Goal: Information Seeking & Learning: Compare options

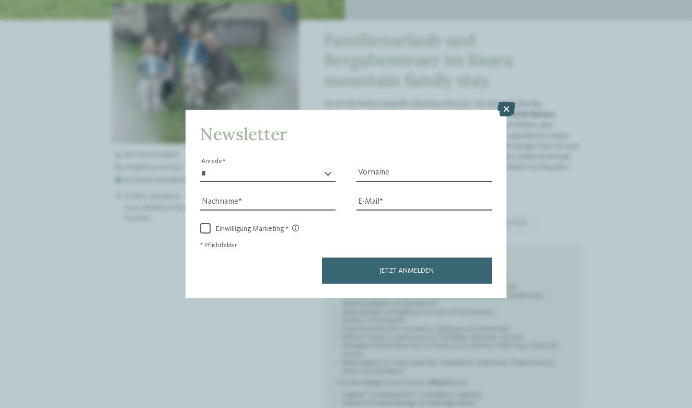
click at [515, 102] on icon at bounding box center [507, 109] width 18 height 15
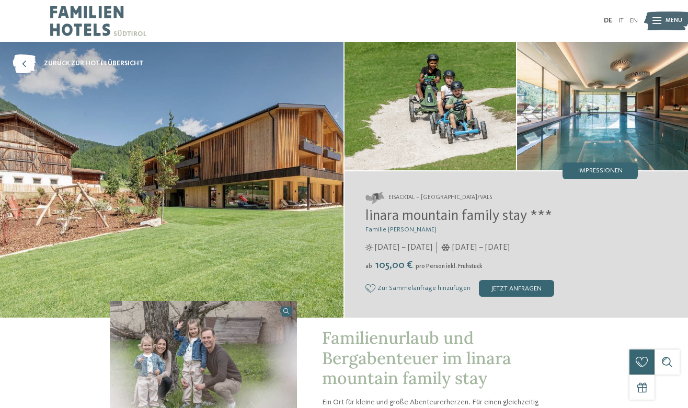
click at [88, 29] on img at bounding box center [98, 21] width 96 height 42
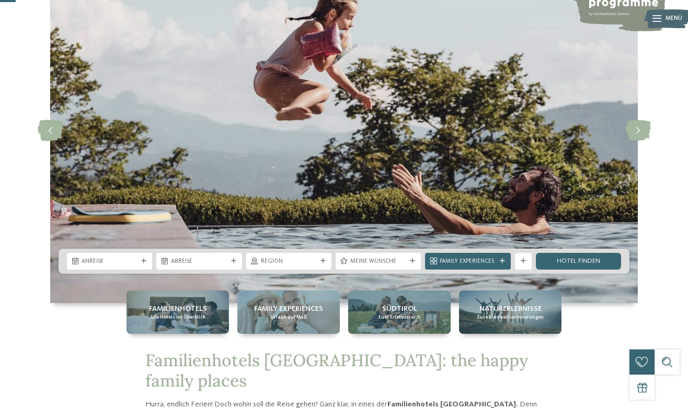
scroll to position [85, 0]
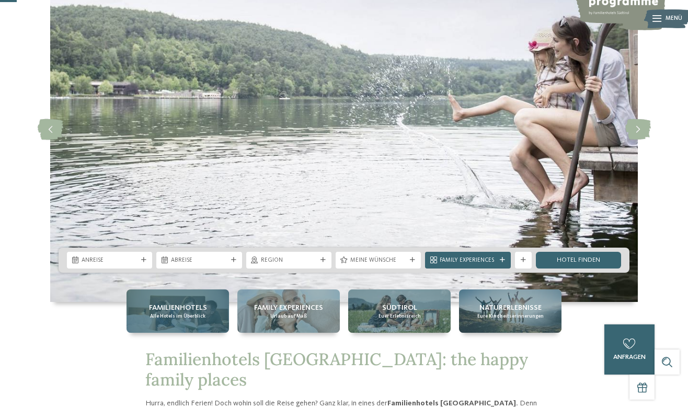
click at [180, 306] on span "Familienhotels" at bounding box center [178, 308] width 58 height 10
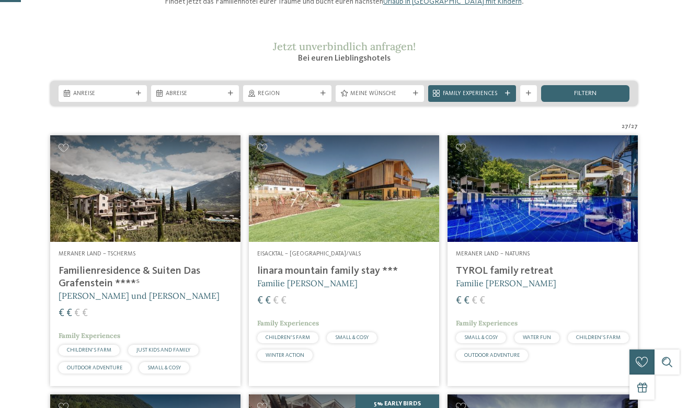
scroll to position [123, 0]
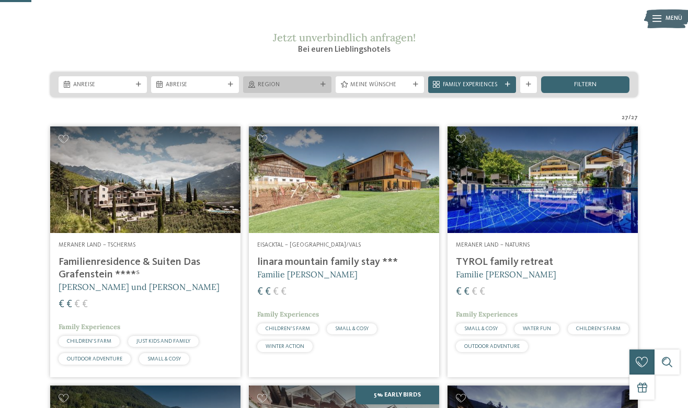
click at [284, 89] on span "Region" at bounding box center [287, 85] width 59 height 8
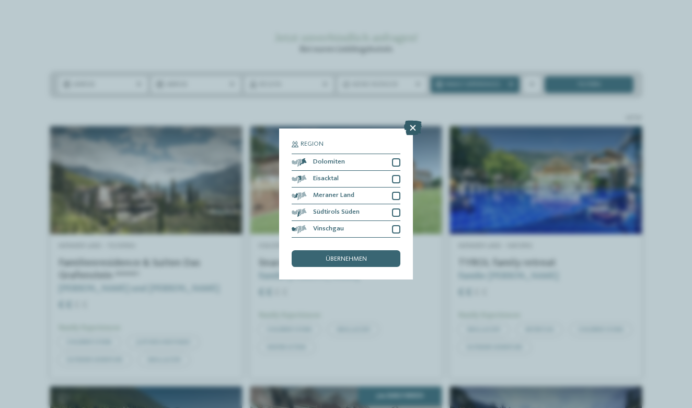
click at [413, 121] on icon at bounding box center [413, 128] width 18 height 15
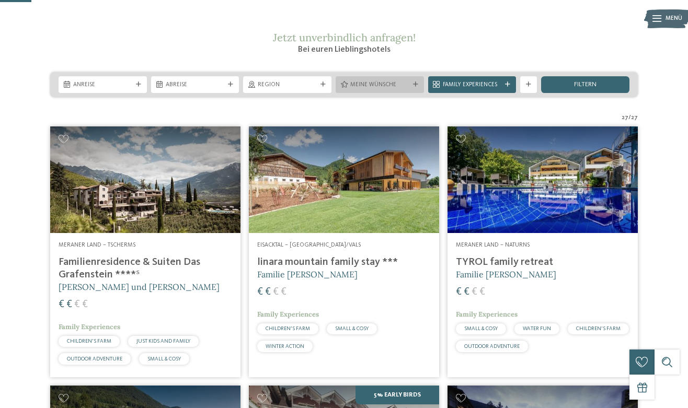
click at [385, 89] on span "Meine Wünsche" at bounding box center [379, 85] width 59 height 8
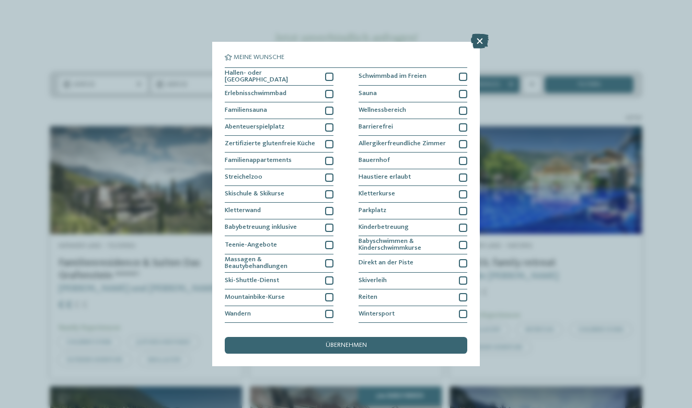
click at [475, 39] on icon at bounding box center [480, 41] width 18 height 15
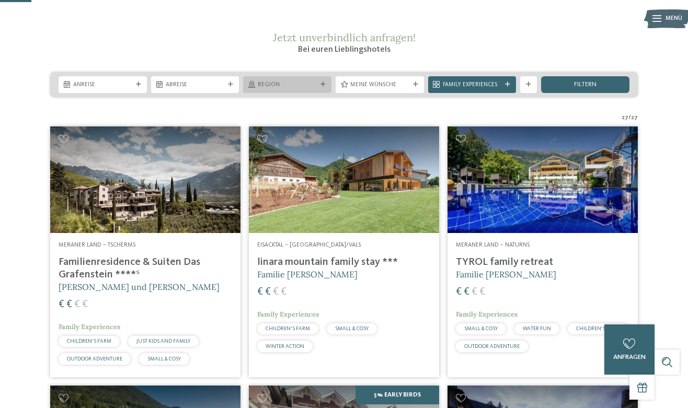
click at [277, 89] on span "Region" at bounding box center [287, 85] width 59 height 8
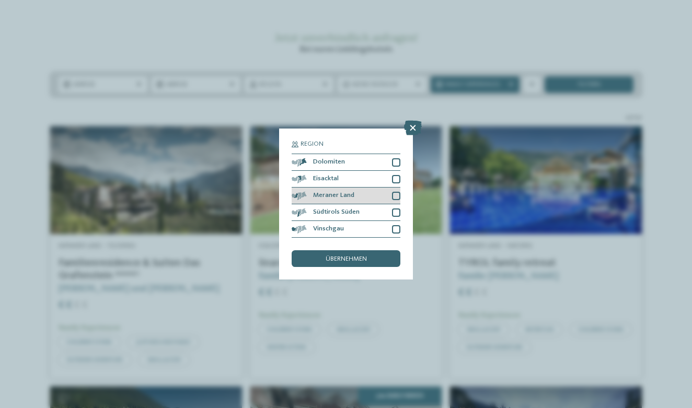
click at [396, 192] on div at bounding box center [396, 196] width 8 height 8
click at [395, 225] on div at bounding box center [396, 229] width 8 height 8
click at [374, 250] on div "übernehmen" at bounding box center [346, 258] width 109 height 17
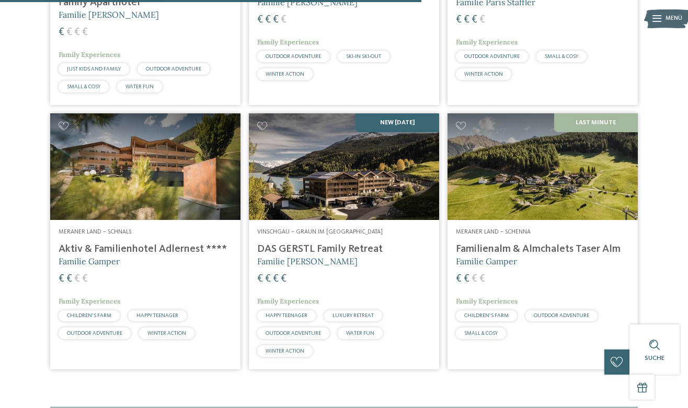
scroll to position [713, 0]
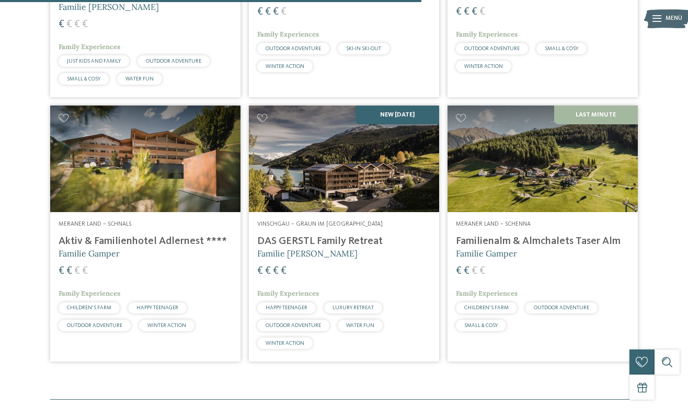
click at [584, 245] on h4 "Familienalm & Almchalets Taser Alm" at bounding box center [542, 241] width 173 height 13
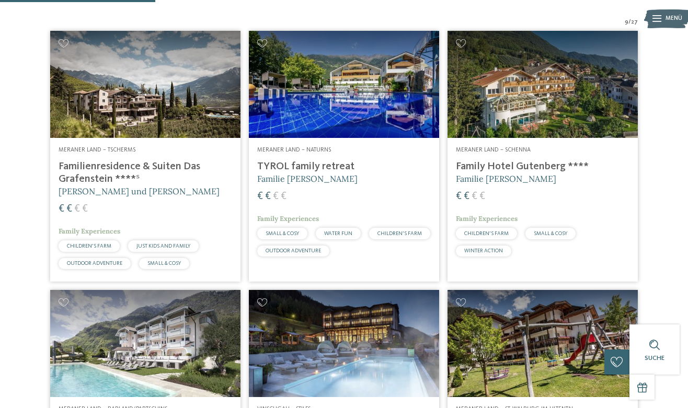
scroll to position [271, 0]
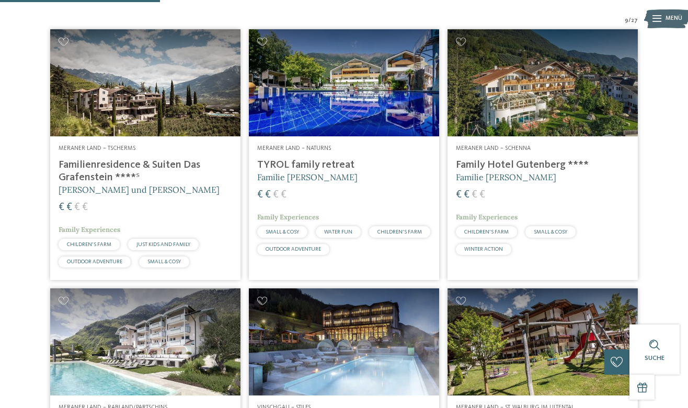
click at [168, 107] on img at bounding box center [145, 82] width 190 height 107
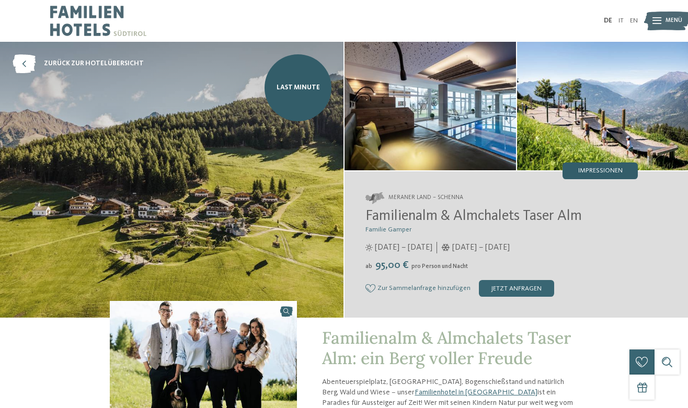
click at [598, 165] on div "Impressionen" at bounding box center [599, 171] width 75 height 17
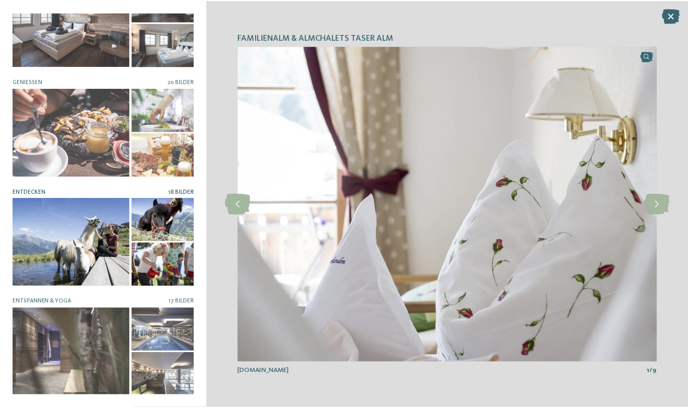
scroll to position [263, 0]
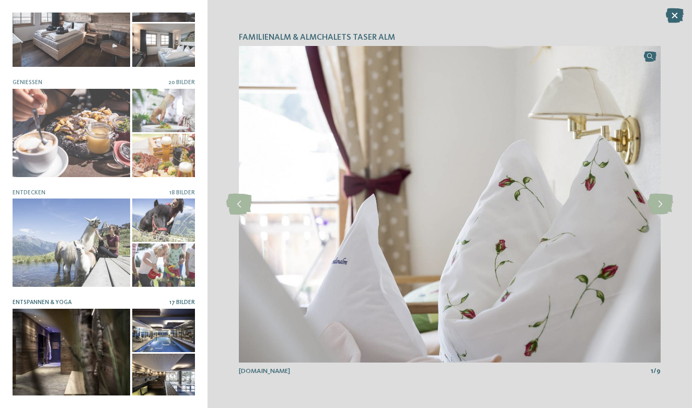
click at [88, 333] on div at bounding box center [72, 353] width 118 height 88
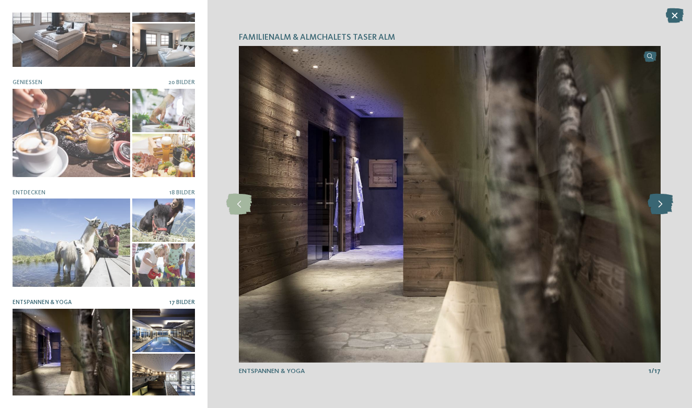
click at [658, 209] on icon at bounding box center [660, 204] width 26 height 21
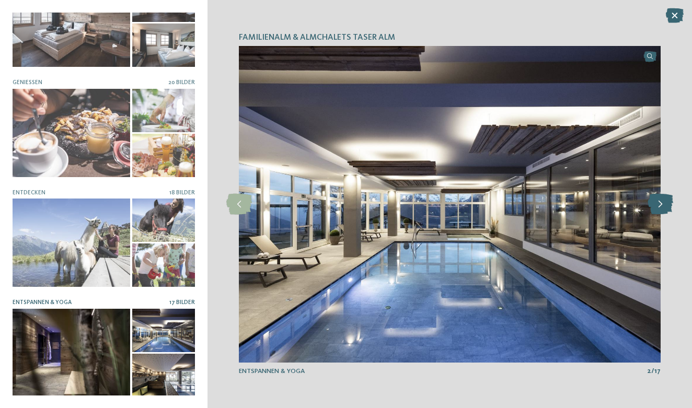
click at [658, 209] on icon at bounding box center [660, 204] width 26 height 21
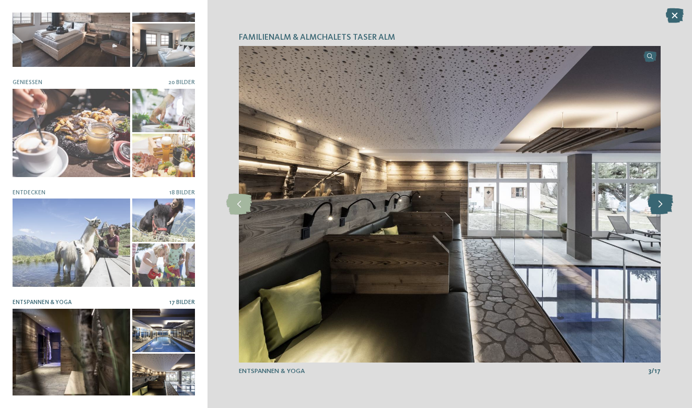
click at [658, 209] on icon at bounding box center [660, 204] width 26 height 21
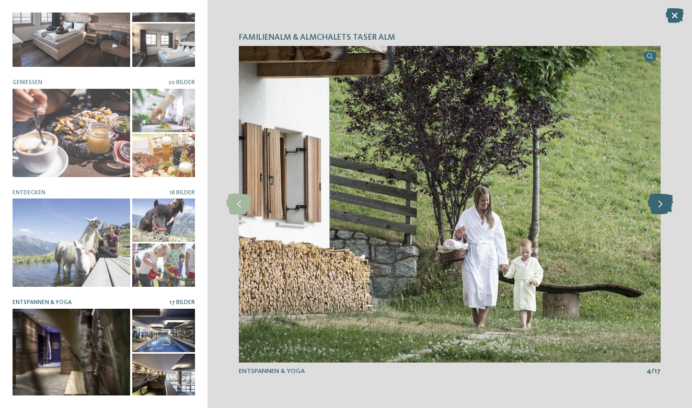
click at [658, 209] on icon at bounding box center [660, 204] width 26 height 21
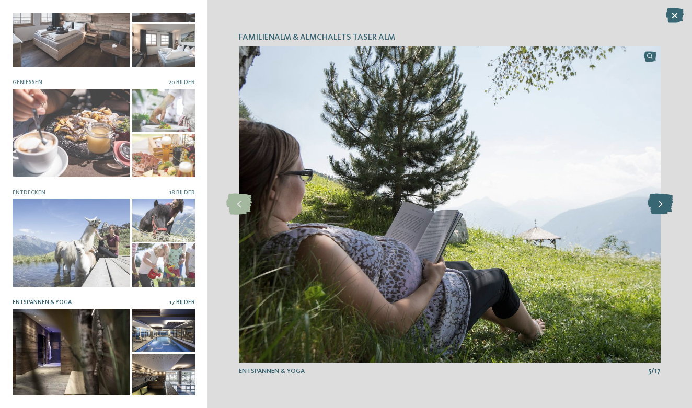
click at [658, 209] on icon at bounding box center [660, 204] width 26 height 21
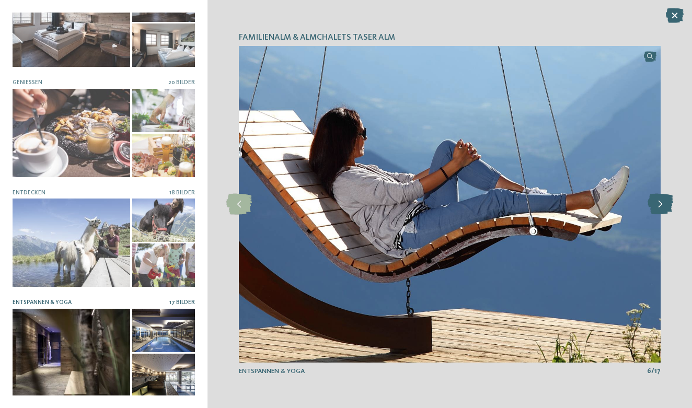
click at [658, 209] on icon at bounding box center [660, 204] width 26 height 21
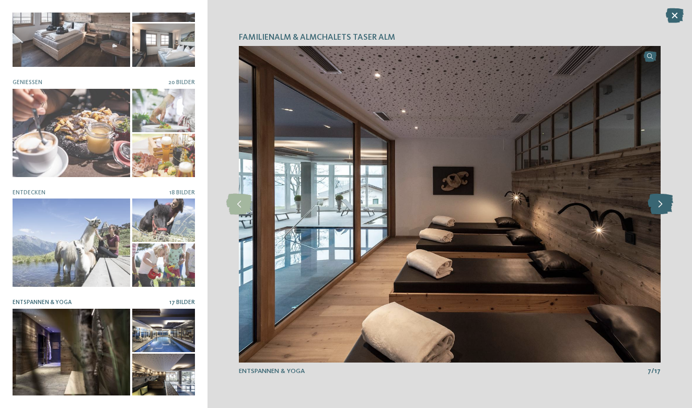
click at [658, 209] on icon at bounding box center [660, 204] width 26 height 21
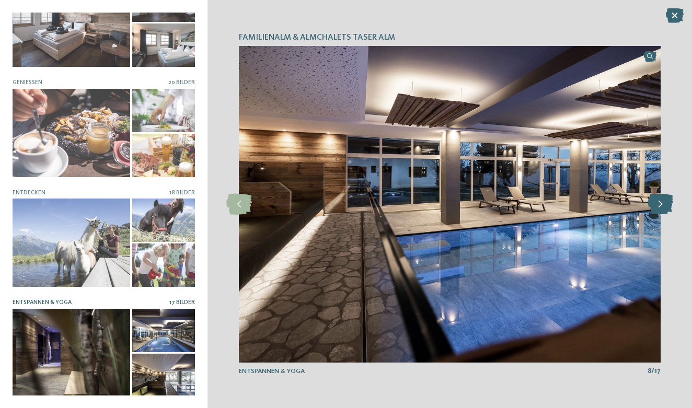
click at [658, 209] on icon at bounding box center [660, 204] width 26 height 21
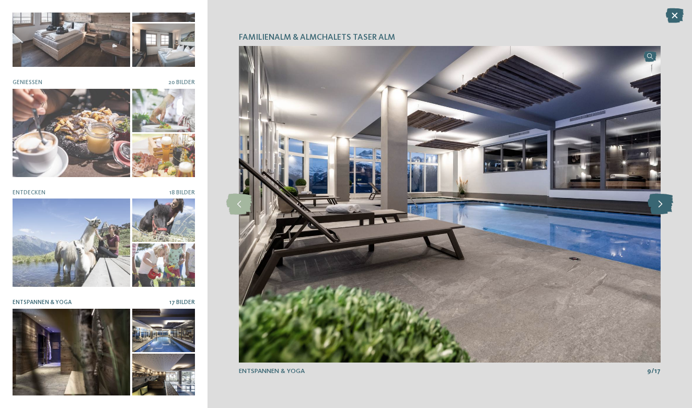
click at [658, 209] on icon at bounding box center [660, 204] width 26 height 21
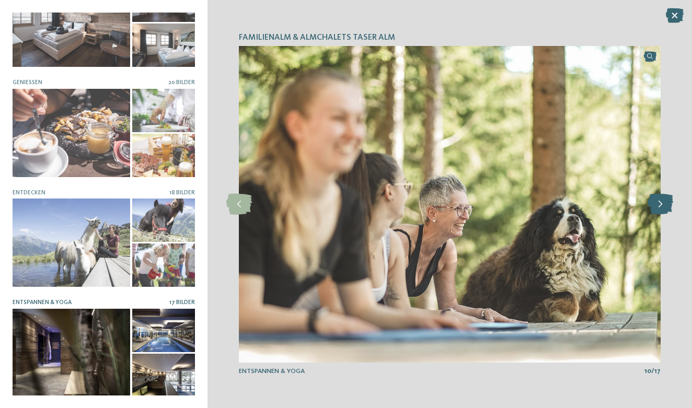
click at [658, 209] on icon at bounding box center [660, 204] width 26 height 21
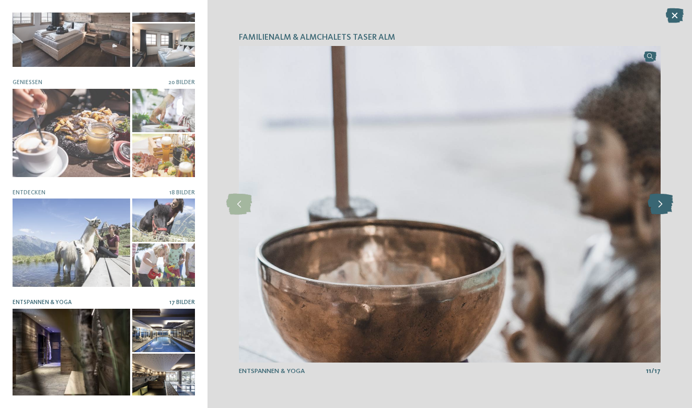
click at [658, 209] on icon at bounding box center [660, 204] width 26 height 21
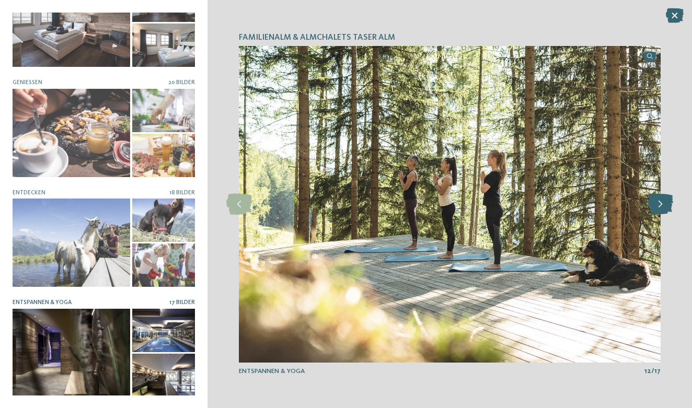
click at [658, 209] on icon at bounding box center [660, 204] width 26 height 21
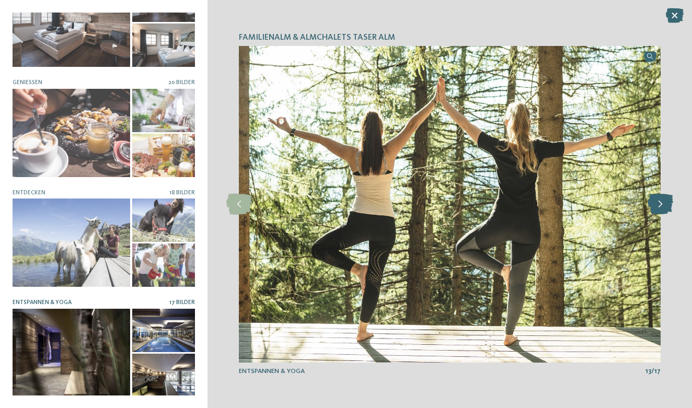
click at [658, 209] on icon at bounding box center [660, 204] width 26 height 21
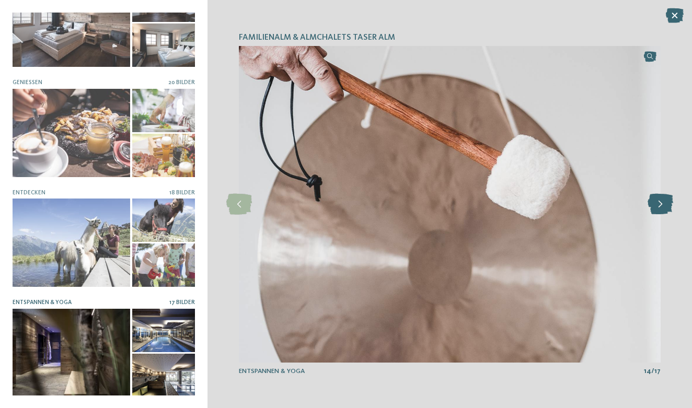
click at [658, 209] on icon at bounding box center [660, 204] width 26 height 21
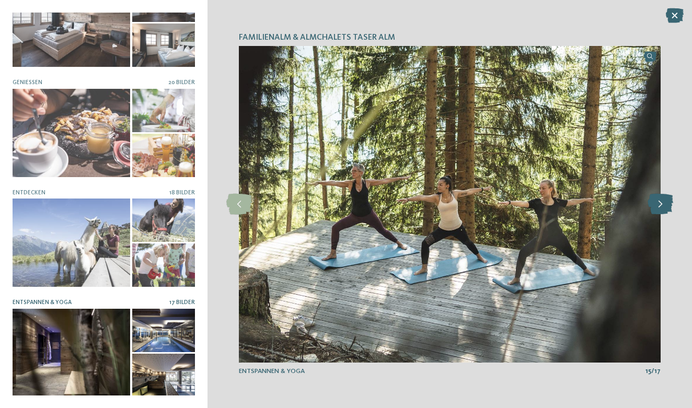
click at [658, 209] on icon at bounding box center [660, 204] width 26 height 21
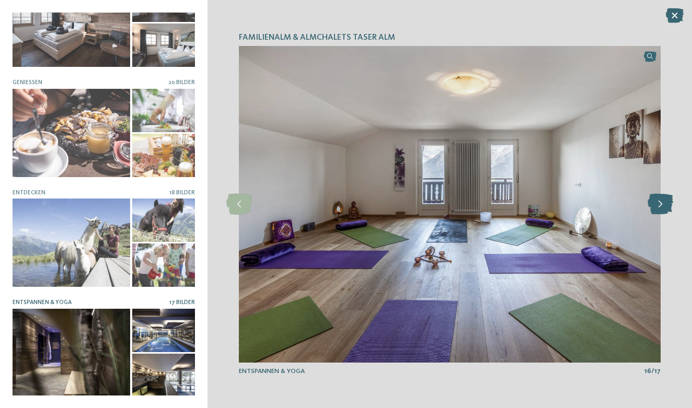
click at [658, 209] on icon at bounding box center [660, 204] width 26 height 21
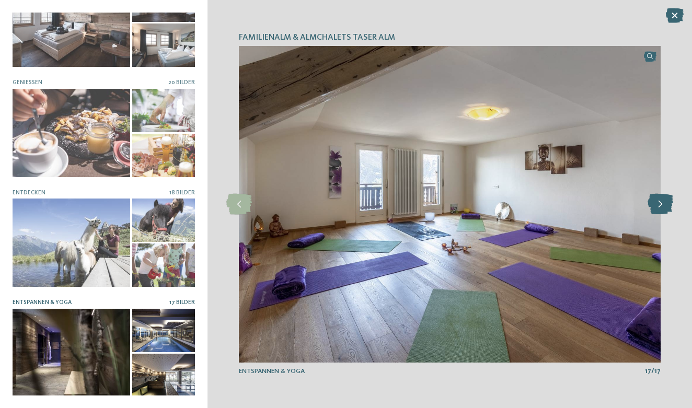
click at [658, 209] on icon at bounding box center [660, 204] width 26 height 21
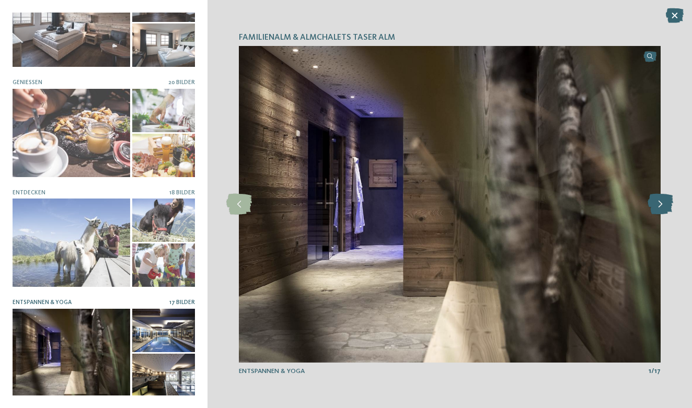
click at [658, 209] on icon at bounding box center [660, 204] width 26 height 21
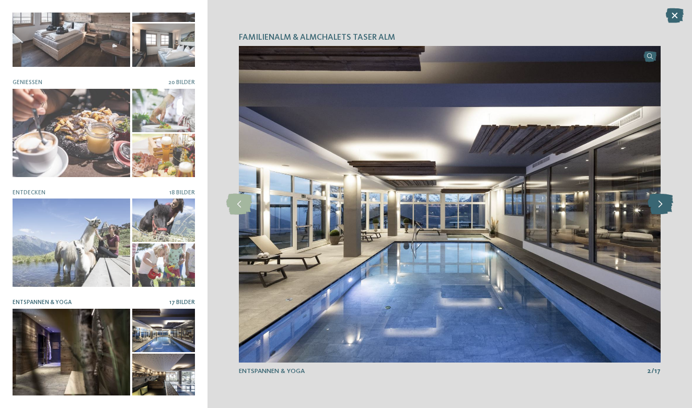
click at [658, 209] on icon at bounding box center [660, 204] width 26 height 21
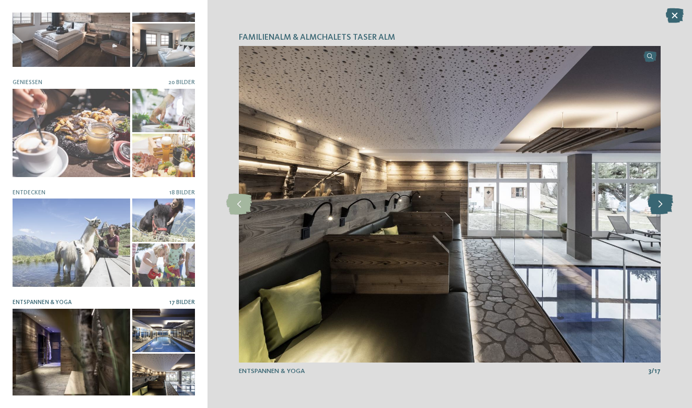
click at [658, 209] on icon at bounding box center [660, 204] width 26 height 21
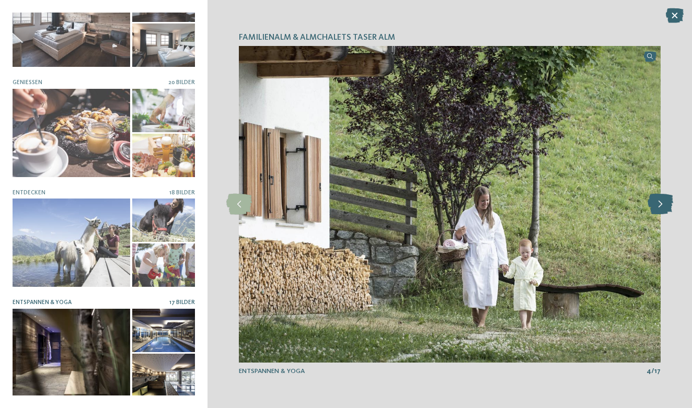
click at [658, 209] on icon at bounding box center [660, 204] width 26 height 21
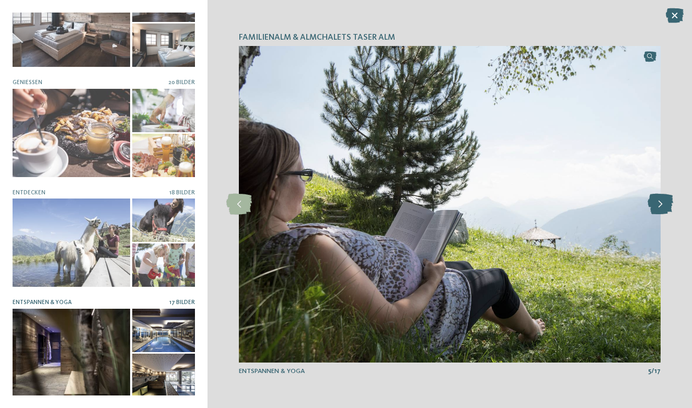
click at [658, 209] on icon at bounding box center [660, 204] width 26 height 21
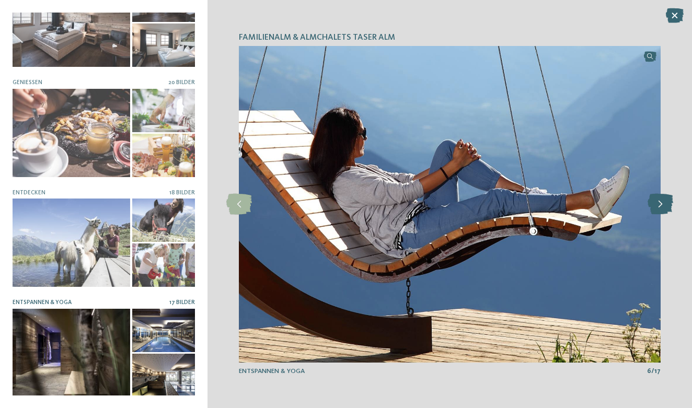
click at [658, 209] on icon at bounding box center [660, 204] width 26 height 21
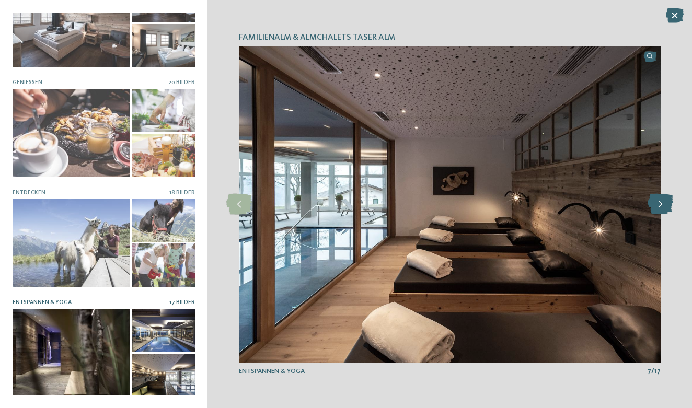
click at [658, 209] on icon at bounding box center [660, 204] width 26 height 21
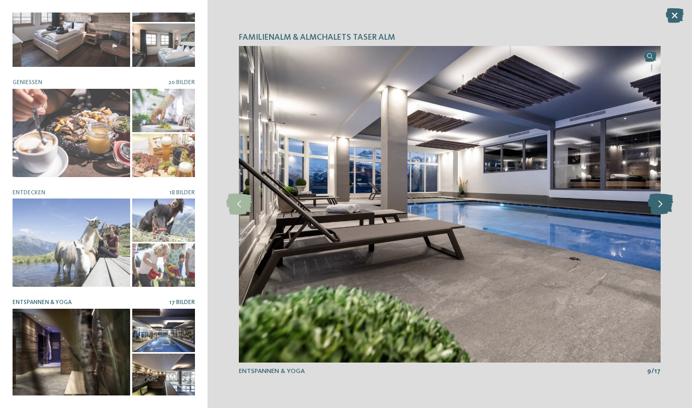
click at [658, 209] on icon at bounding box center [660, 204] width 26 height 21
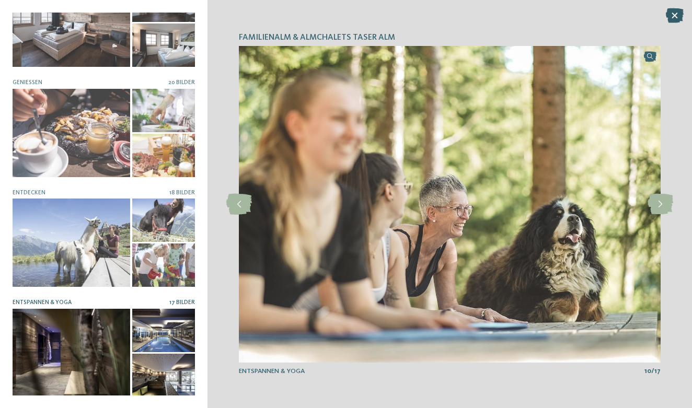
click at [674, 17] on icon at bounding box center [675, 15] width 18 height 15
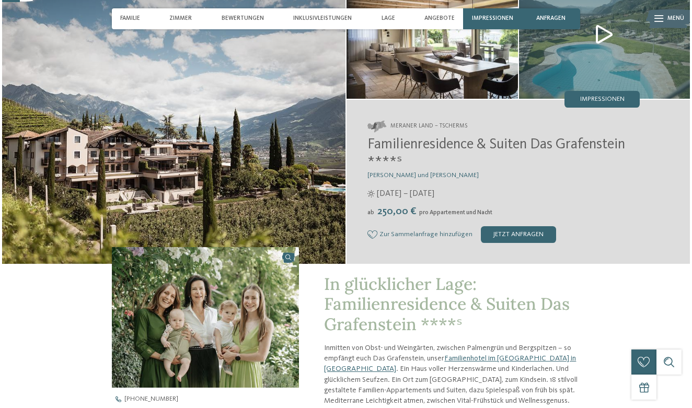
scroll to position [73, 0]
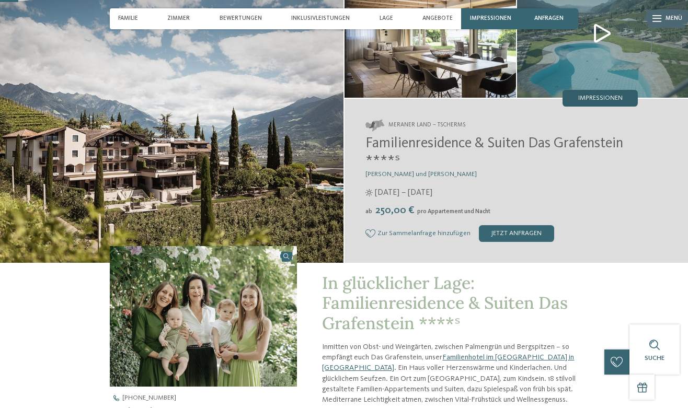
click at [603, 100] on span "Impressionen" at bounding box center [600, 98] width 44 height 7
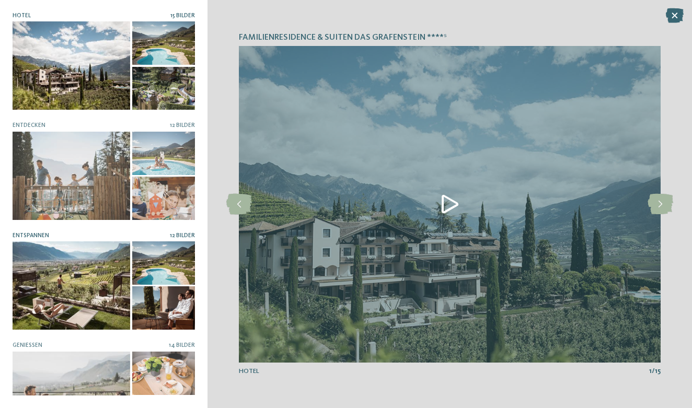
click at [63, 274] on div at bounding box center [72, 285] width 118 height 88
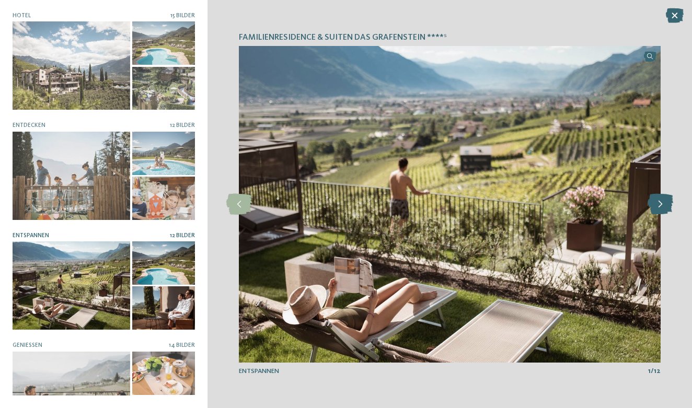
click at [660, 205] on icon at bounding box center [660, 204] width 26 height 21
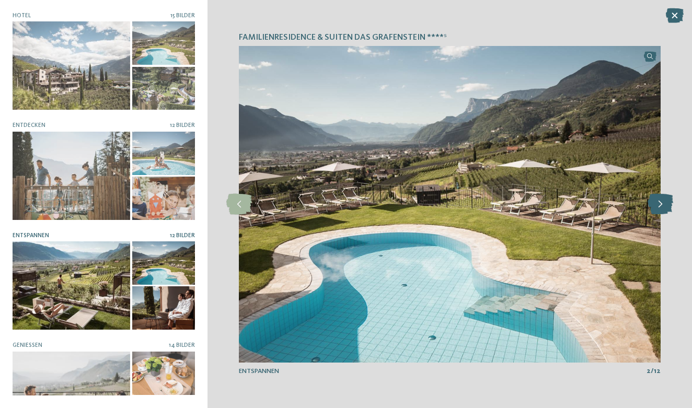
click at [660, 205] on icon at bounding box center [660, 204] width 26 height 21
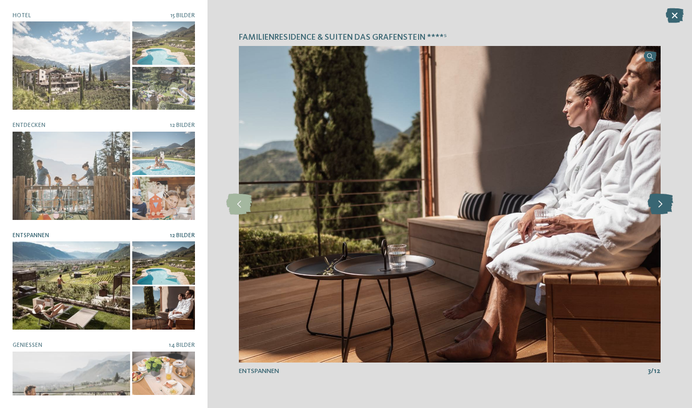
click at [660, 205] on icon at bounding box center [660, 204] width 26 height 21
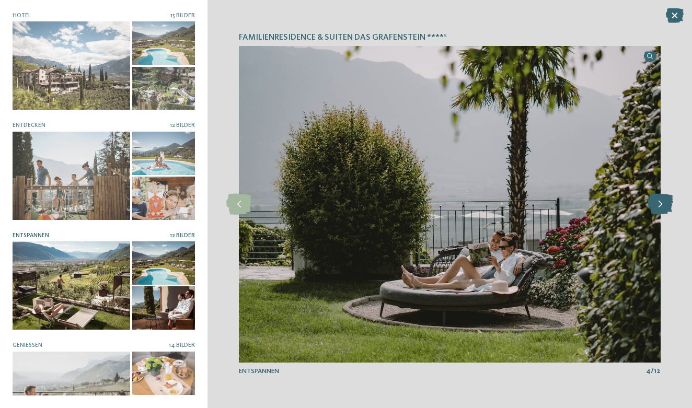
click at [660, 205] on icon at bounding box center [660, 204] width 26 height 21
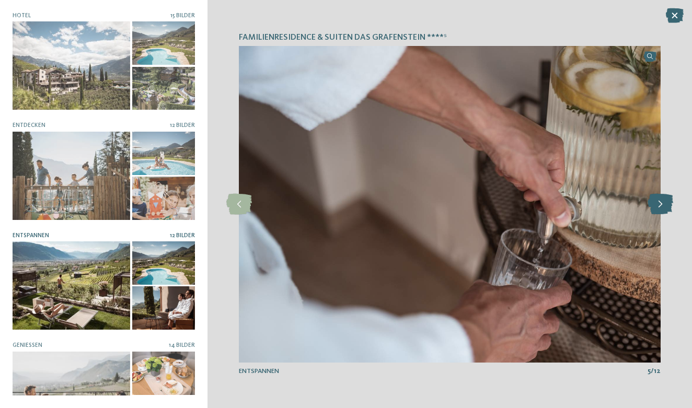
click at [660, 205] on icon at bounding box center [660, 204] width 26 height 21
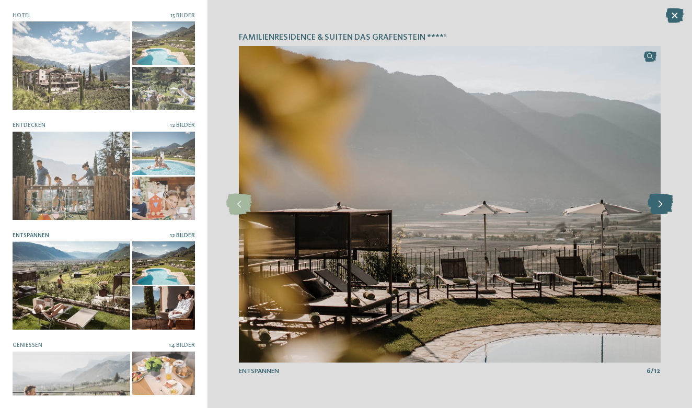
click at [660, 205] on icon at bounding box center [660, 204] width 26 height 21
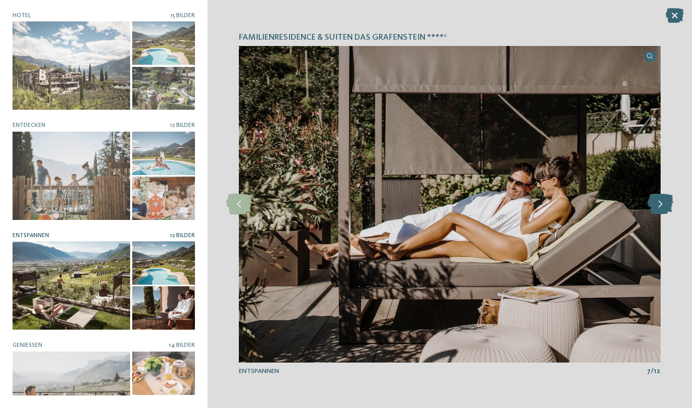
click at [660, 205] on icon at bounding box center [660, 204] width 26 height 21
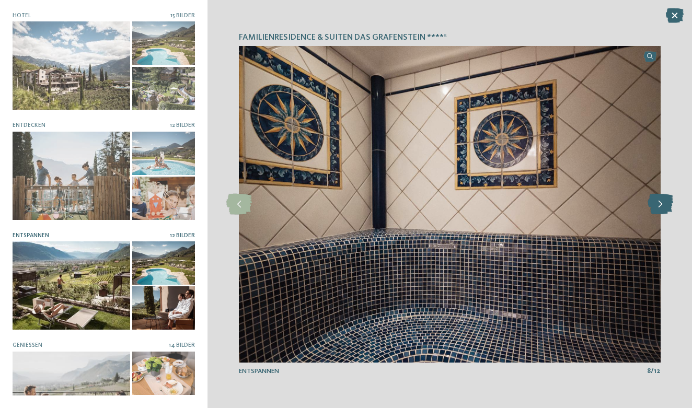
click at [660, 205] on icon at bounding box center [660, 204] width 26 height 21
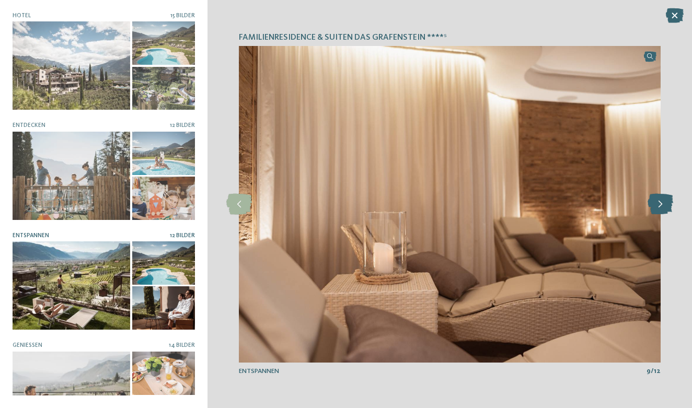
click at [660, 205] on icon at bounding box center [660, 204] width 26 height 21
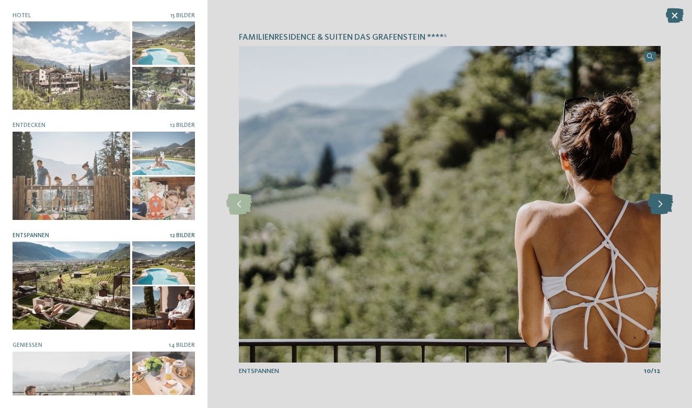
click at [660, 205] on icon at bounding box center [660, 204] width 26 height 21
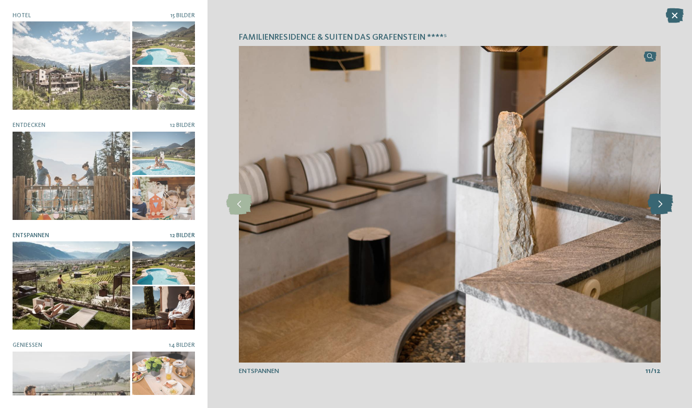
click at [660, 205] on icon at bounding box center [660, 204] width 26 height 21
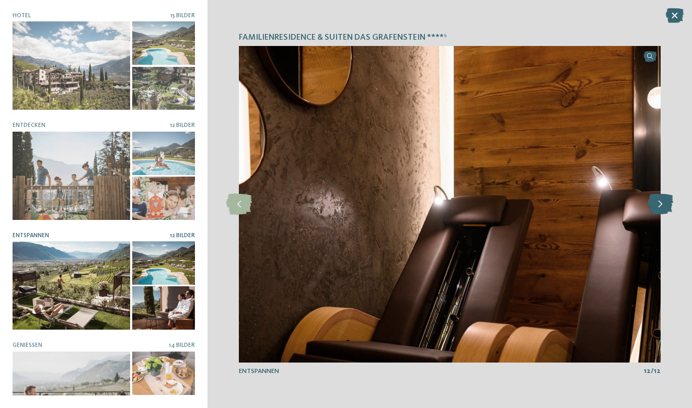
click at [660, 205] on icon at bounding box center [660, 204] width 26 height 21
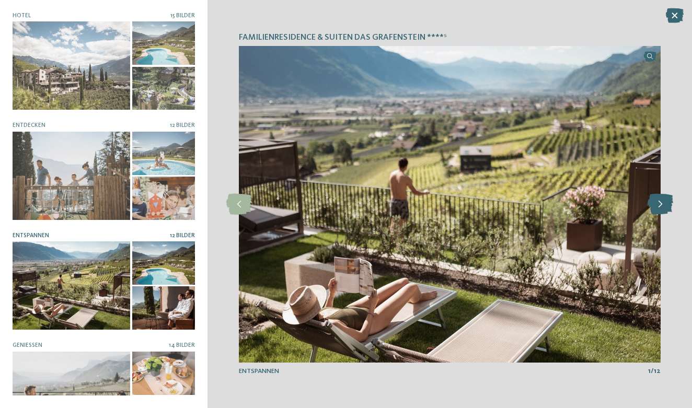
click at [660, 205] on icon at bounding box center [660, 204] width 26 height 21
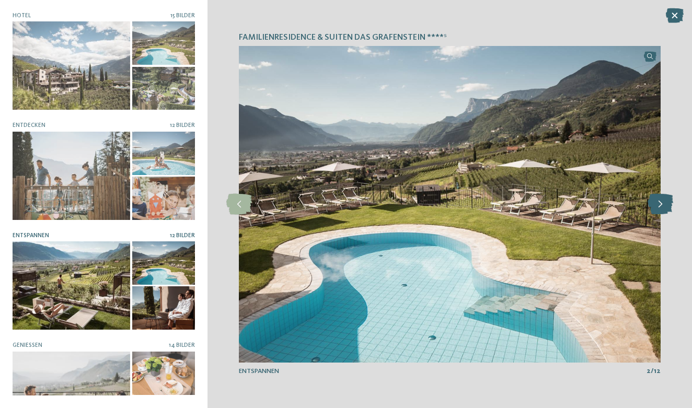
click at [660, 205] on icon at bounding box center [660, 204] width 26 height 21
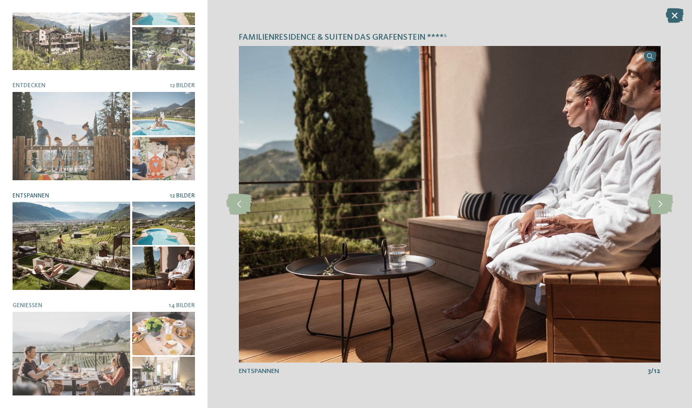
scroll to position [51, 0]
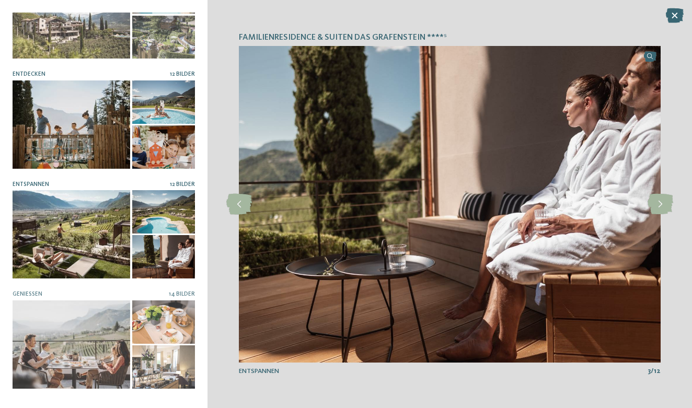
click at [153, 118] on div at bounding box center [163, 101] width 63 height 43
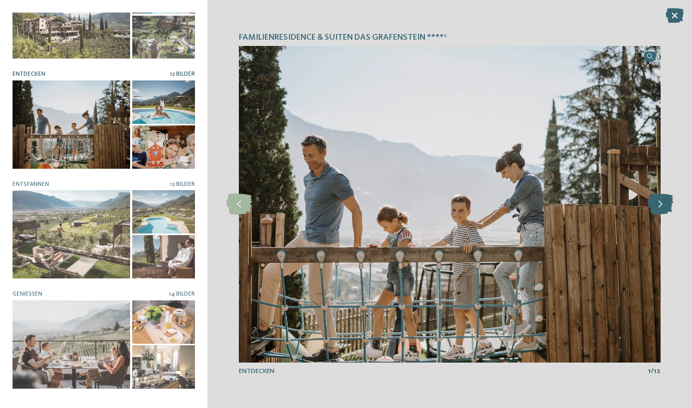
click at [658, 209] on icon at bounding box center [660, 204] width 26 height 21
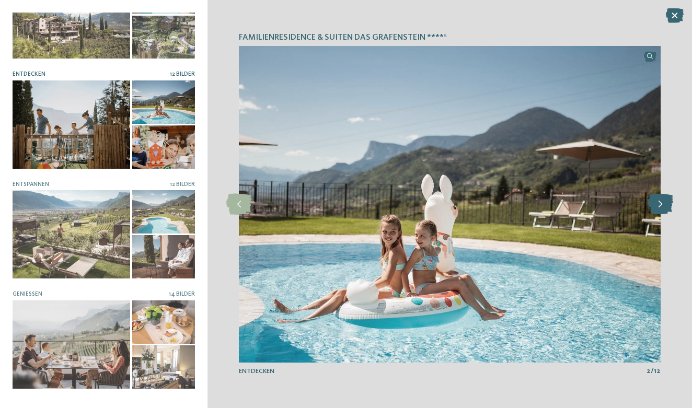
click at [658, 209] on icon at bounding box center [660, 204] width 26 height 21
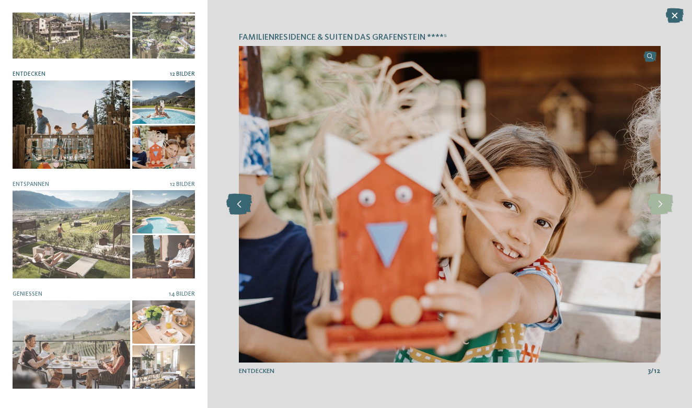
click at [237, 204] on icon at bounding box center [239, 204] width 26 height 21
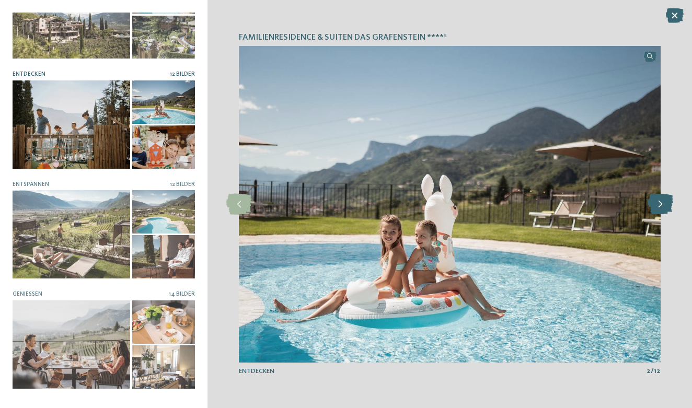
click at [664, 204] on icon at bounding box center [660, 204] width 26 height 21
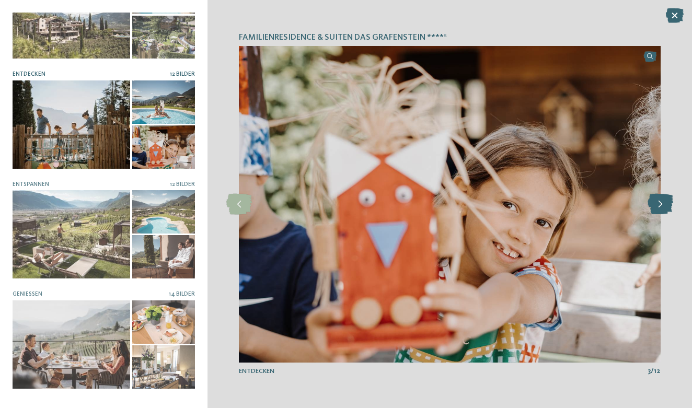
click at [664, 204] on icon at bounding box center [660, 204] width 26 height 21
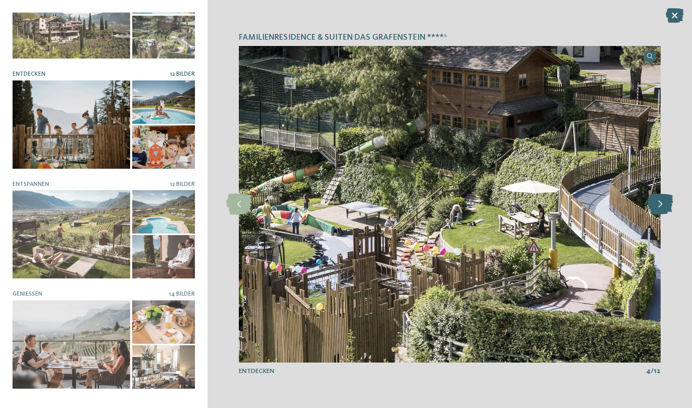
click at [664, 204] on icon at bounding box center [660, 204] width 26 height 21
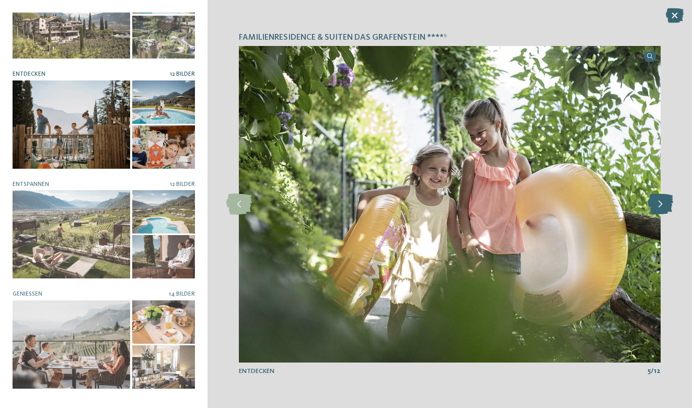
click at [664, 204] on icon at bounding box center [660, 204] width 26 height 21
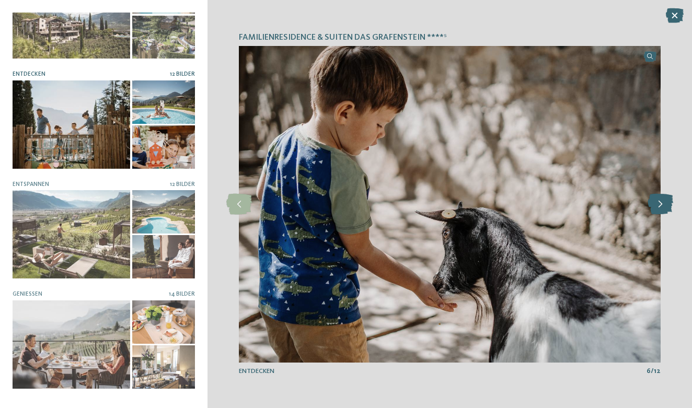
click at [664, 204] on icon at bounding box center [660, 204] width 26 height 21
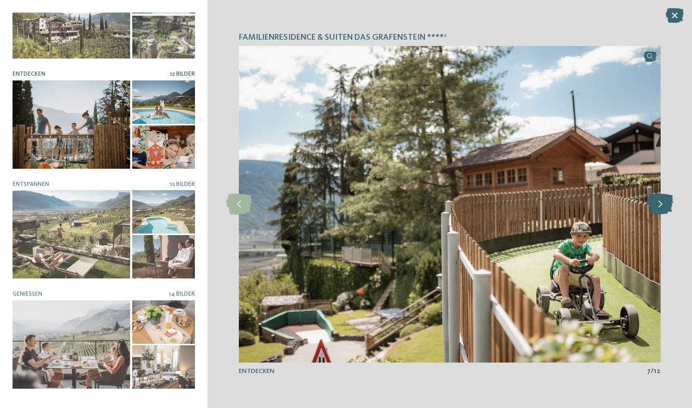
click at [664, 204] on icon at bounding box center [660, 204] width 26 height 21
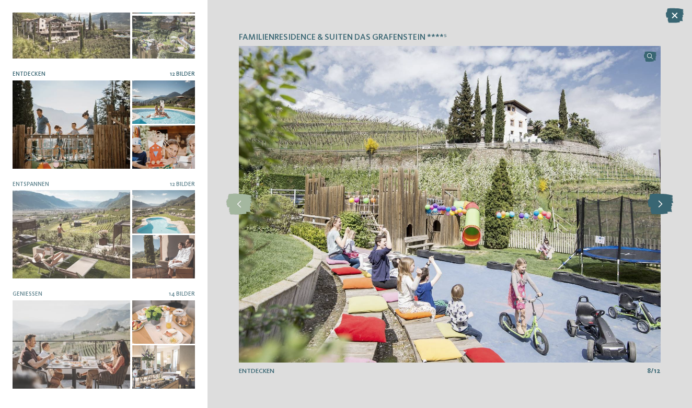
click at [664, 204] on icon at bounding box center [660, 204] width 26 height 21
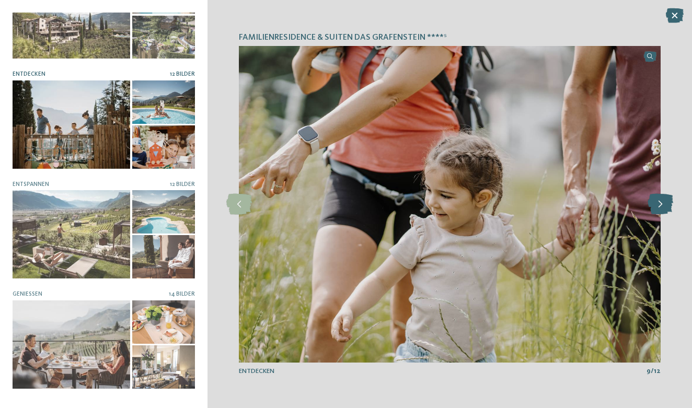
click at [664, 204] on icon at bounding box center [660, 204] width 26 height 21
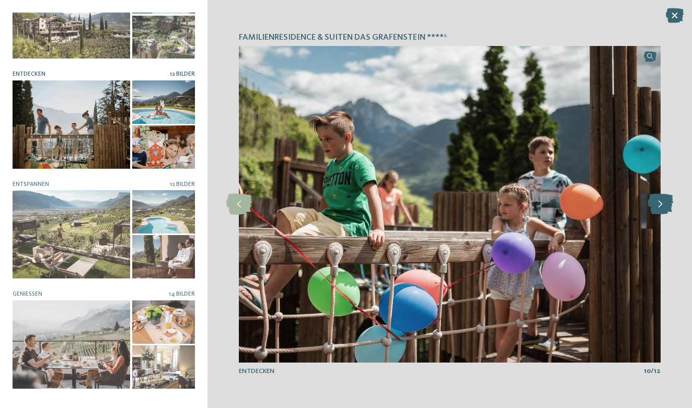
click at [664, 204] on icon at bounding box center [660, 204] width 26 height 21
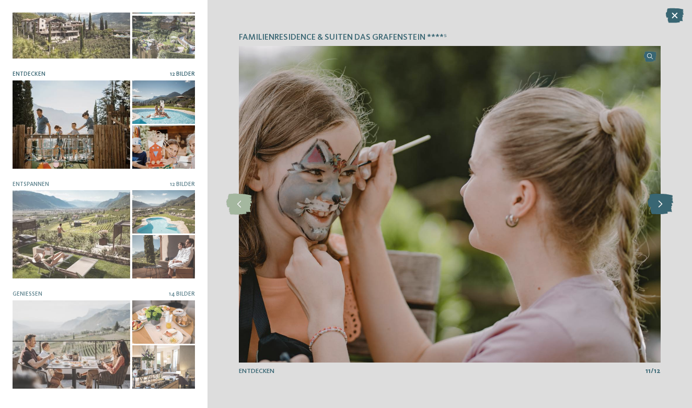
click at [664, 204] on icon at bounding box center [660, 204] width 26 height 21
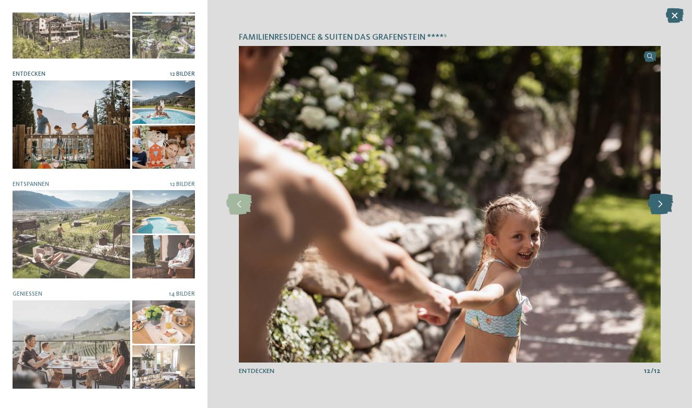
click at [664, 204] on icon at bounding box center [660, 204] width 26 height 21
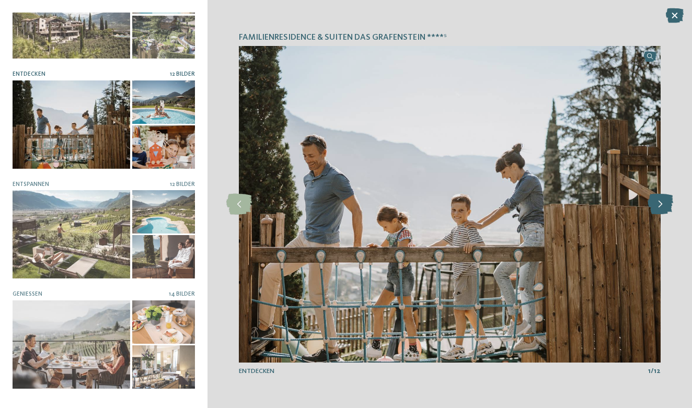
click at [664, 204] on icon at bounding box center [660, 204] width 26 height 21
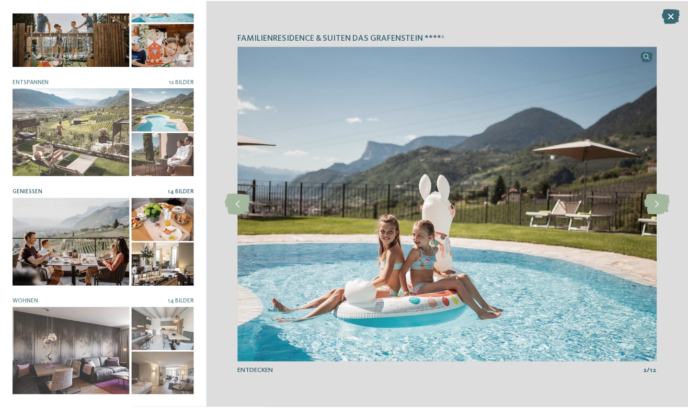
scroll to position [153, 0]
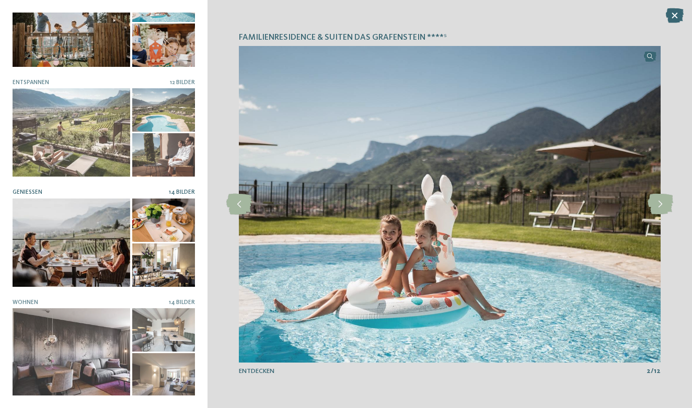
click at [158, 229] on div at bounding box center [163, 220] width 63 height 43
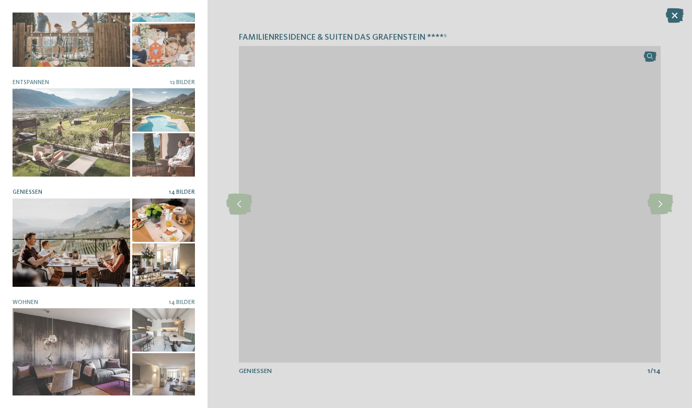
click at [160, 226] on div at bounding box center [163, 220] width 63 height 43
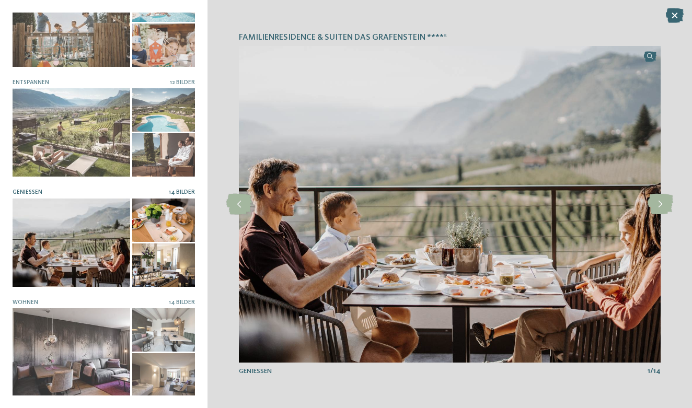
click at [165, 264] on div at bounding box center [163, 265] width 63 height 43
click at [660, 202] on icon at bounding box center [660, 204] width 26 height 21
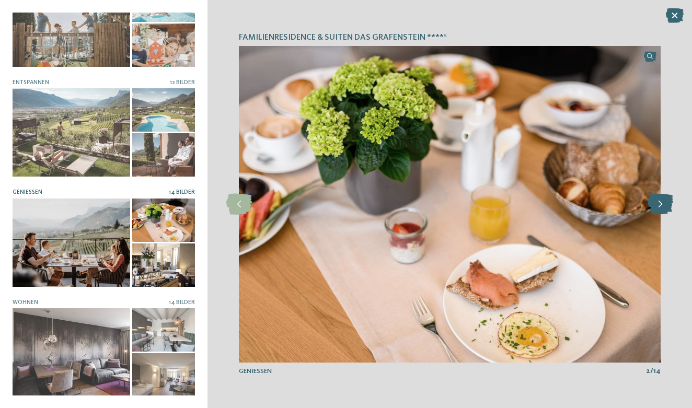
click at [660, 202] on icon at bounding box center [660, 204] width 26 height 21
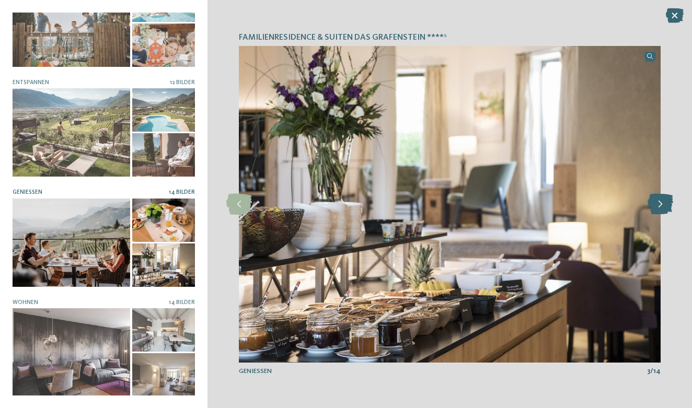
click at [660, 202] on icon at bounding box center [660, 204] width 26 height 21
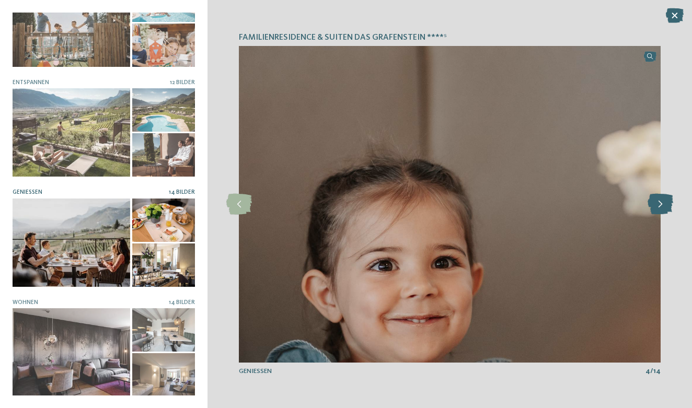
click at [660, 202] on icon at bounding box center [660, 204] width 26 height 21
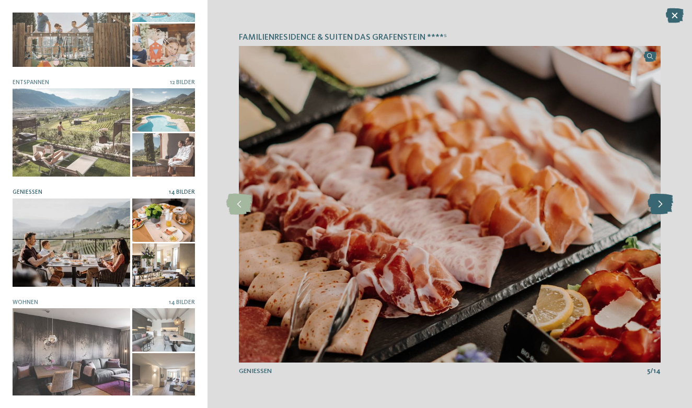
click at [660, 202] on icon at bounding box center [660, 204] width 26 height 21
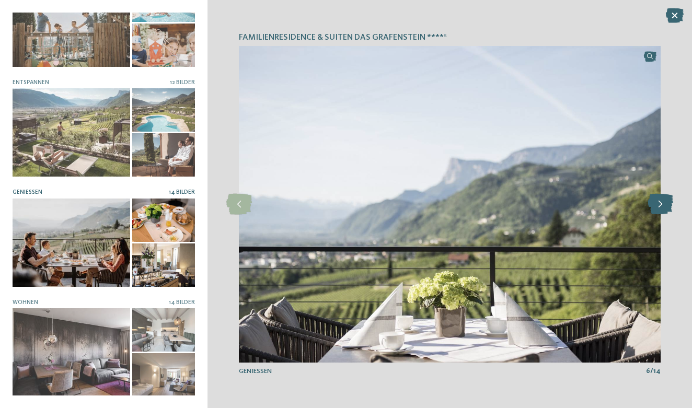
click at [660, 202] on icon at bounding box center [660, 204] width 26 height 21
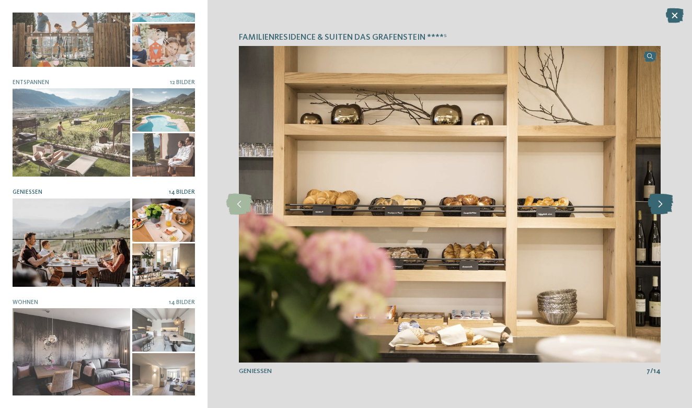
click at [660, 202] on icon at bounding box center [660, 204] width 26 height 21
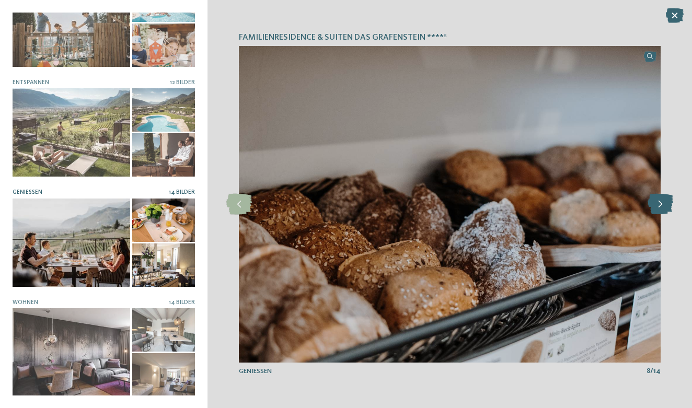
click at [660, 202] on icon at bounding box center [660, 204] width 26 height 21
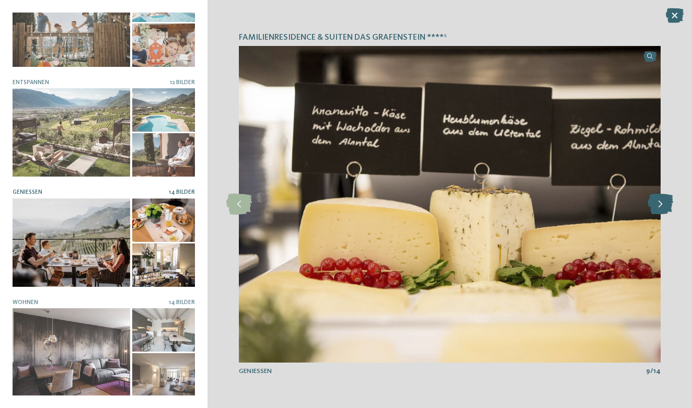
click at [660, 202] on icon at bounding box center [660, 204] width 26 height 21
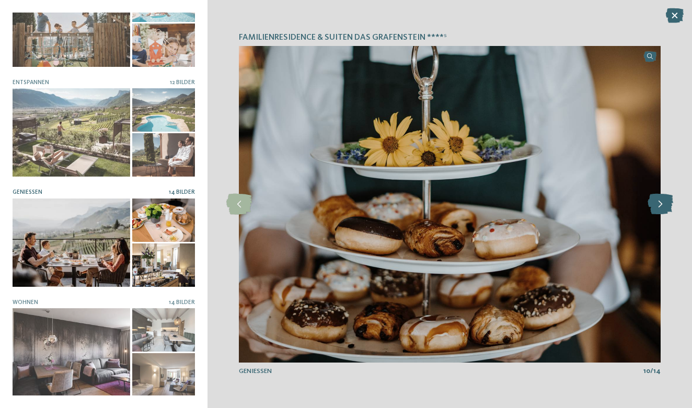
click at [660, 202] on icon at bounding box center [660, 204] width 26 height 21
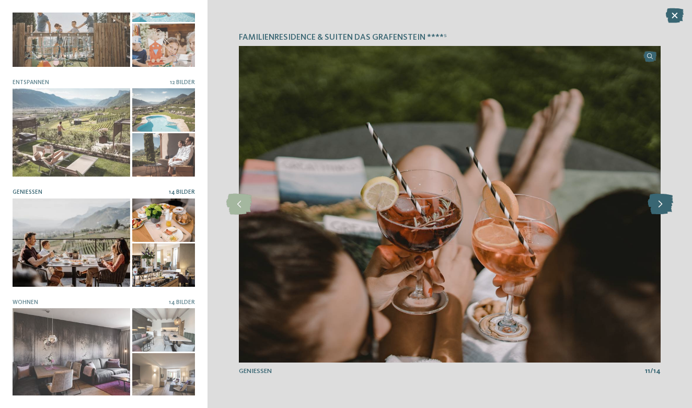
click at [660, 202] on icon at bounding box center [660, 204] width 26 height 21
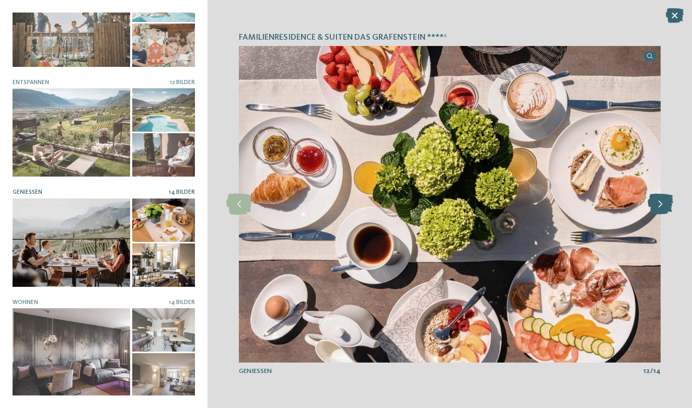
click at [660, 202] on icon at bounding box center [660, 204] width 26 height 21
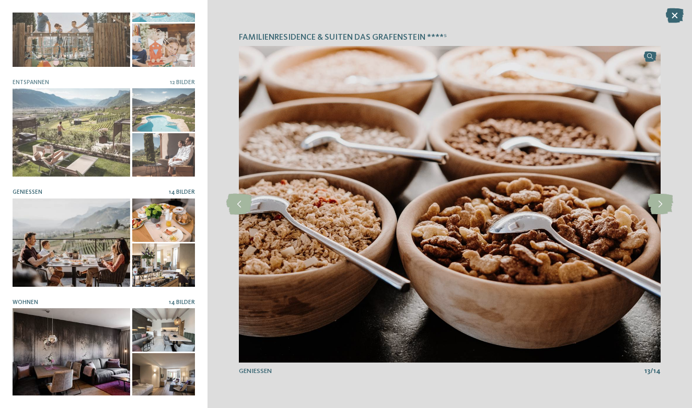
click at [92, 352] on div at bounding box center [72, 352] width 118 height 88
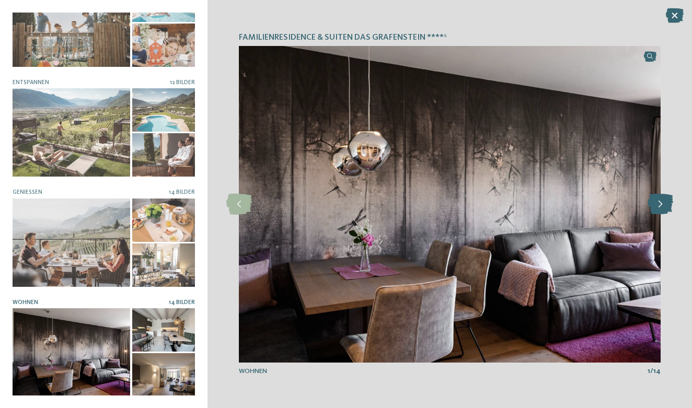
click at [661, 203] on icon at bounding box center [660, 204] width 26 height 21
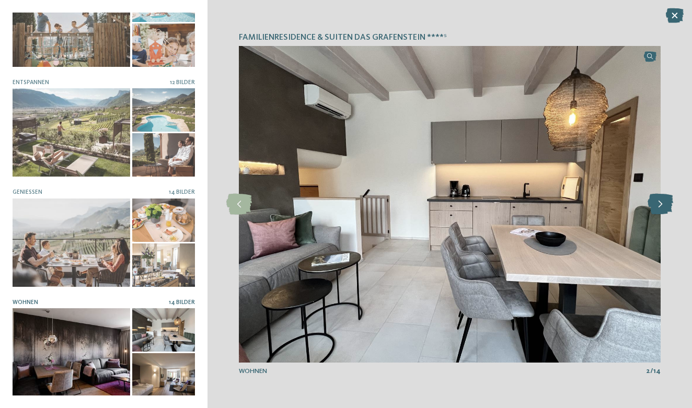
click at [661, 203] on icon at bounding box center [660, 204] width 26 height 21
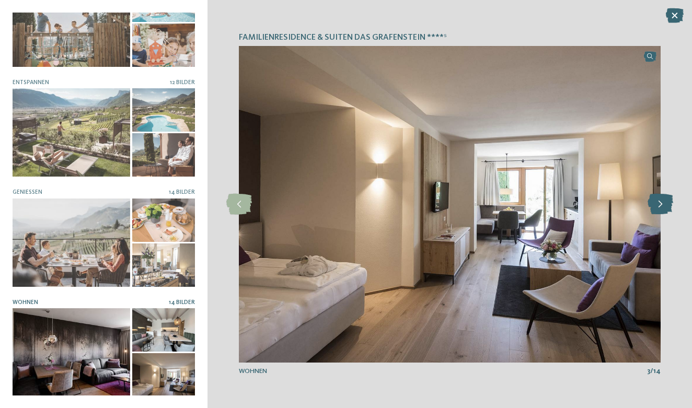
click at [661, 203] on icon at bounding box center [660, 204] width 26 height 21
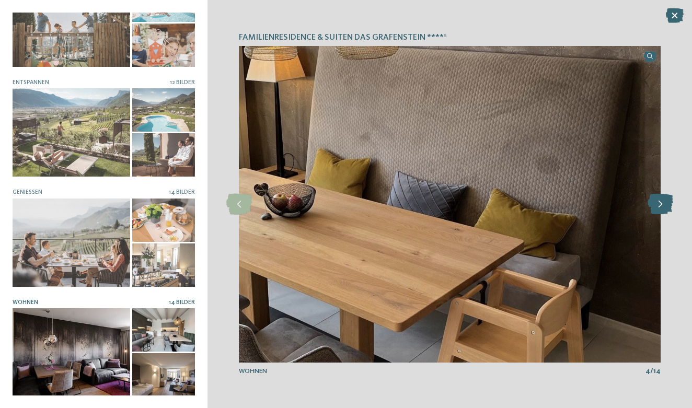
click at [661, 203] on icon at bounding box center [660, 204] width 26 height 21
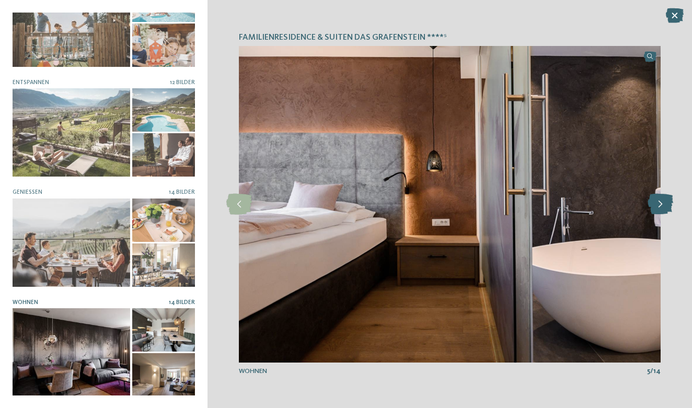
click at [661, 203] on icon at bounding box center [660, 204] width 26 height 21
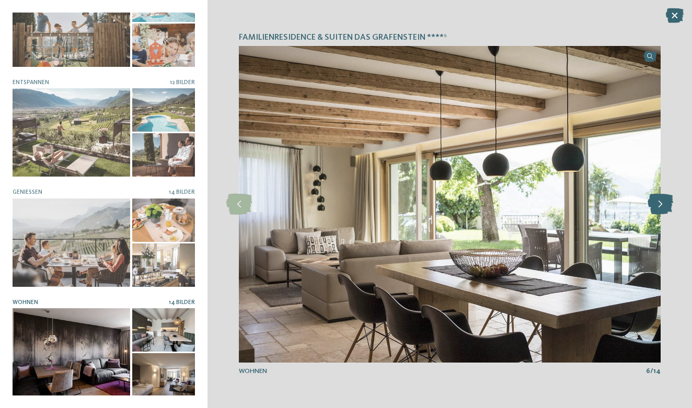
click at [661, 203] on icon at bounding box center [660, 204] width 26 height 21
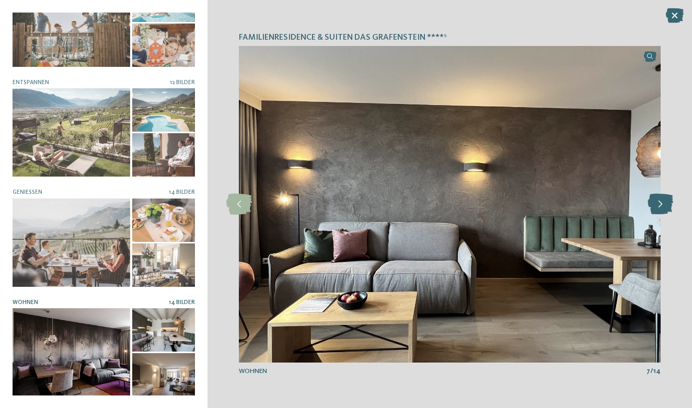
click at [661, 203] on icon at bounding box center [660, 204] width 26 height 21
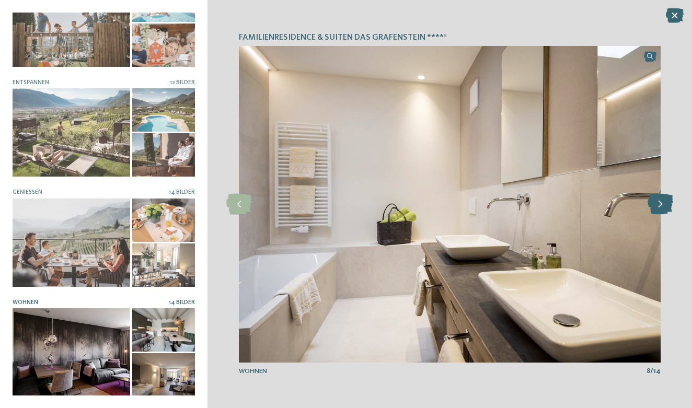
click at [661, 203] on icon at bounding box center [660, 204] width 26 height 21
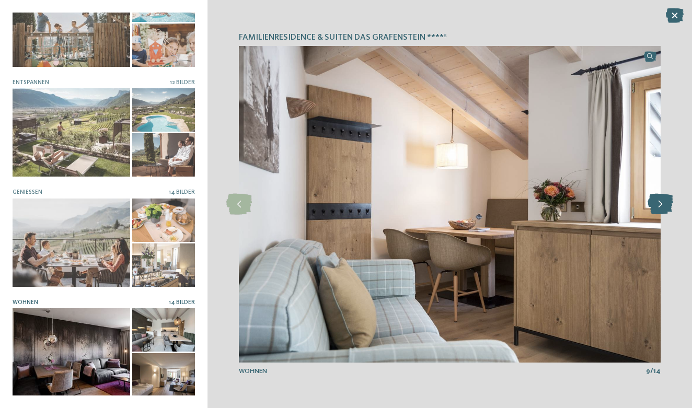
click at [661, 203] on icon at bounding box center [660, 204] width 26 height 21
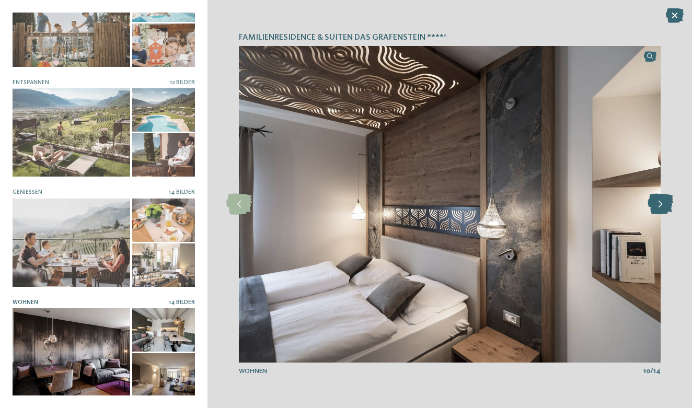
click at [661, 203] on icon at bounding box center [660, 204] width 26 height 21
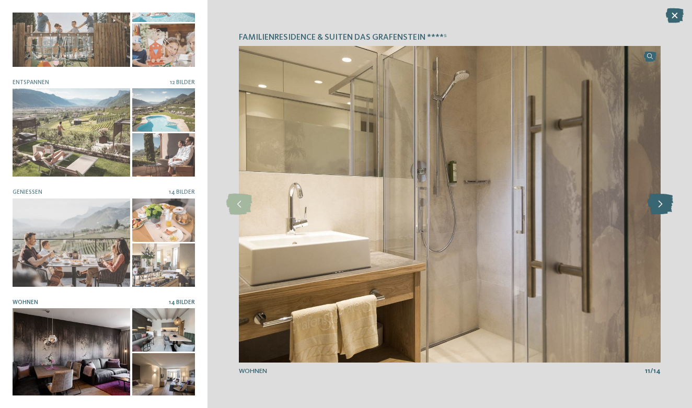
click at [661, 203] on icon at bounding box center [660, 204] width 26 height 21
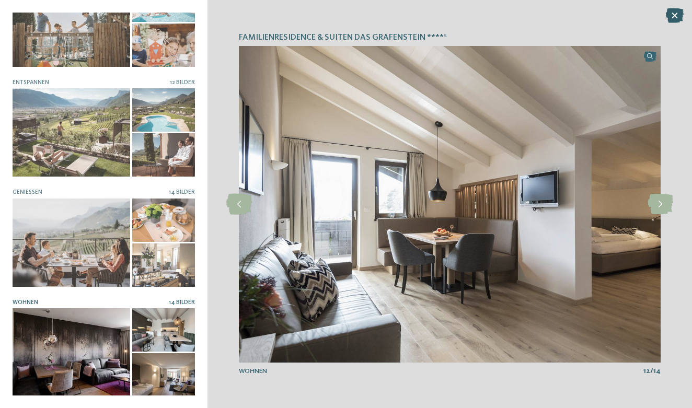
click at [670, 19] on icon at bounding box center [675, 15] width 18 height 15
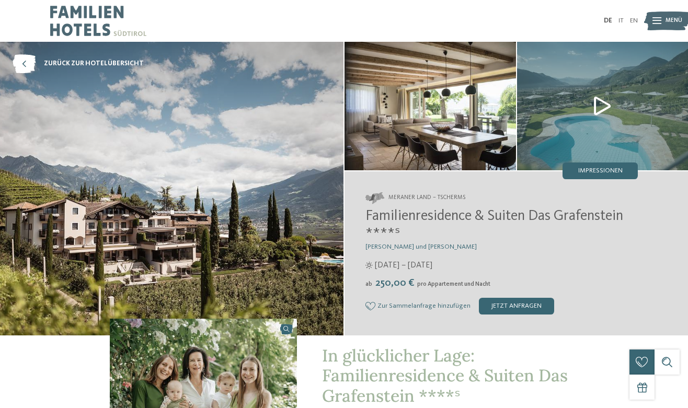
scroll to position [0, 0]
click at [62, 66] on span "zurück zur Hotelübersicht" at bounding box center [94, 63] width 100 height 9
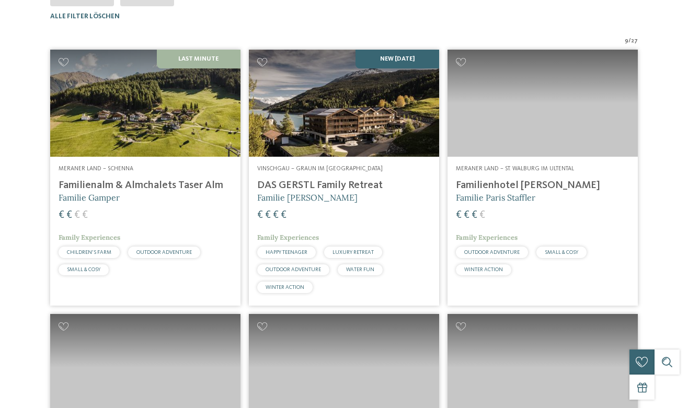
scroll to position [257, 0]
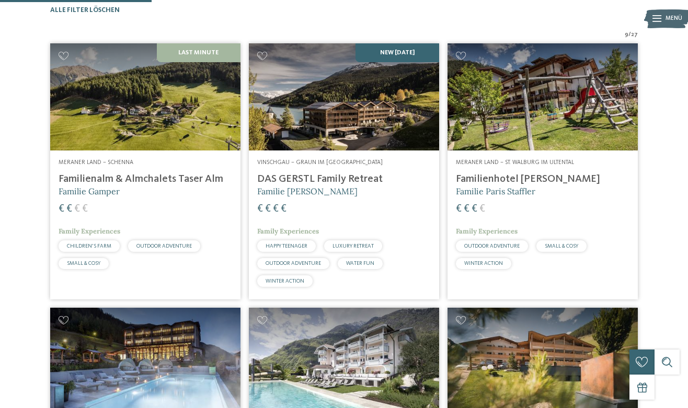
click at [328, 186] on h4 "DAS GERSTL Family Retreat" at bounding box center [343, 179] width 173 height 13
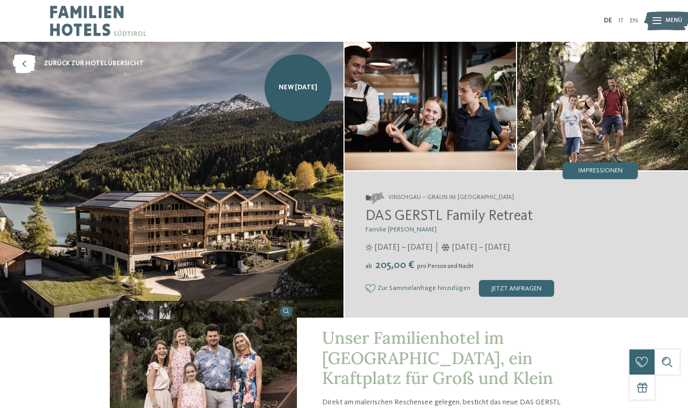
drag, startPoint x: 286, startPoint y: 87, endPoint x: 323, endPoint y: 85, distance: 37.2
click at [323, 85] on div "NEW [DATE]" at bounding box center [297, 87] width 67 height 67
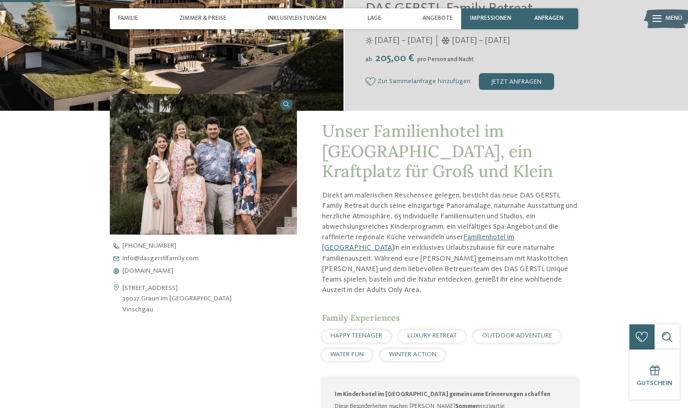
scroll to position [208, 0]
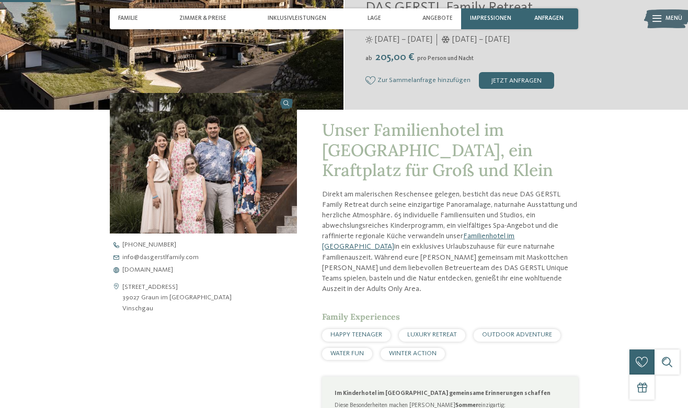
click at [215, 140] on img at bounding box center [203, 163] width 187 height 141
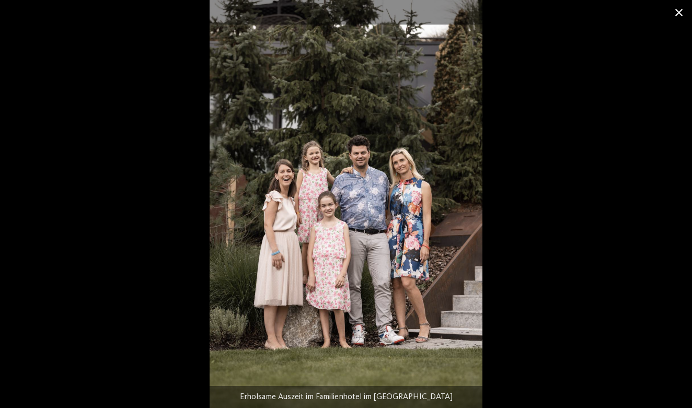
click at [680, 17] on span at bounding box center [679, 12] width 26 height 25
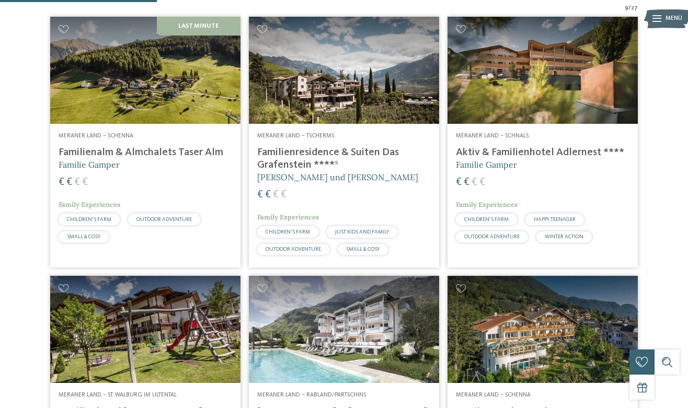
scroll to position [285, 0]
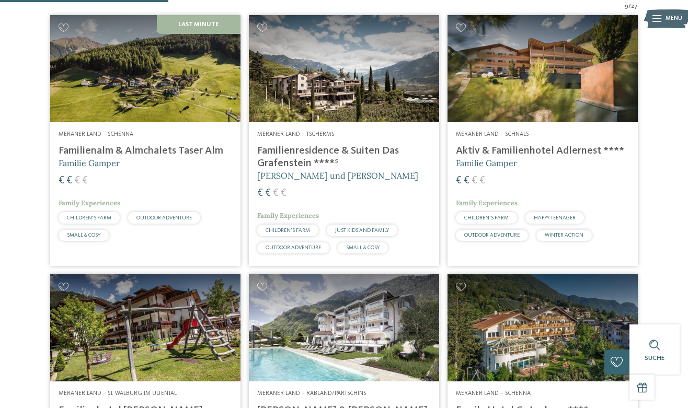
click at [164, 157] on h4 "Familienalm & Almchalets Taser Alm" at bounding box center [145, 151] width 173 height 13
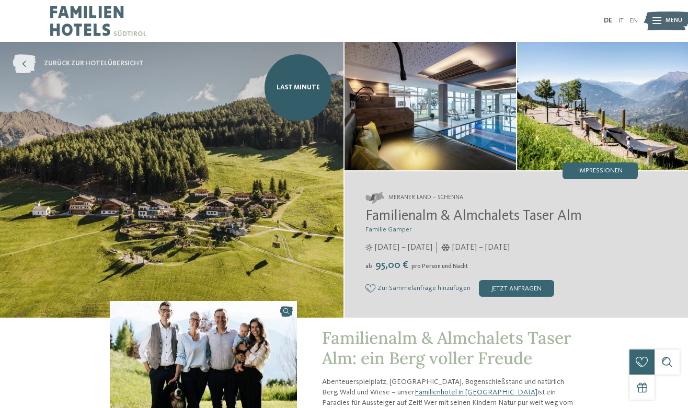
click at [22, 70] on icon at bounding box center [24, 63] width 23 height 19
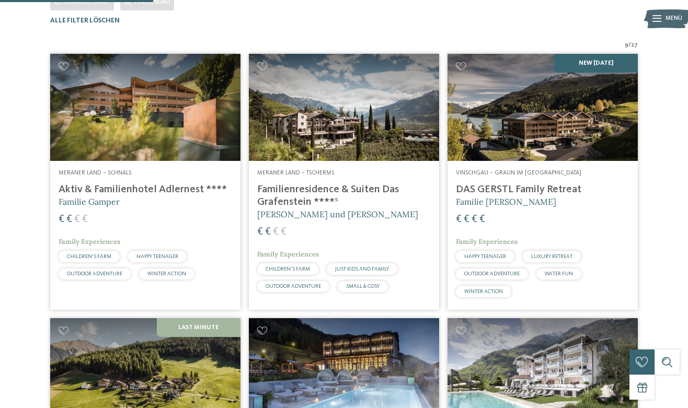
scroll to position [257, 0]
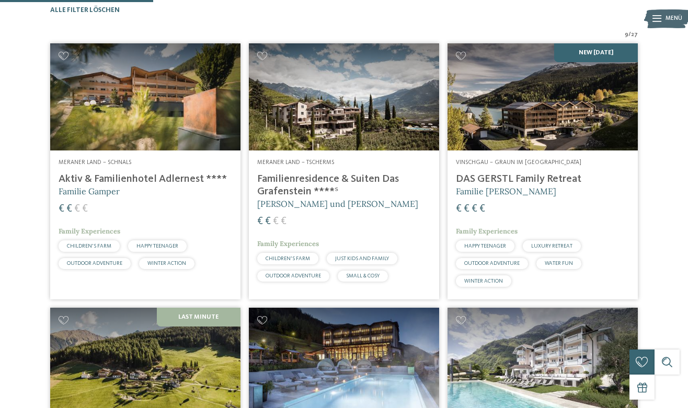
click at [182, 186] on h4 "Aktiv & Familienhotel Adlernest ****" at bounding box center [145, 179] width 173 height 13
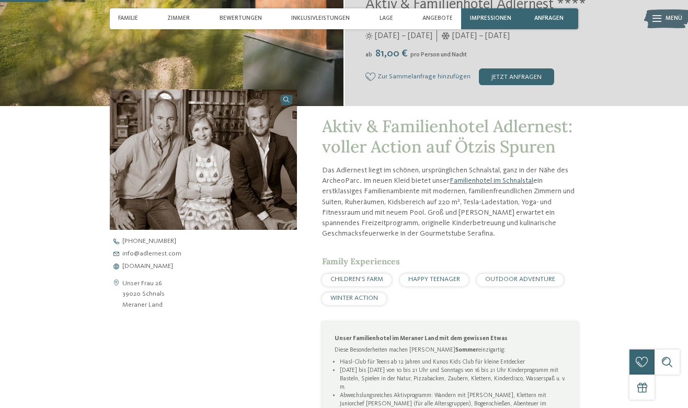
scroll to position [305, 0]
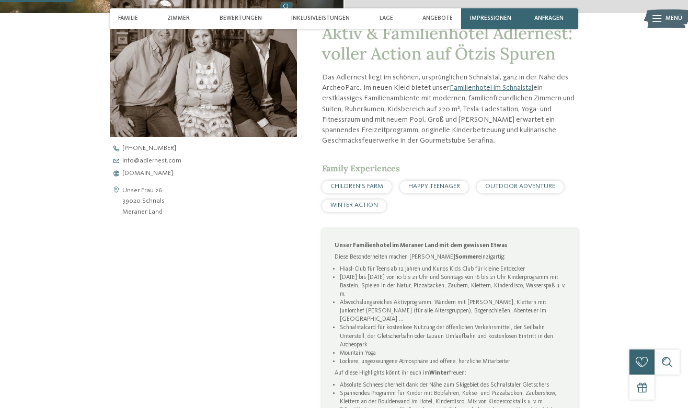
click at [154, 177] on div "Unser Frau 26 39020 Schnals [GEOGRAPHIC_DATA] [PHONE_NUMBER] info@ no-spam. adl…" at bounding box center [203, 181] width 187 height 72
click at [154, 172] on span "[DOMAIN_NAME]" at bounding box center [147, 173] width 51 height 7
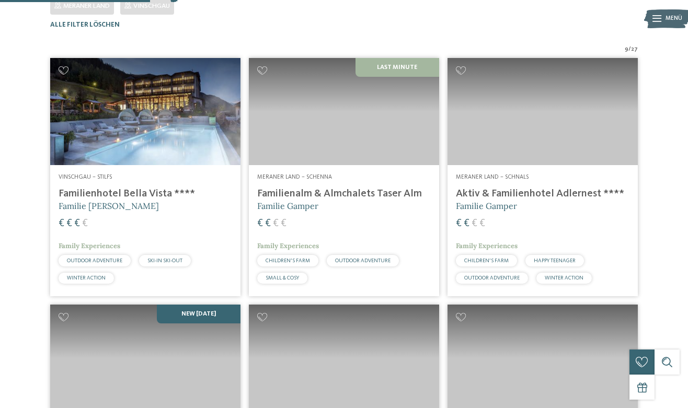
scroll to position [257, 0]
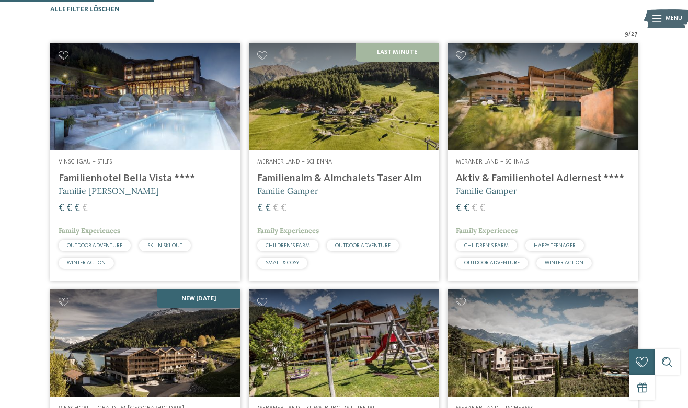
click at [142, 185] on h4 "Familienhotel Bella Vista ****" at bounding box center [145, 178] width 173 height 13
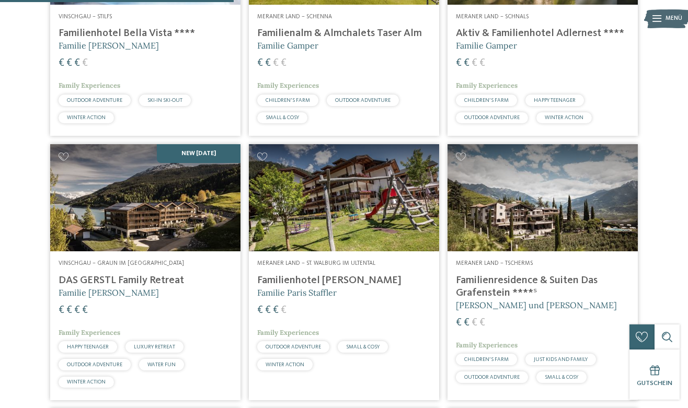
scroll to position [435, 0]
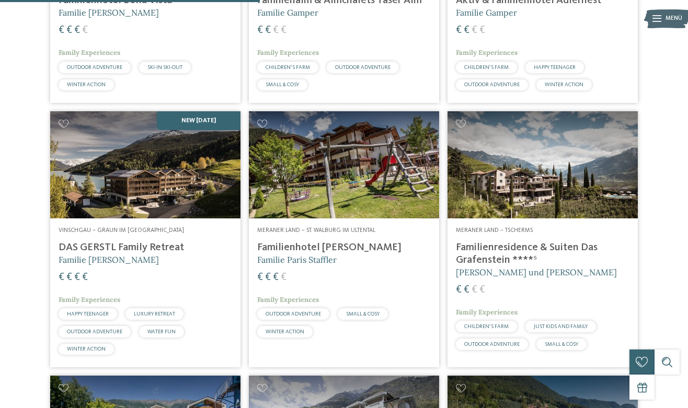
click at [371, 203] on img at bounding box center [344, 164] width 190 height 107
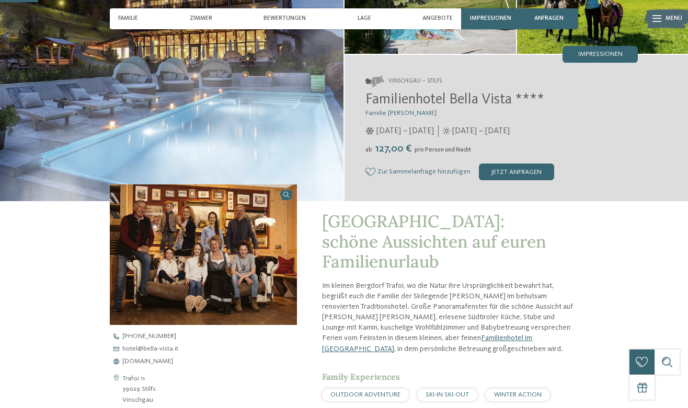
scroll to position [153, 0]
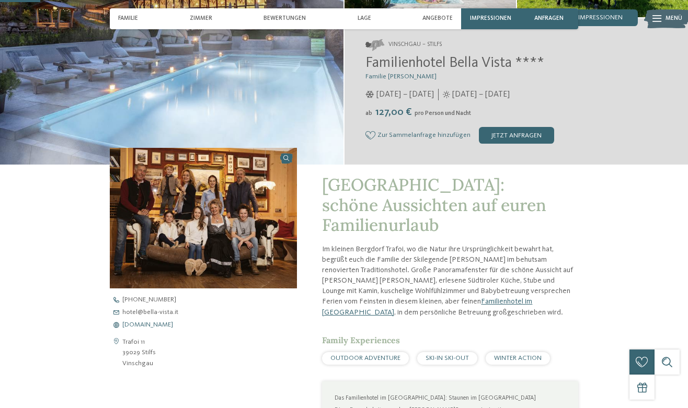
click at [157, 325] on span "[DOMAIN_NAME]" at bounding box center [147, 325] width 51 height 7
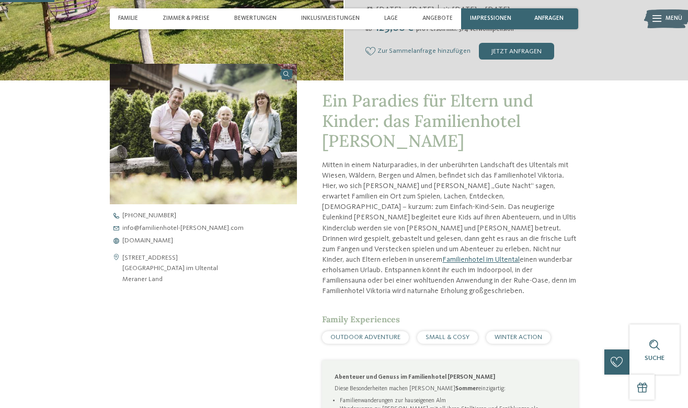
scroll to position [243, 0]
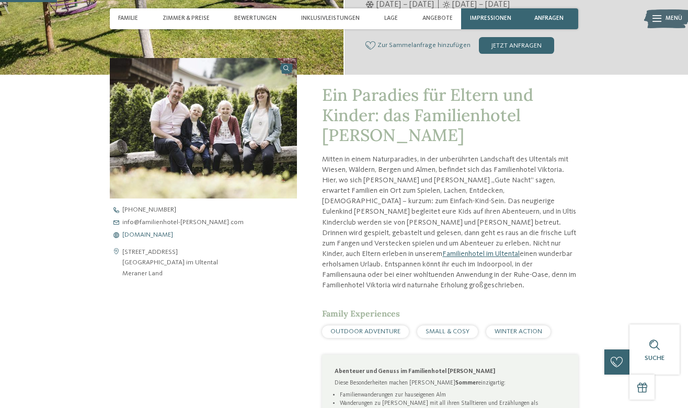
click at [173, 233] on span "[DOMAIN_NAME]" at bounding box center [147, 235] width 51 height 7
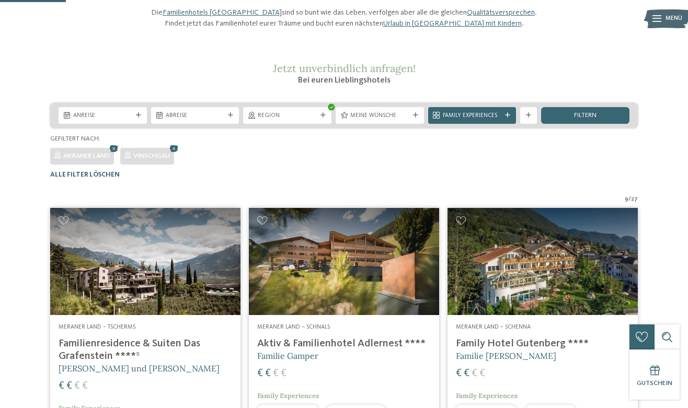
scroll to position [80, 0]
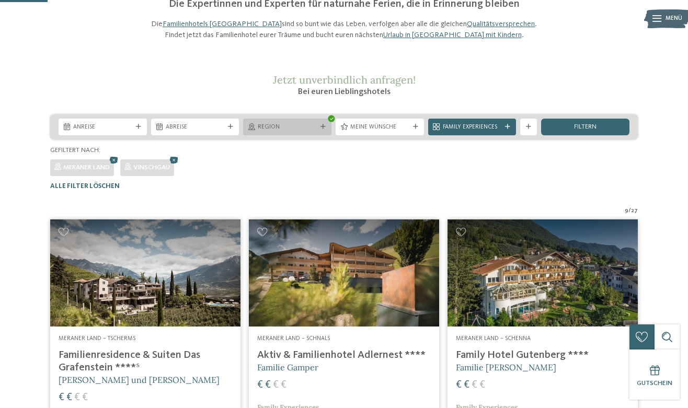
click at [318, 131] on div "Region" at bounding box center [287, 126] width 63 height 9
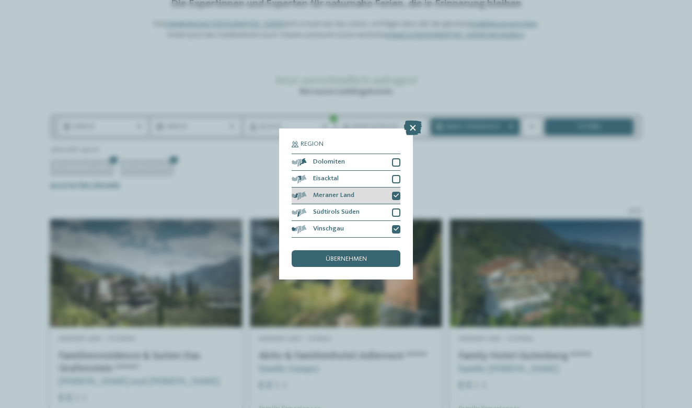
click at [395, 193] on icon at bounding box center [396, 195] width 5 height 5
click at [398, 227] on icon at bounding box center [396, 229] width 5 height 5
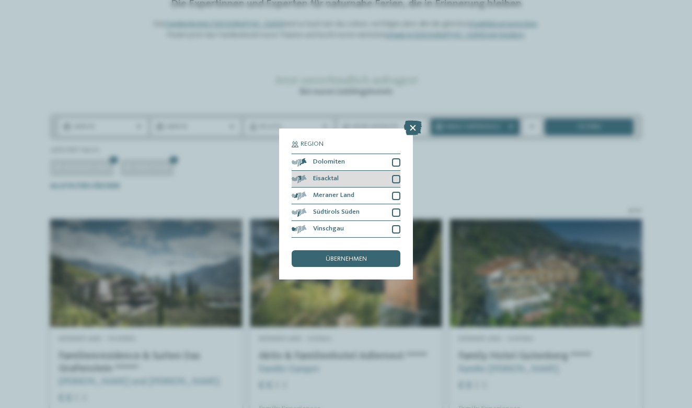
click at [394, 175] on div at bounding box center [396, 179] width 8 height 8
click at [398, 158] on div at bounding box center [396, 162] width 8 height 8
click at [376, 250] on div "übernehmen" at bounding box center [346, 258] width 109 height 17
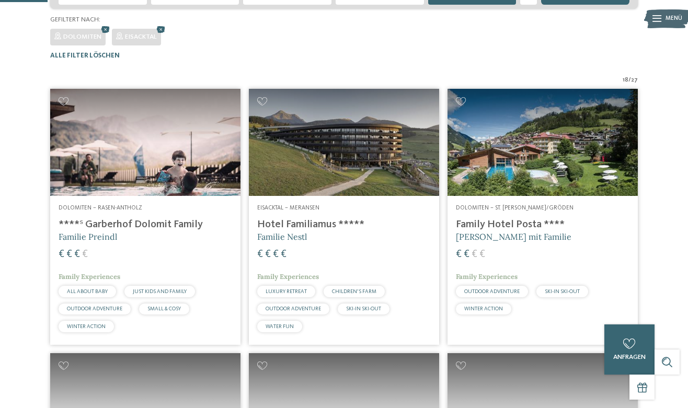
scroll to position [257, 0]
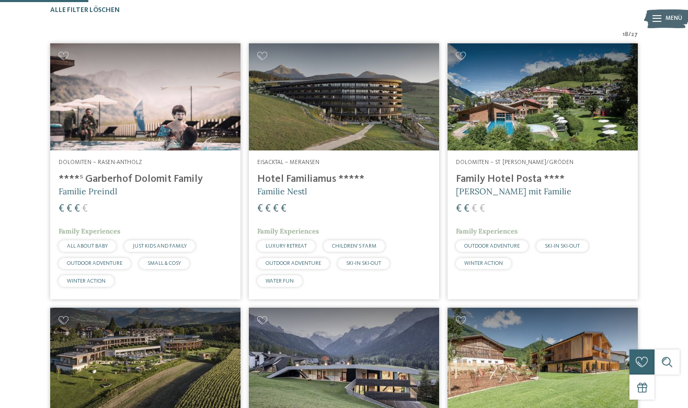
click at [302, 186] on h4 "Hotel Familiamus *****" at bounding box center [343, 179] width 173 height 13
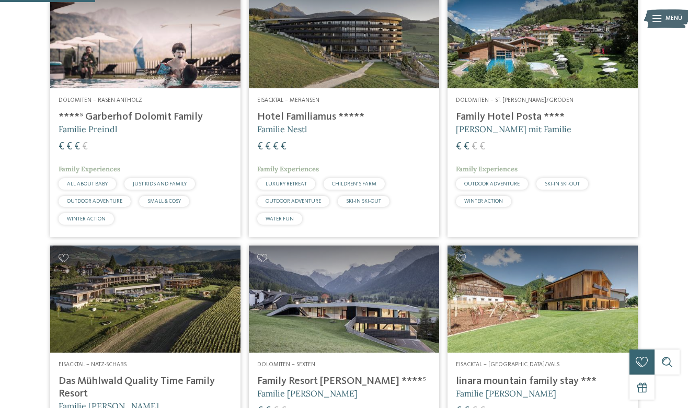
scroll to position [255, 0]
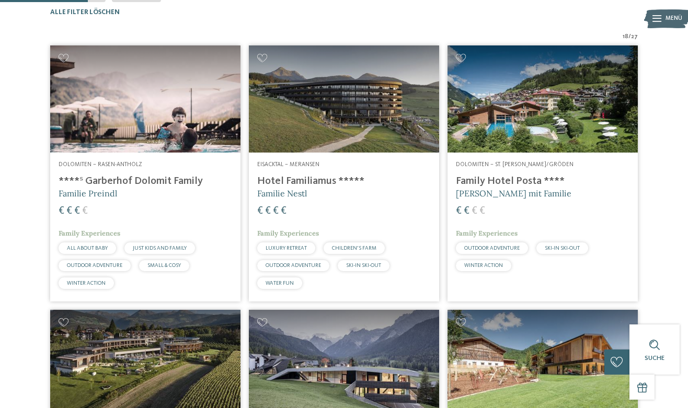
click at [175, 105] on img at bounding box center [145, 98] width 190 height 107
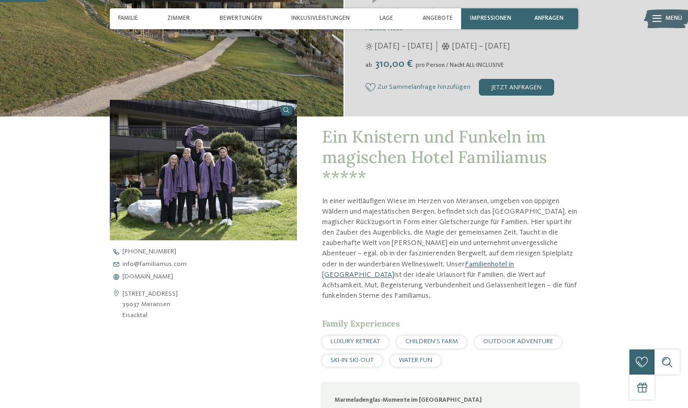
scroll to position [205, 0]
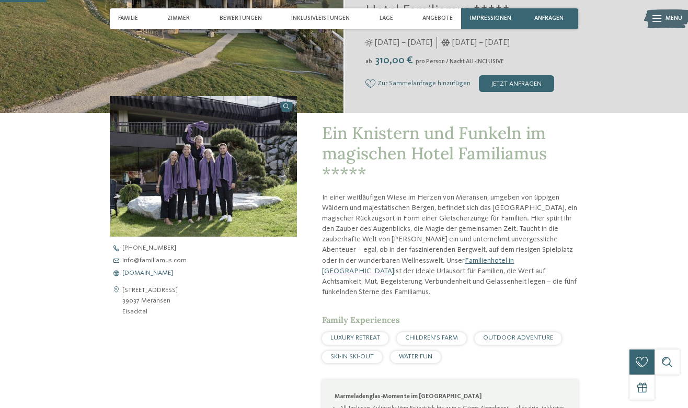
click at [172, 270] on span "www.familiamus.com" at bounding box center [147, 273] width 51 height 7
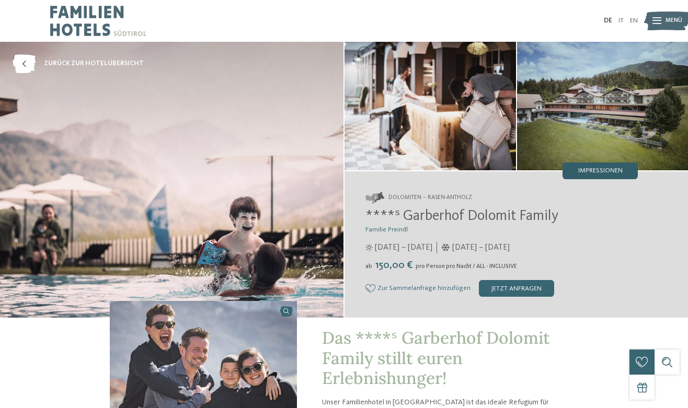
click at [596, 169] on span "Impressionen" at bounding box center [600, 171] width 44 height 7
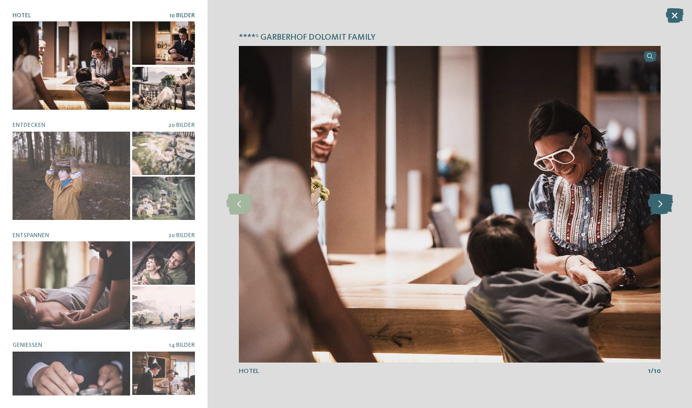
click at [663, 205] on icon at bounding box center [660, 204] width 26 height 21
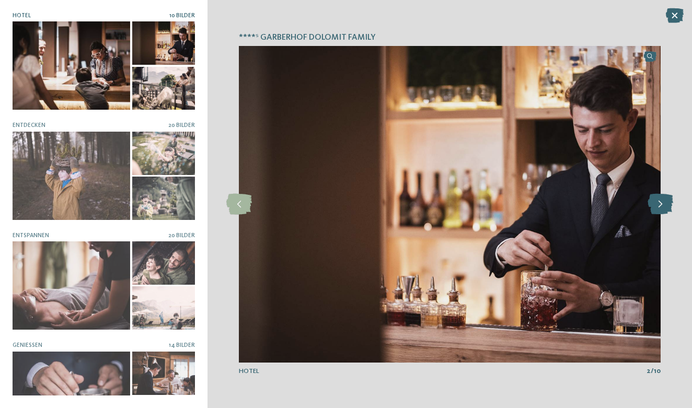
click at [663, 205] on icon at bounding box center [660, 204] width 26 height 21
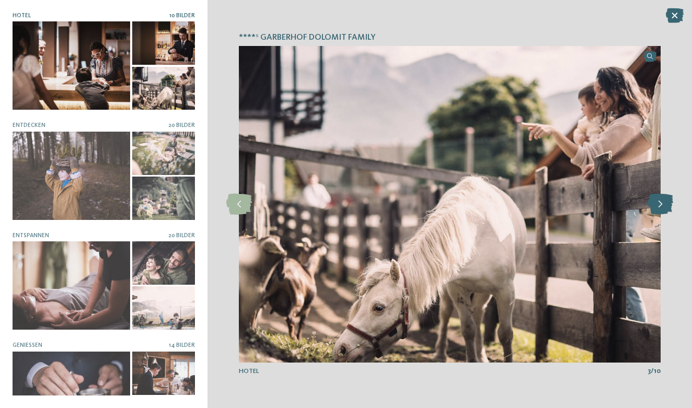
click at [663, 205] on icon at bounding box center [660, 204] width 26 height 21
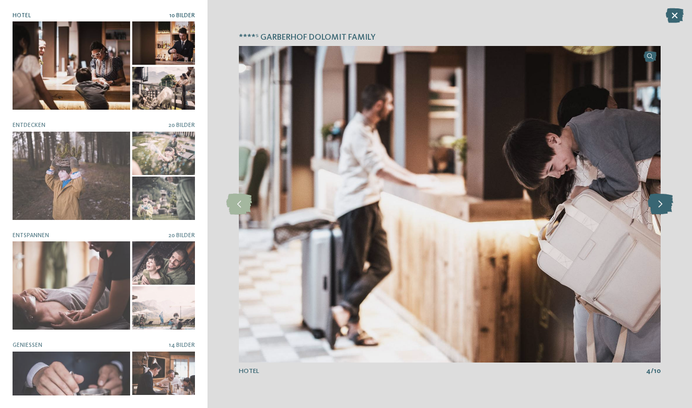
click at [663, 205] on icon at bounding box center [660, 204] width 26 height 21
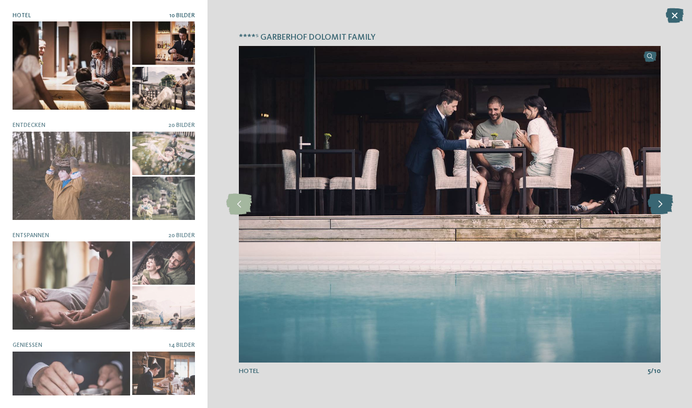
click at [663, 205] on icon at bounding box center [660, 204] width 26 height 21
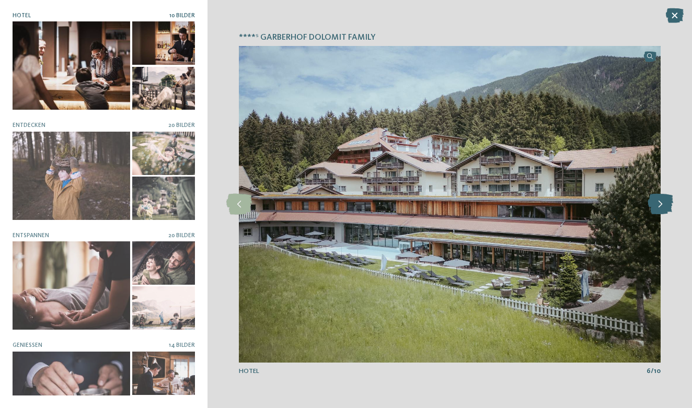
click at [663, 205] on icon at bounding box center [660, 204] width 26 height 21
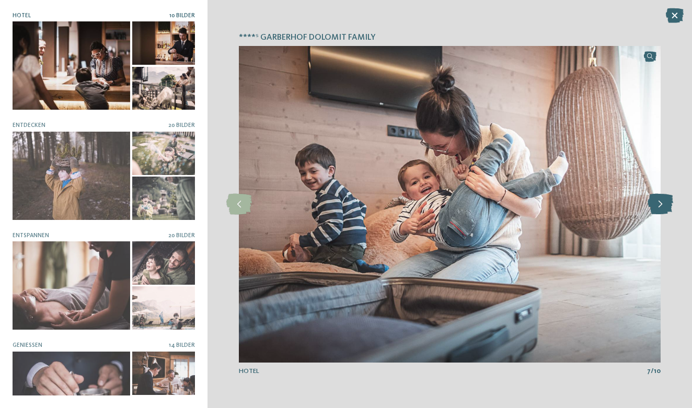
click at [663, 205] on icon at bounding box center [660, 204] width 26 height 21
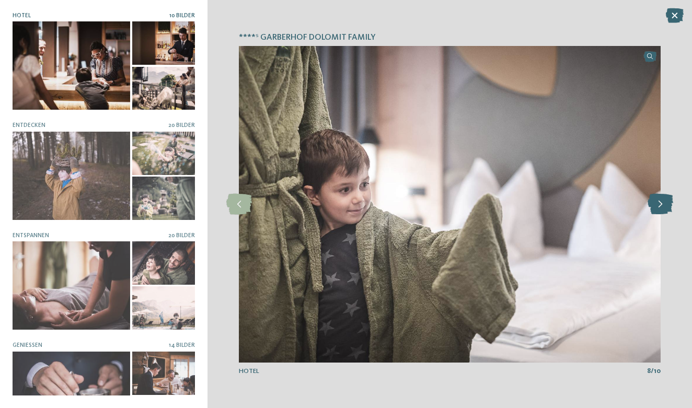
click at [663, 205] on icon at bounding box center [660, 204] width 26 height 21
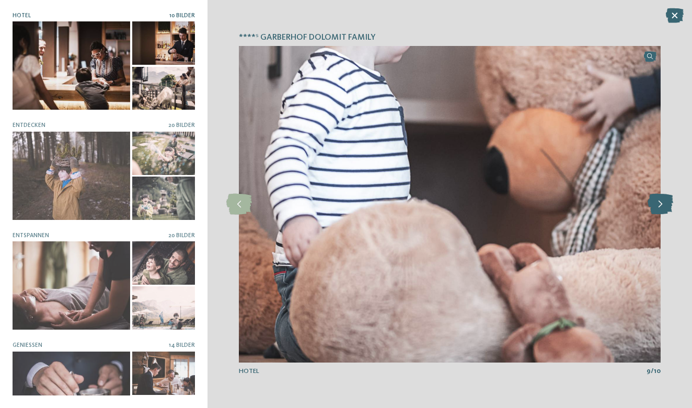
click at [663, 205] on icon at bounding box center [660, 204] width 26 height 21
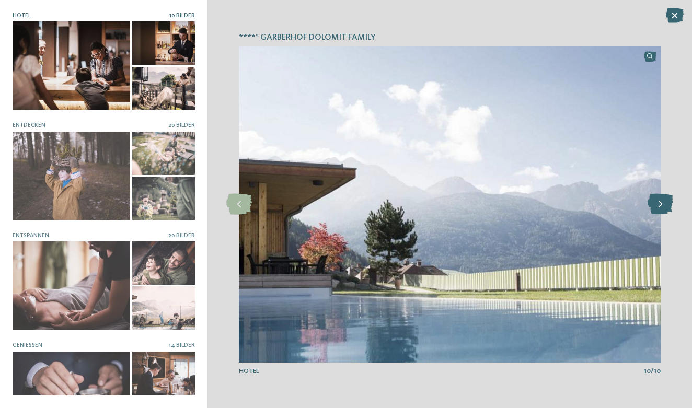
click at [663, 205] on icon at bounding box center [660, 204] width 26 height 21
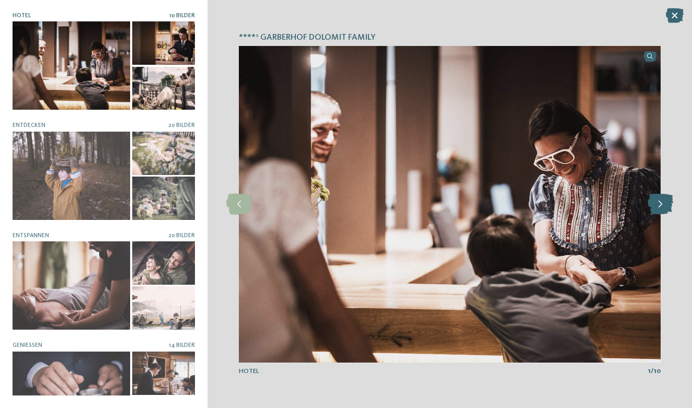
click at [663, 205] on icon at bounding box center [660, 204] width 26 height 21
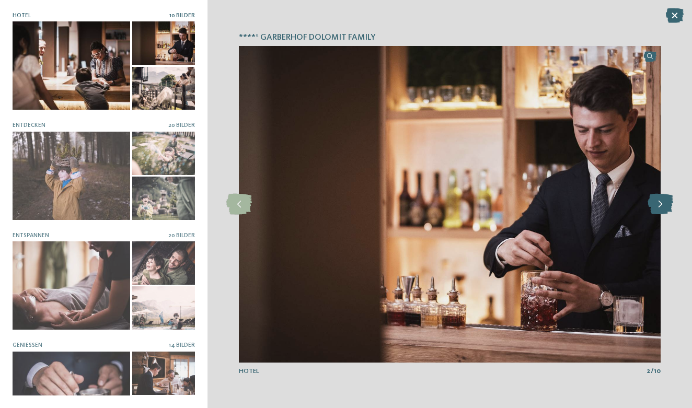
click at [663, 205] on icon at bounding box center [660, 204] width 26 height 21
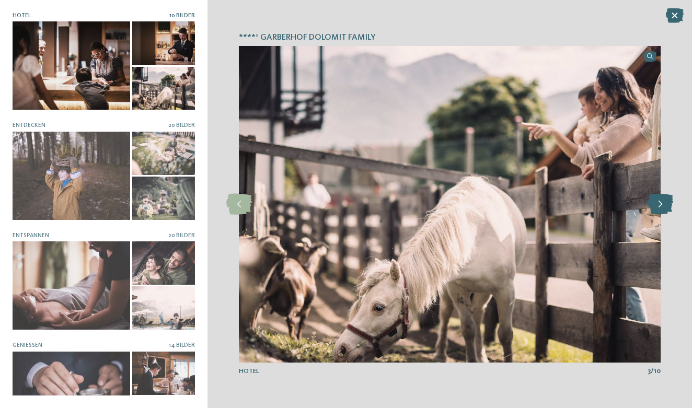
click at [663, 205] on icon at bounding box center [660, 204] width 26 height 21
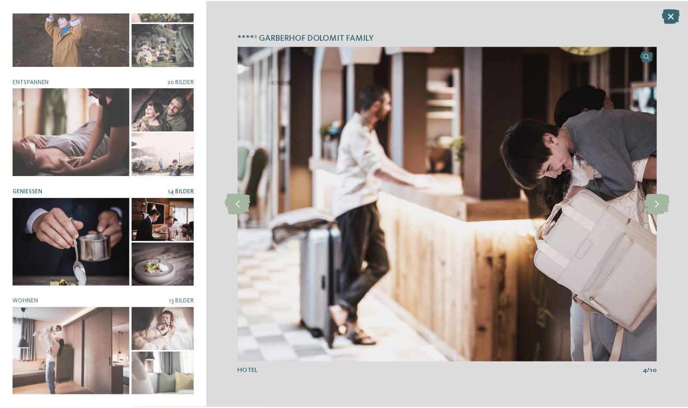
scroll to position [153, 0]
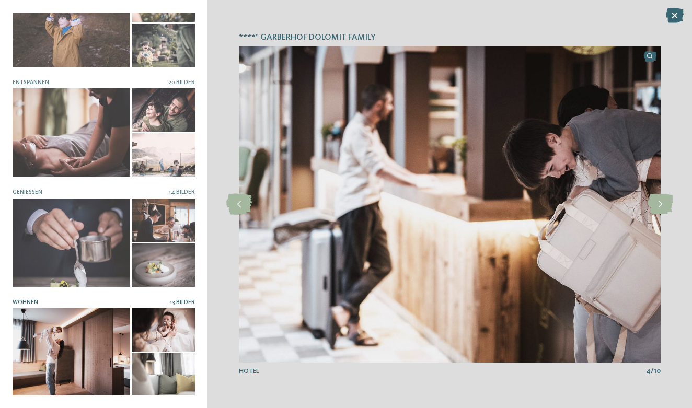
click at [107, 346] on div at bounding box center [72, 352] width 118 height 88
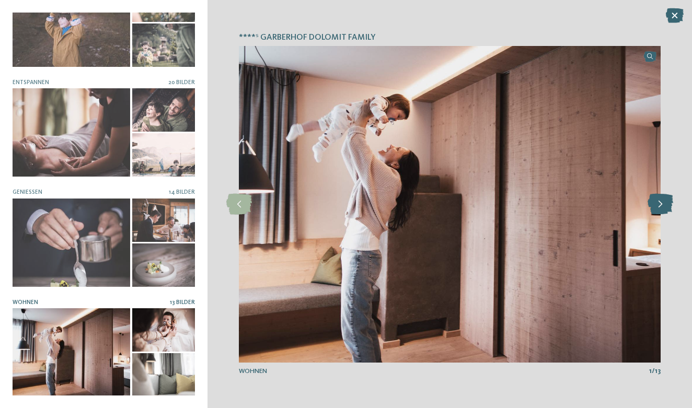
click at [660, 207] on icon at bounding box center [660, 204] width 26 height 21
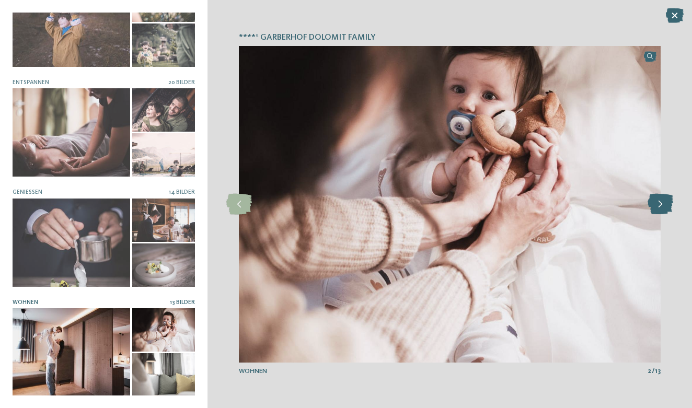
click at [660, 207] on icon at bounding box center [660, 204] width 26 height 21
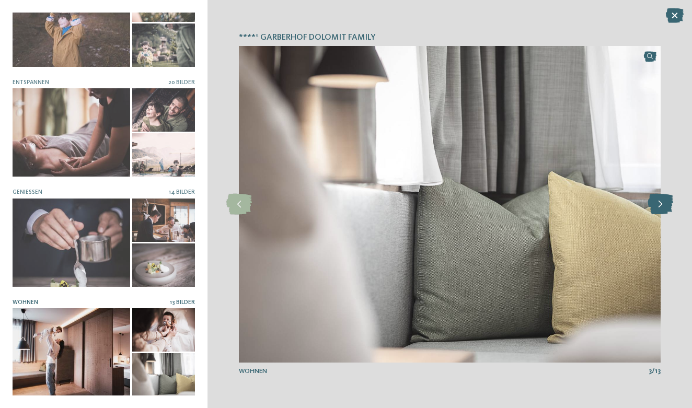
click at [660, 207] on icon at bounding box center [660, 204] width 26 height 21
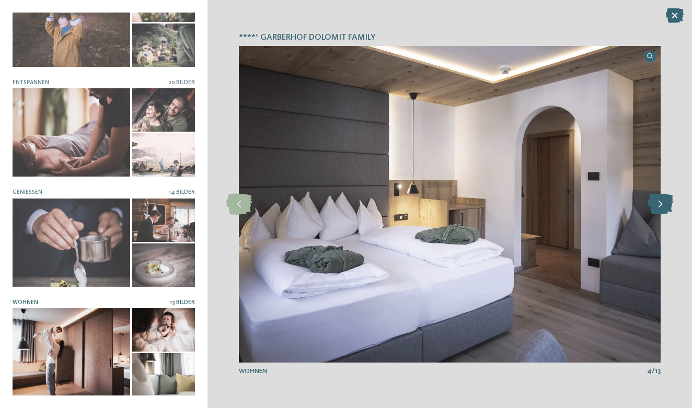
click at [660, 207] on icon at bounding box center [660, 204] width 26 height 21
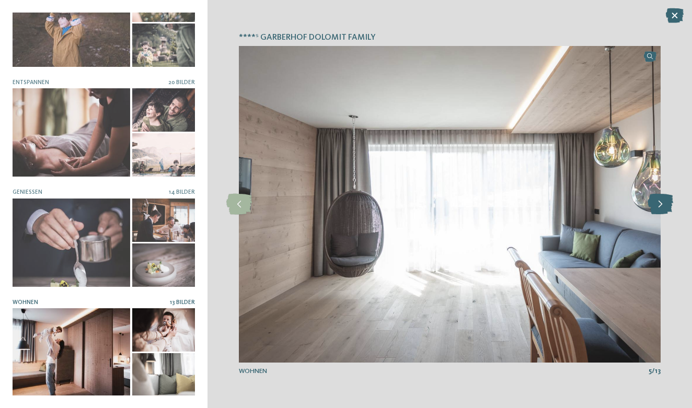
click at [660, 207] on icon at bounding box center [660, 204] width 26 height 21
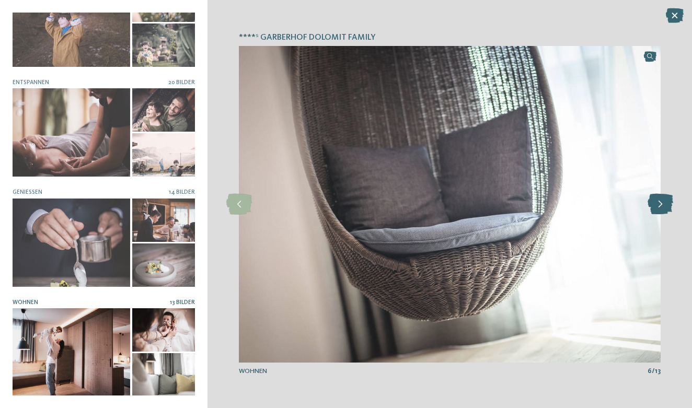
click at [660, 207] on icon at bounding box center [660, 204] width 26 height 21
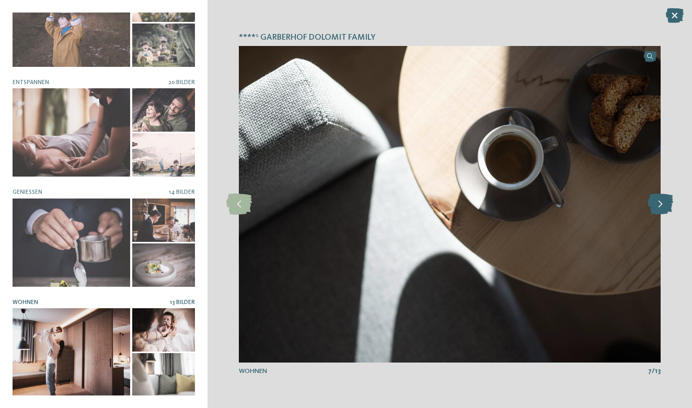
click at [660, 207] on icon at bounding box center [660, 204] width 26 height 21
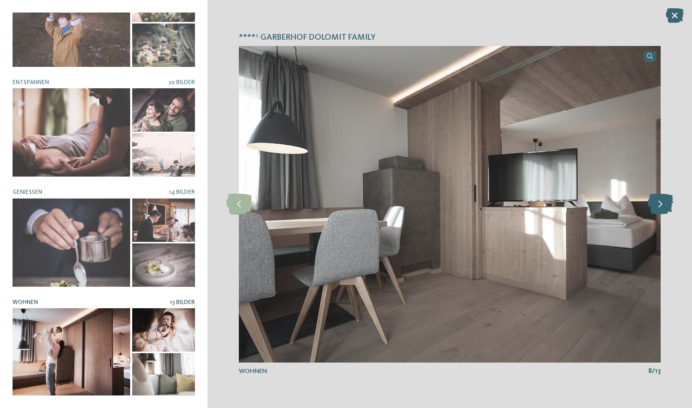
click at [660, 207] on icon at bounding box center [660, 204] width 26 height 21
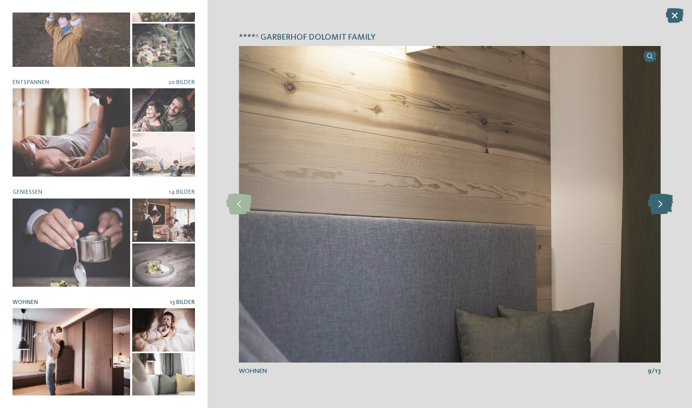
click at [660, 207] on icon at bounding box center [660, 204] width 26 height 21
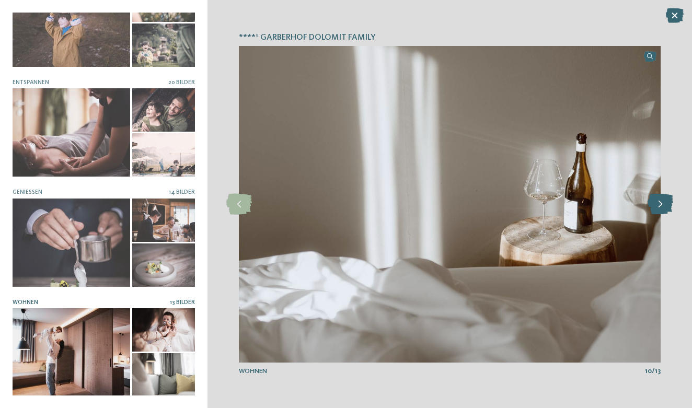
click at [660, 207] on icon at bounding box center [660, 204] width 26 height 21
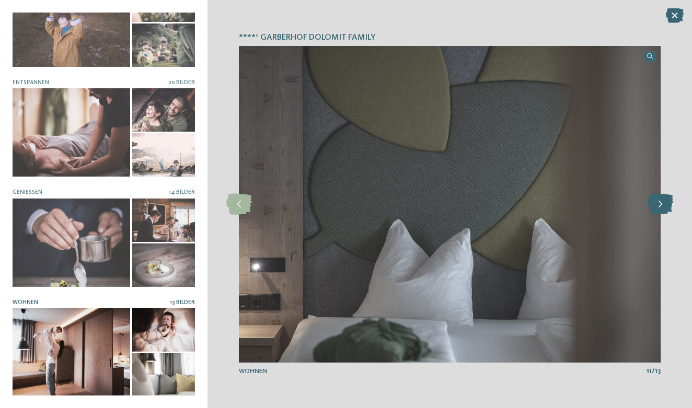
click at [660, 207] on icon at bounding box center [660, 204] width 26 height 21
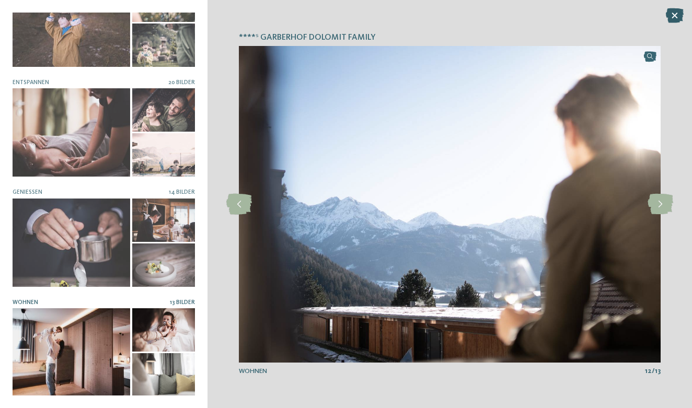
click at [678, 13] on icon at bounding box center [675, 15] width 18 height 15
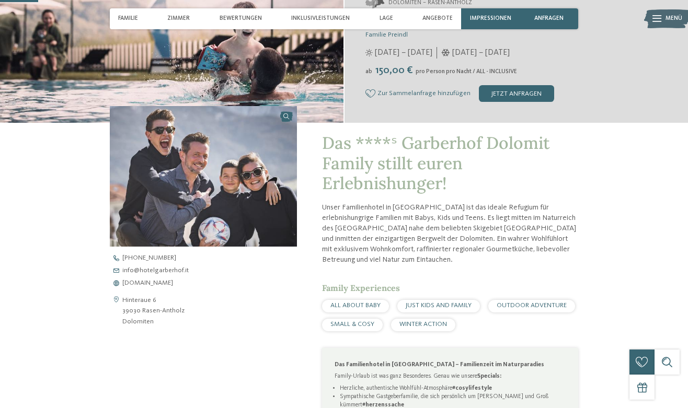
scroll to position [197, 0]
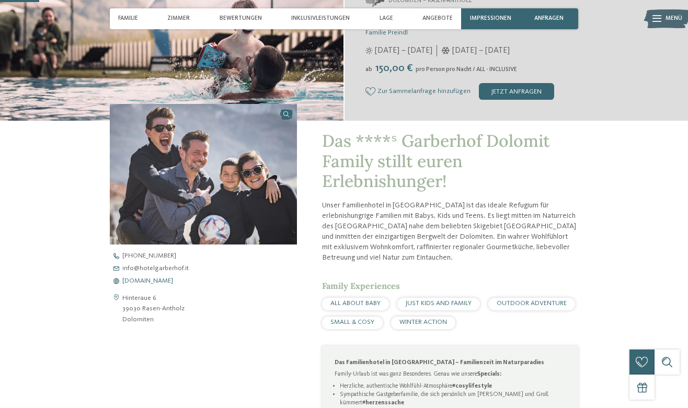
click at [172, 279] on span "www.hotelgarberhof.it" at bounding box center [147, 281] width 51 height 7
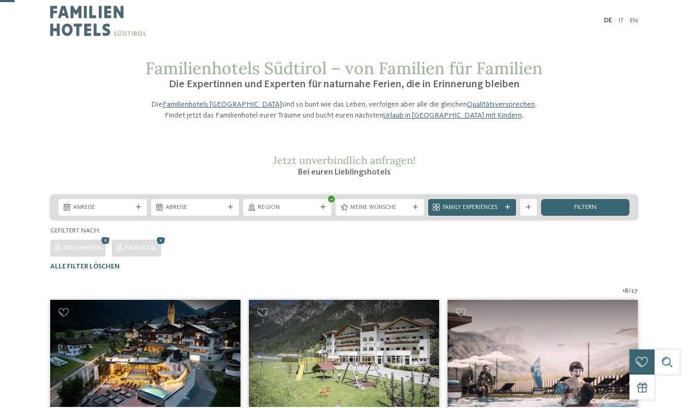
scroll to position [257, 0]
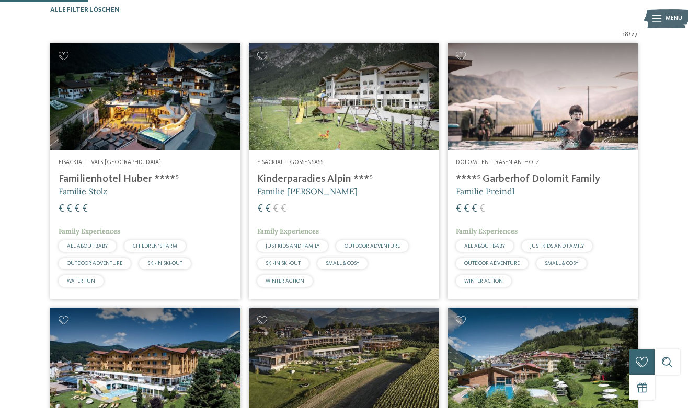
click at [172, 111] on img at bounding box center [145, 96] width 190 height 107
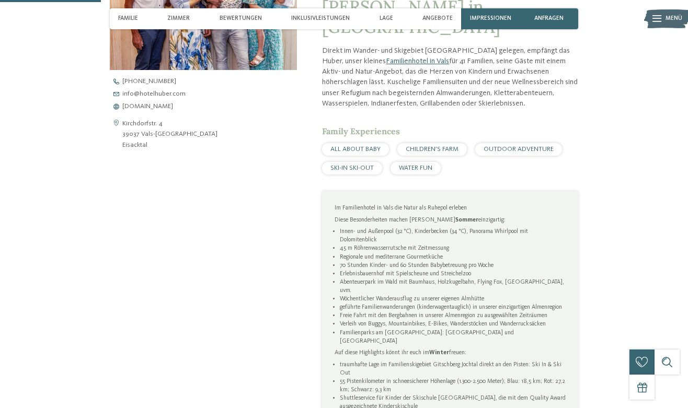
scroll to position [346, 0]
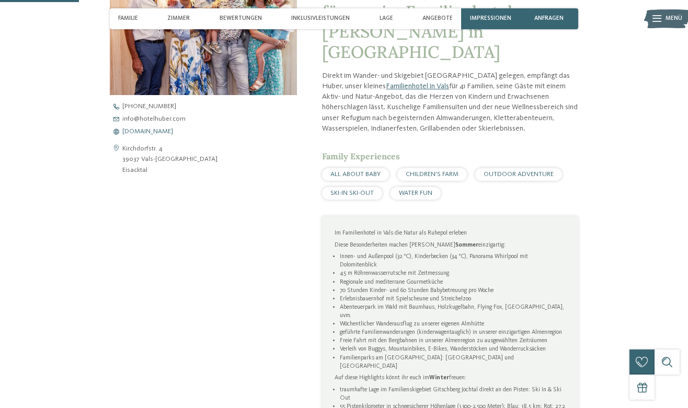
click at [147, 133] on span "www.hotelhuber.com" at bounding box center [147, 132] width 51 height 7
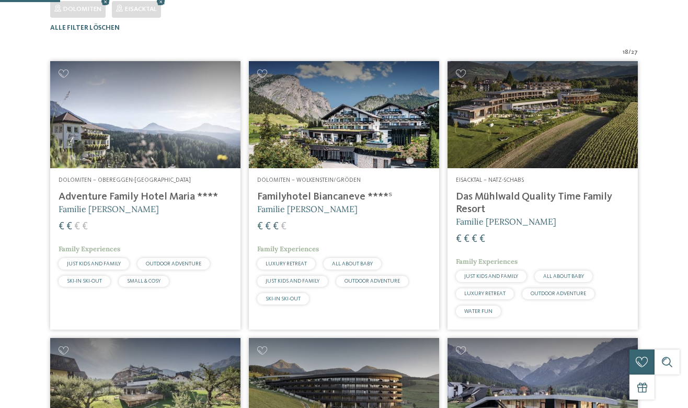
scroll to position [257, 0]
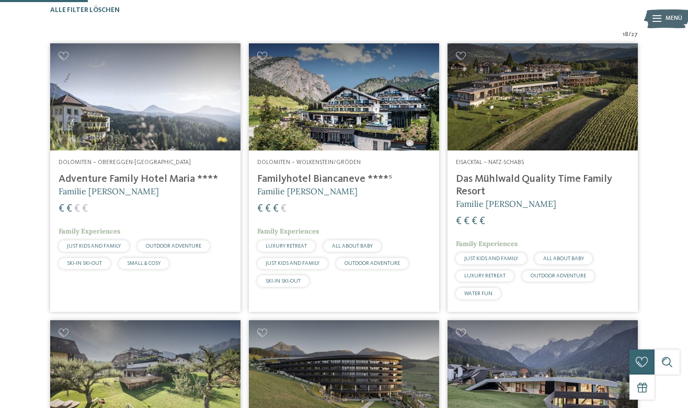
click at [555, 106] on img at bounding box center [542, 96] width 190 height 107
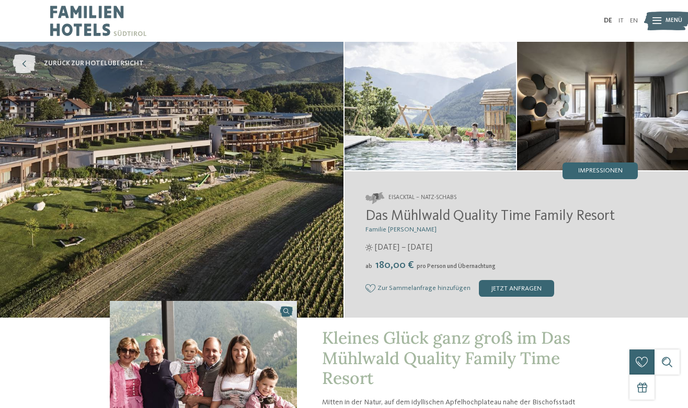
click at [28, 62] on icon at bounding box center [24, 63] width 23 height 19
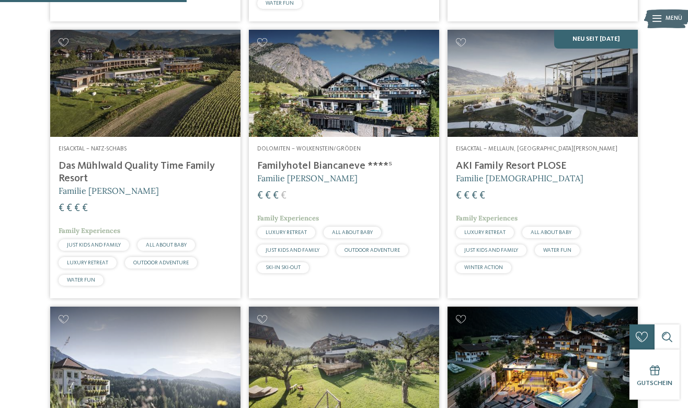
scroll to position [538, 0]
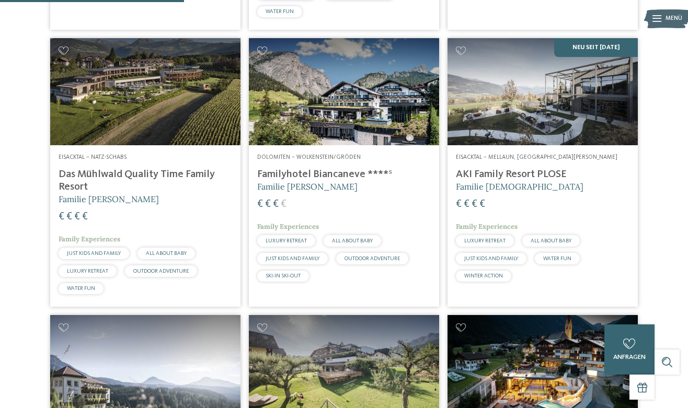
click at [151, 110] on img at bounding box center [145, 91] width 190 height 107
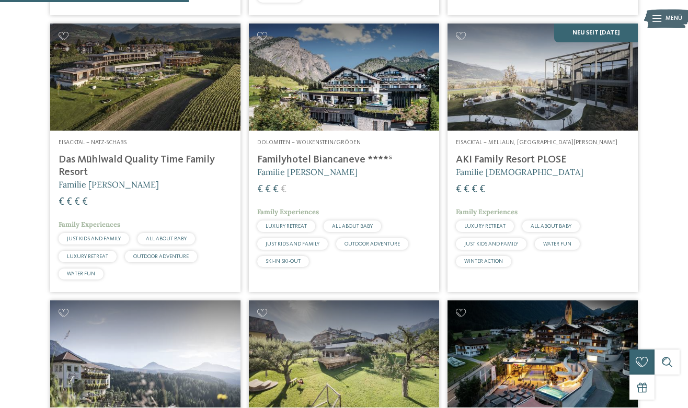
scroll to position [553, 0]
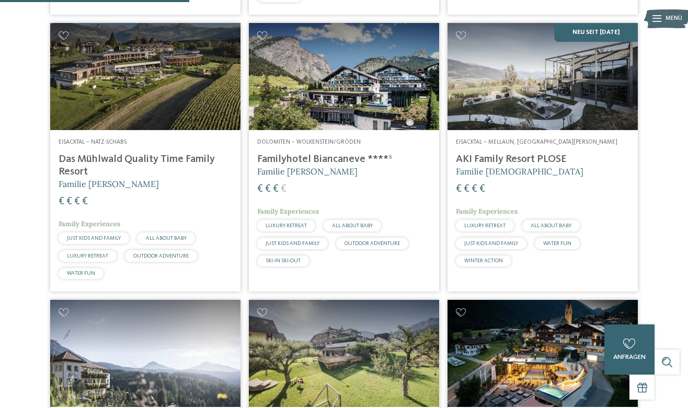
click at [503, 166] on h4 "AKI Family Resort PLOSE" at bounding box center [542, 159] width 173 height 13
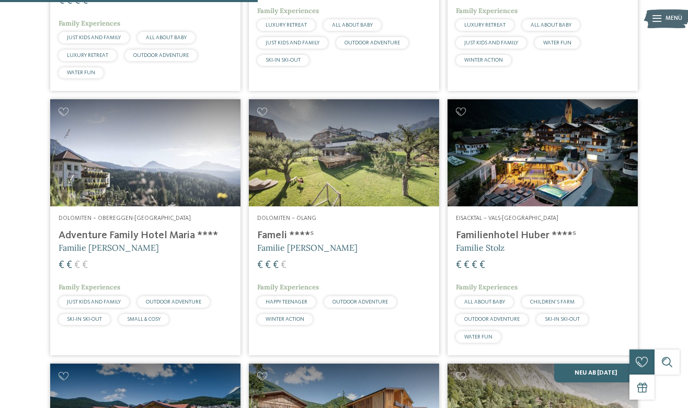
scroll to position [754, 0]
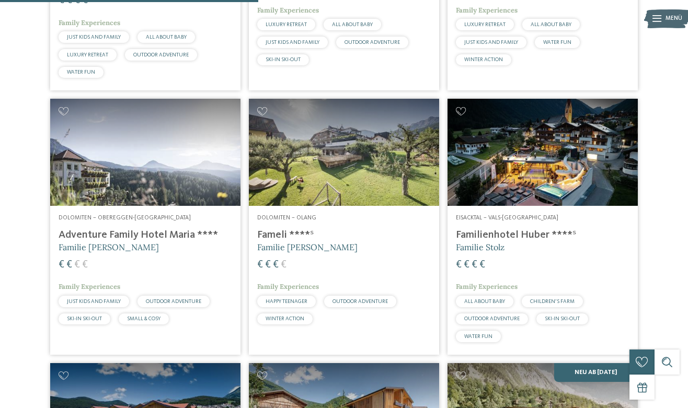
click at [529, 181] on img at bounding box center [542, 152] width 190 height 107
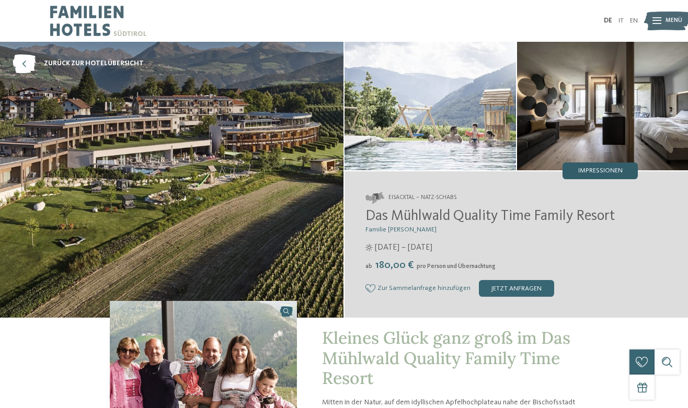
click at [614, 170] on span "Impressionen" at bounding box center [600, 171] width 44 height 7
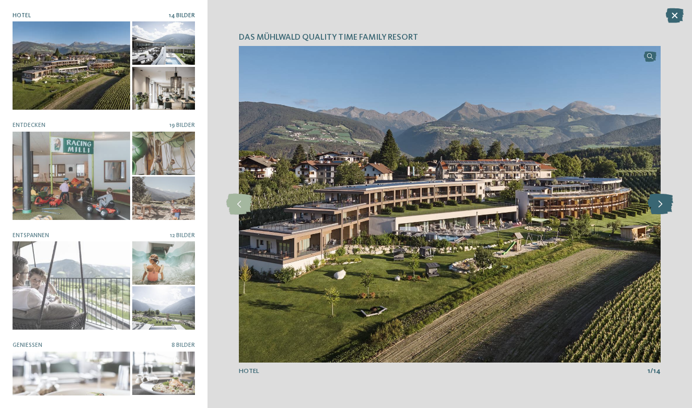
click at [662, 204] on icon at bounding box center [660, 204] width 26 height 21
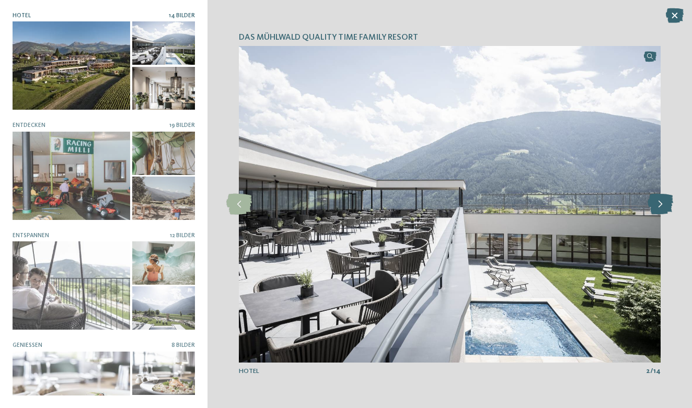
click at [662, 204] on icon at bounding box center [660, 204] width 26 height 21
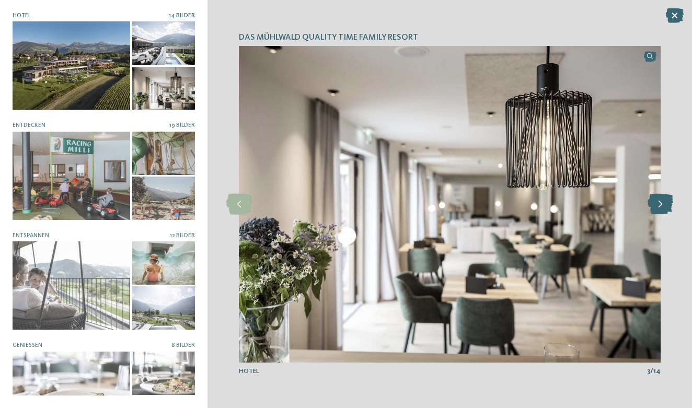
click at [662, 204] on icon at bounding box center [660, 204] width 26 height 21
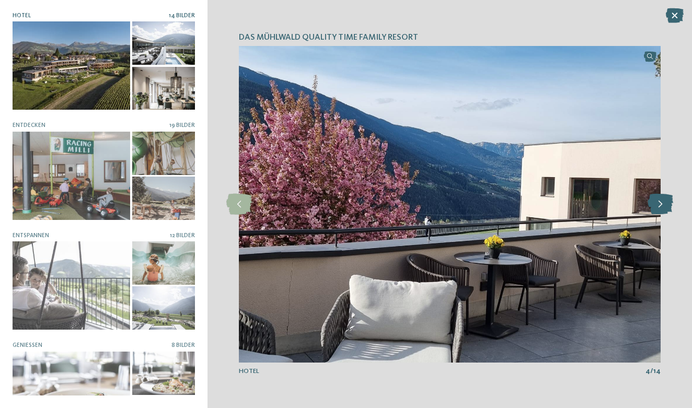
click at [662, 204] on icon at bounding box center [660, 204] width 26 height 21
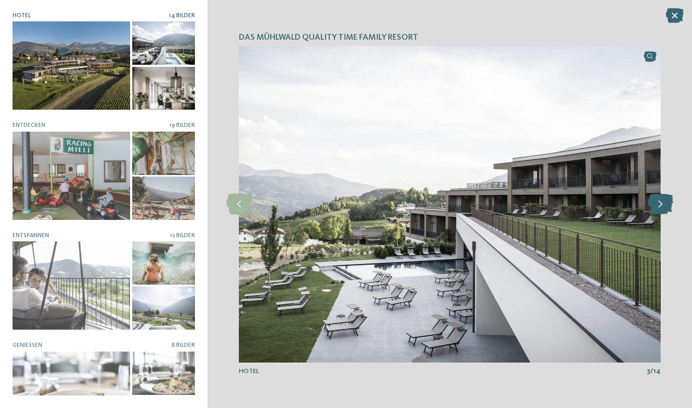
click at [662, 204] on icon at bounding box center [660, 204] width 26 height 21
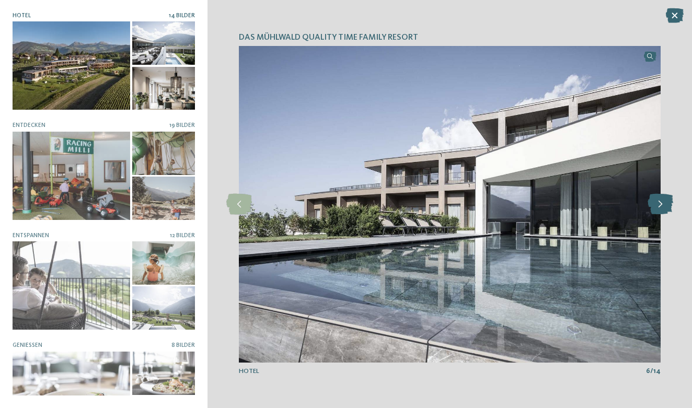
click at [662, 204] on icon at bounding box center [660, 204] width 26 height 21
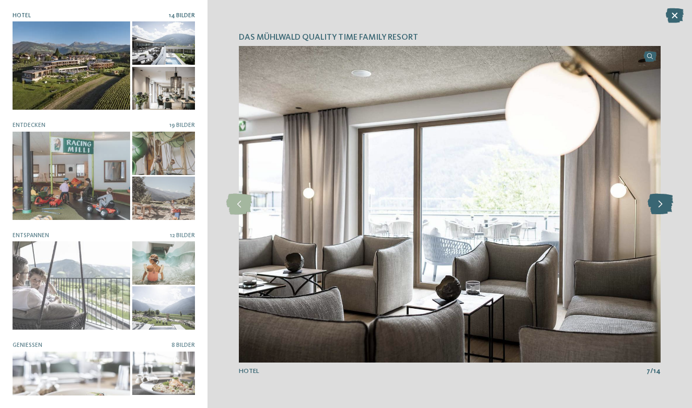
click at [662, 204] on icon at bounding box center [660, 204] width 26 height 21
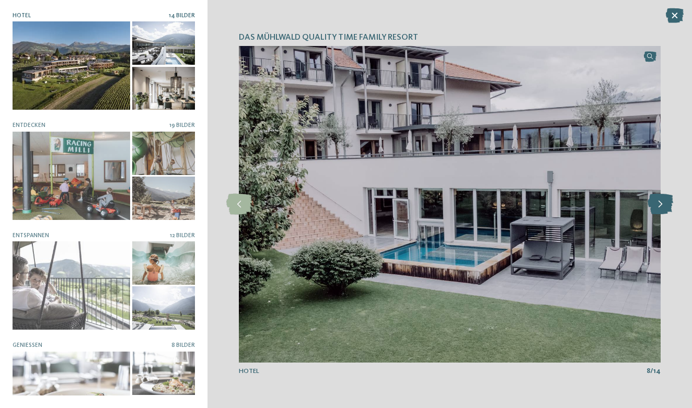
click at [662, 204] on icon at bounding box center [660, 204] width 26 height 21
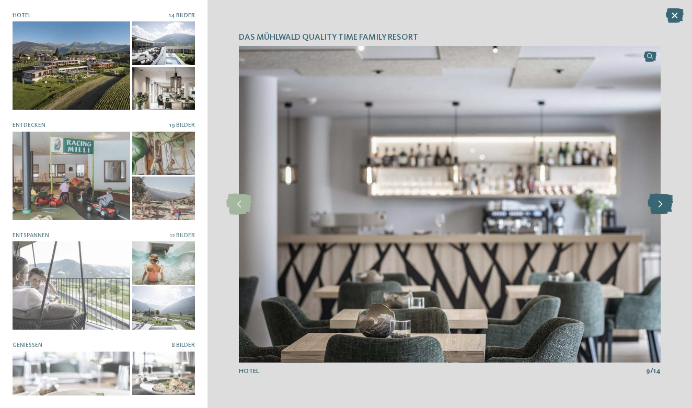
click at [662, 204] on icon at bounding box center [660, 204] width 26 height 21
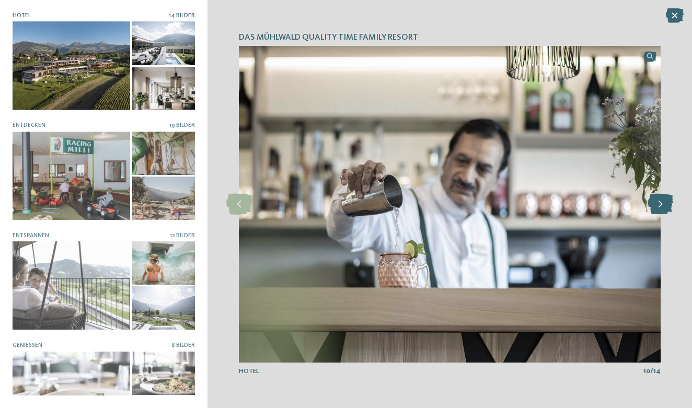
click at [662, 204] on icon at bounding box center [660, 204] width 26 height 21
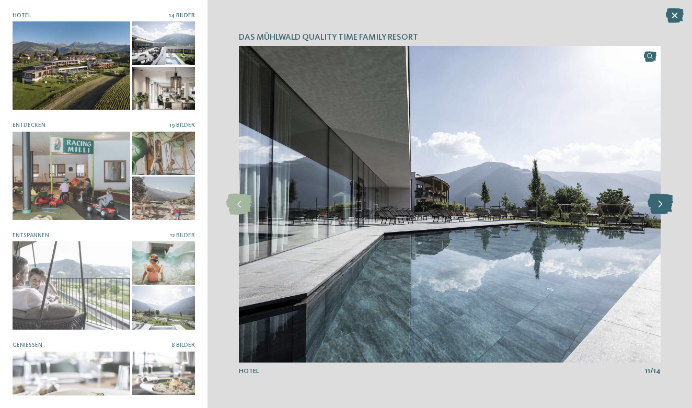
click at [662, 204] on icon at bounding box center [660, 204] width 26 height 21
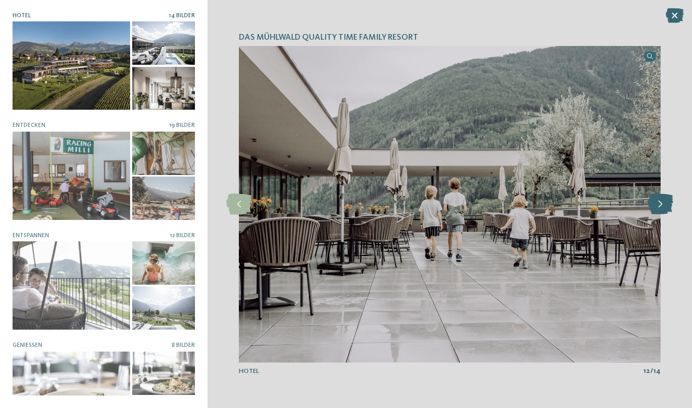
click at [662, 204] on icon at bounding box center [660, 204] width 26 height 21
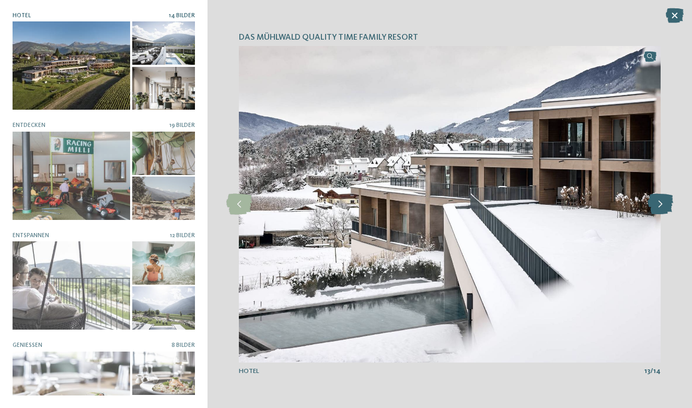
click at [662, 204] on icon at bounding box center [660, 204] width 26 height 21
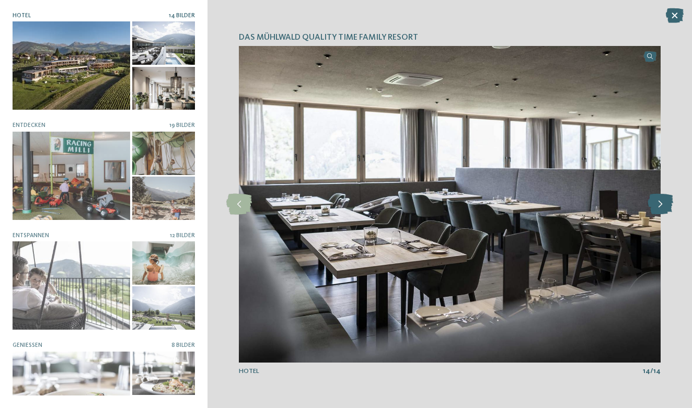
click at [662, 204] on icon at bounding box center [660, 204] width 26 height 21
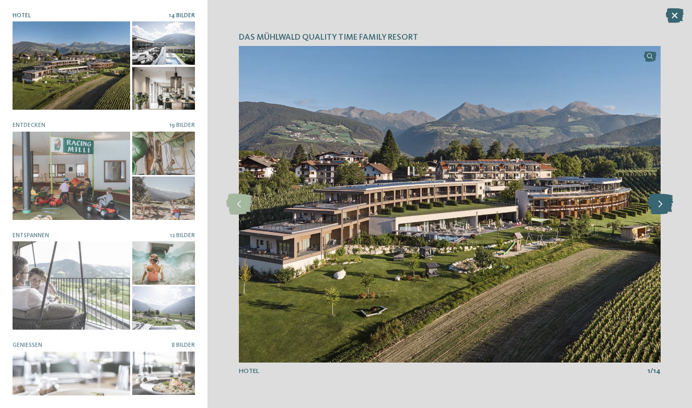
click at [662, 204] on icon at bounding box center [660, 204] width 26 height 21
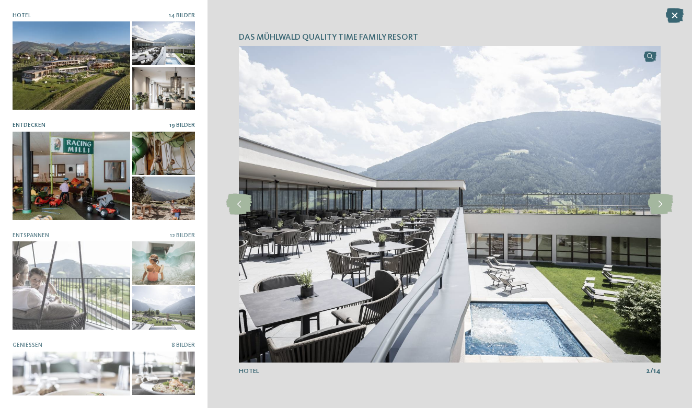
click at [99, 198] on div at bounding box center [72, 176] width 118 height 88
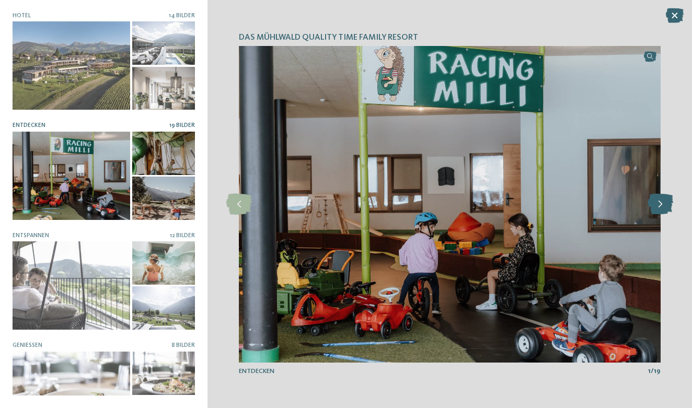
click at [660, 204] on icon at bounding box center [660, 204] width 26 height 21
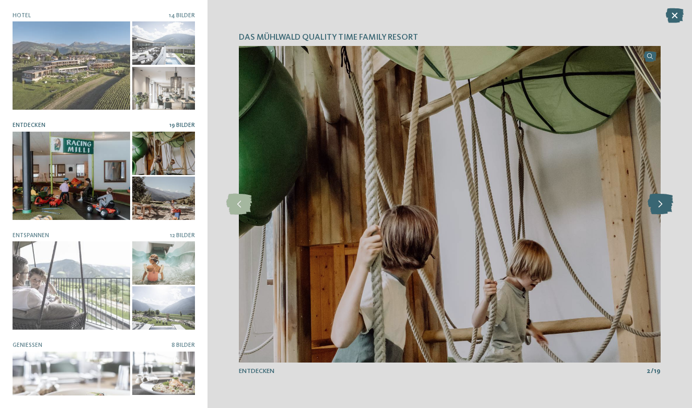
click at [660, 204] on icon at bounding box center [660, 204] width 26 height 21
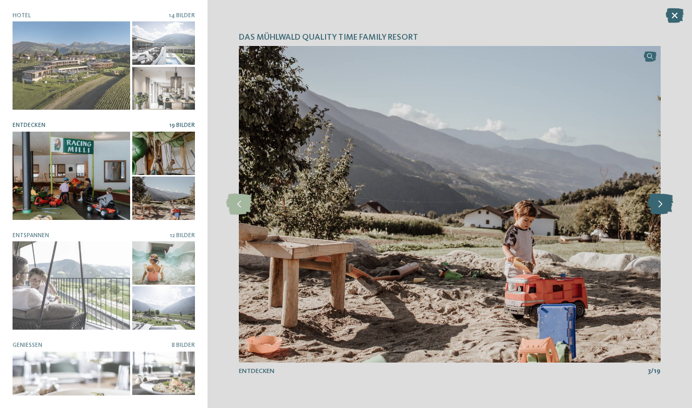
click at [660, 204] on icon at bounding box center [660, 204] width 26 height 21
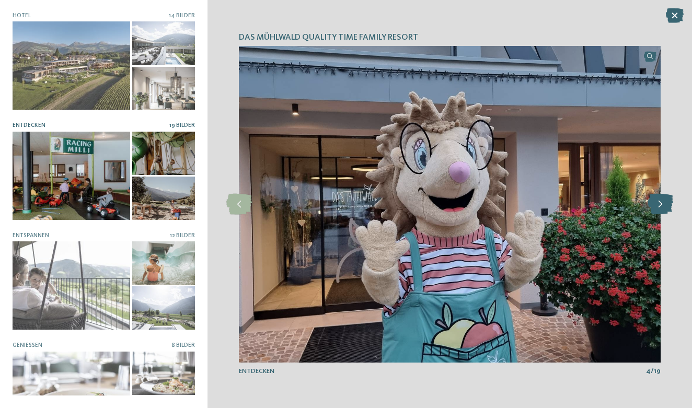
click at [660, 204] on icon at bounding box center [660, 204] width 26 height 21
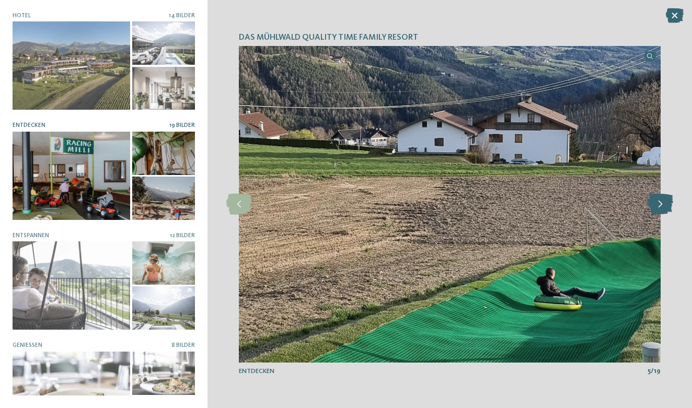
click at [660, 204] on icon at bounding box center [660, 204] width 26 height 21
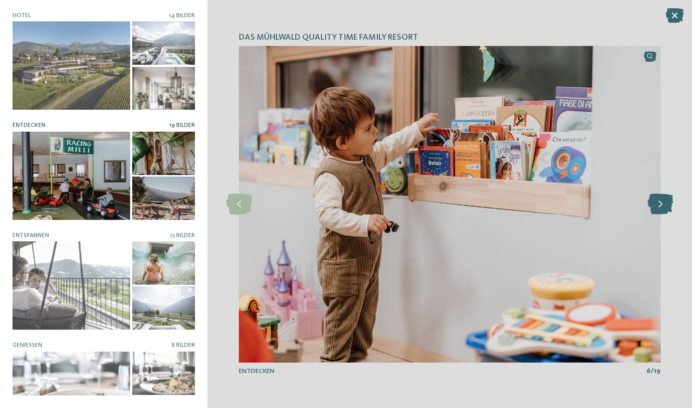
click at [660, 204] on icon at bounding box center [660, 204] width 26 height 21
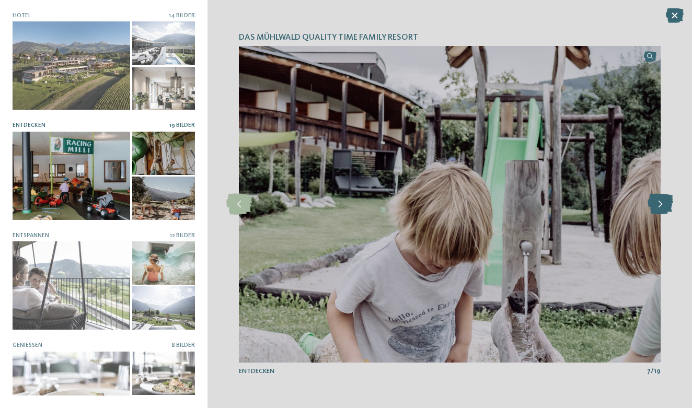
click at [660, 204] on icon at bounding box center [660, 204] width 26 height 21
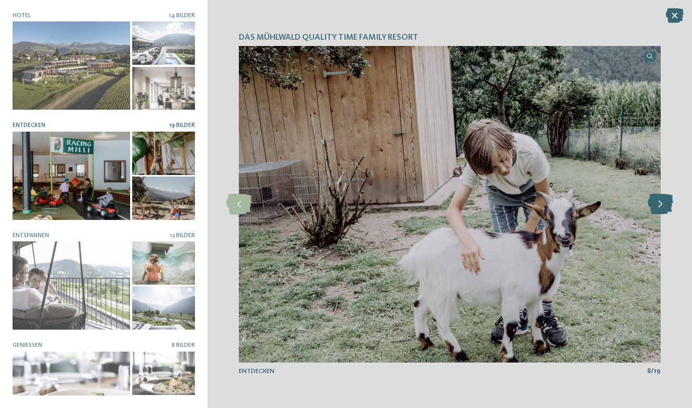
click at [660, 204] on icon at bounding box center [660, 204] width 26 height 21
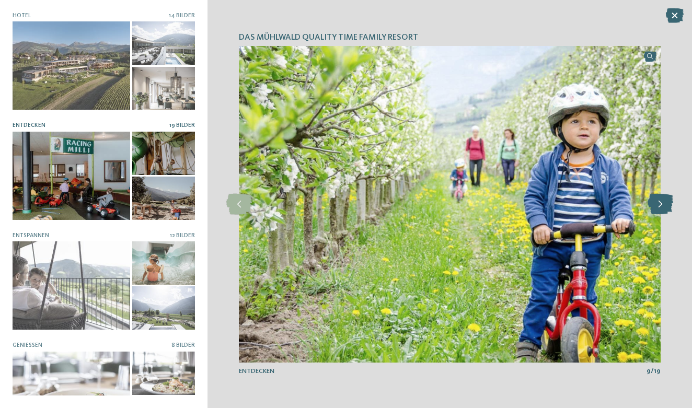
click at [660, 204] on icon at bounding box center [660, 204] width 26 height 21
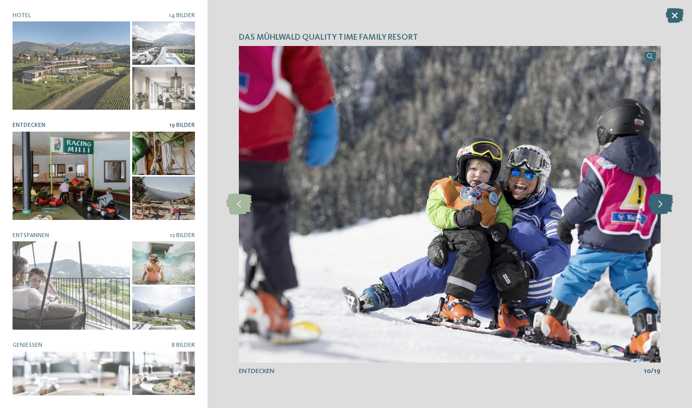
click at [660, 204] on icon at bounding box center [660, 204] width 26 height 21
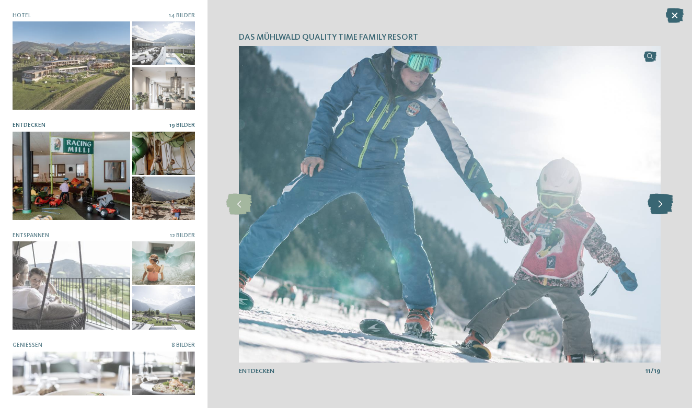
click at [660, 204] on icon at bounding box center [660, 204] width 26 height 21
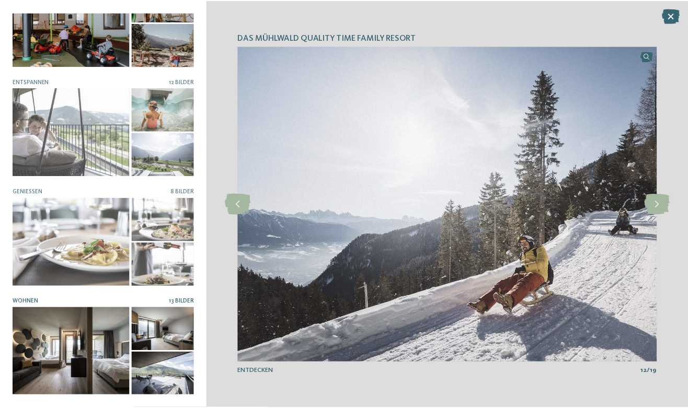
scroll to position [153, 0]
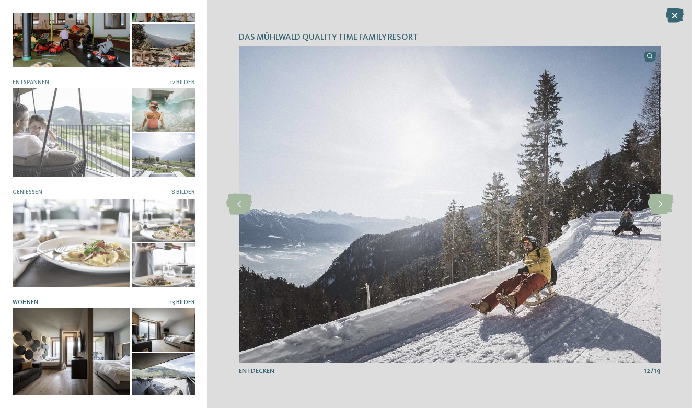
click at [79, 348] on div at bounding box center [72, 352] width 118 height 88
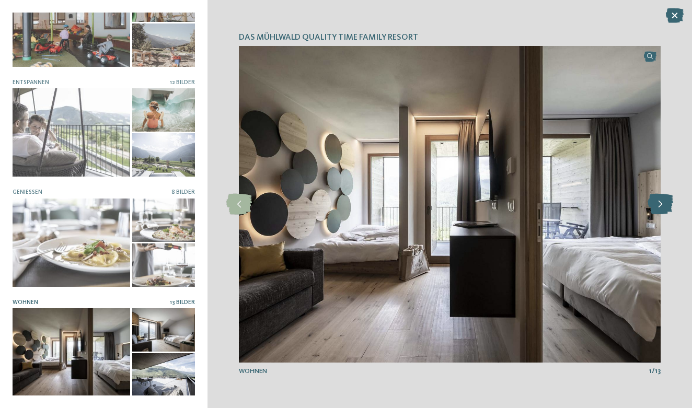
click at [662, 206] on icon at bounding box center [660, 204] width 26 height 21
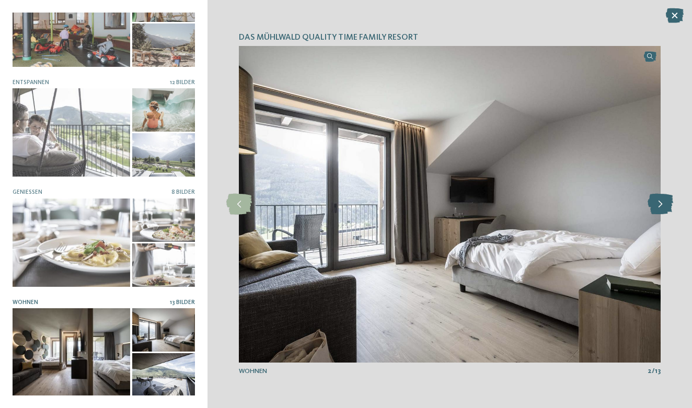
click at [662, 206] on icon at bounding box center [660, 204] width 26 height 21
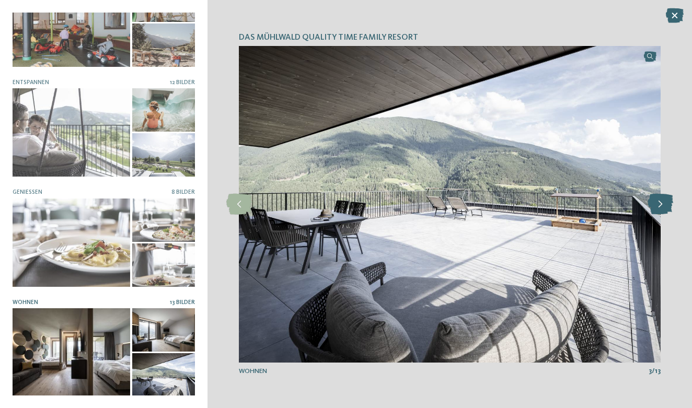
click at [662, 206] on icon at bounding box center [660, 204] width 26 height 21
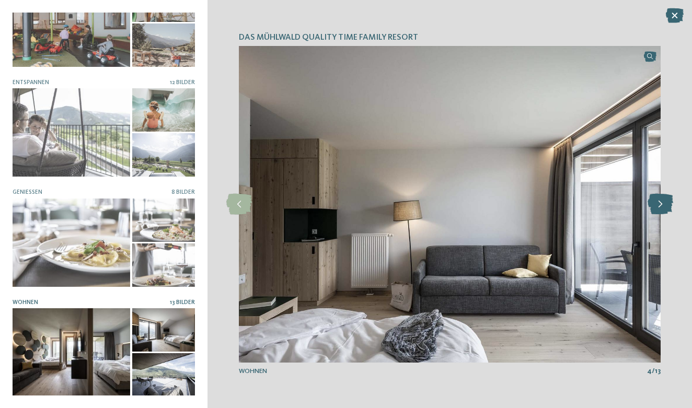
click at [662, 206] on icon at bounding box center [660, 204] width 26 height 21
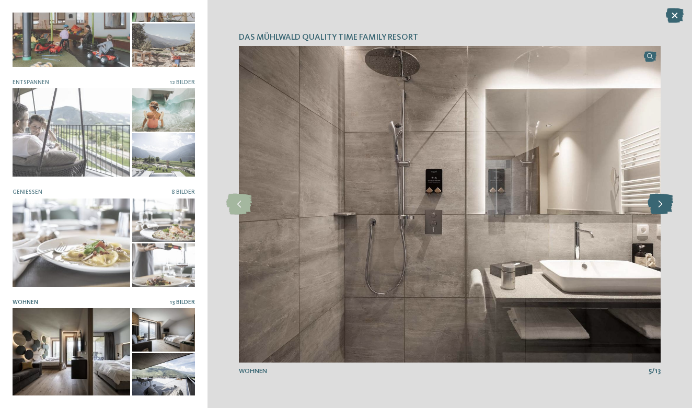
click at [662, 206] on icon at bounding box center [660, 204] width 26 height 21
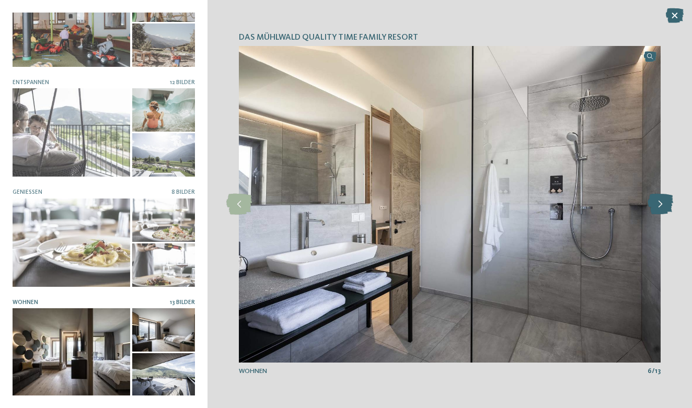
click at [662, 206] on icon at bounding box center [660, 204] width 26 height 21
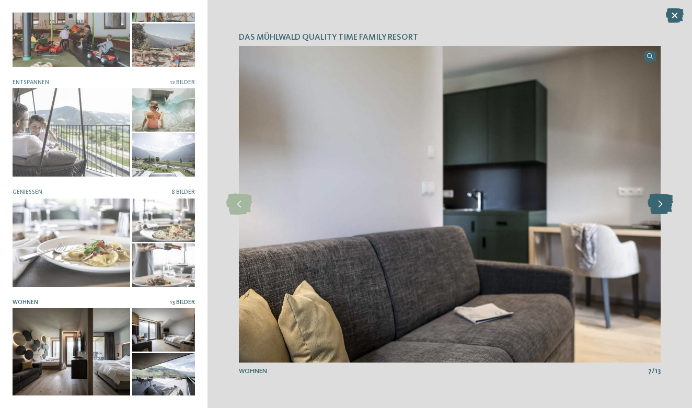
click at [662, 206] on icon at bounding box center [660, 204] width 26 height 21
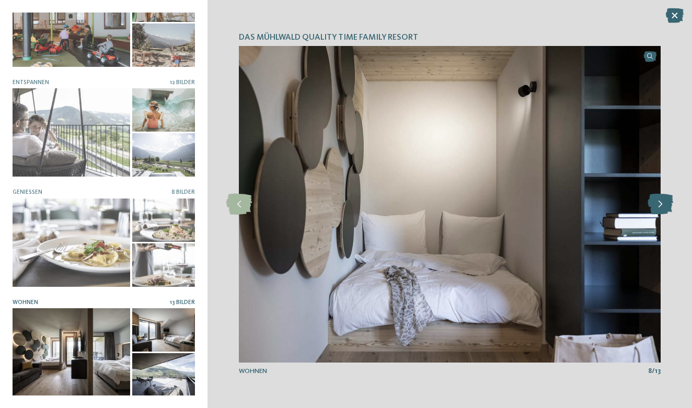
click at [662, 206] on icon at bounding box center [660, 204] width 26 height 21
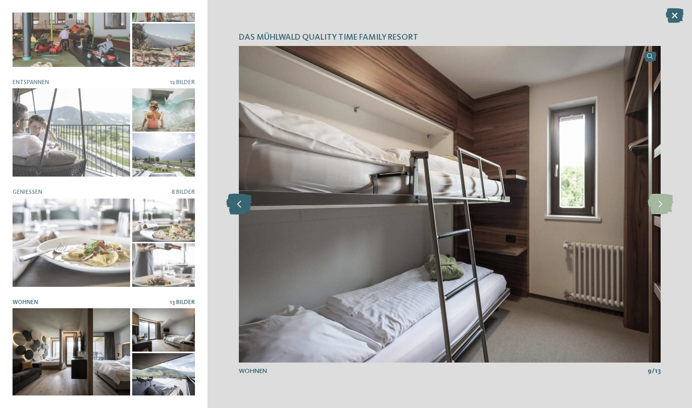
click at [238, 209] on icon at bounding box center [239, 204] width 26 height 21
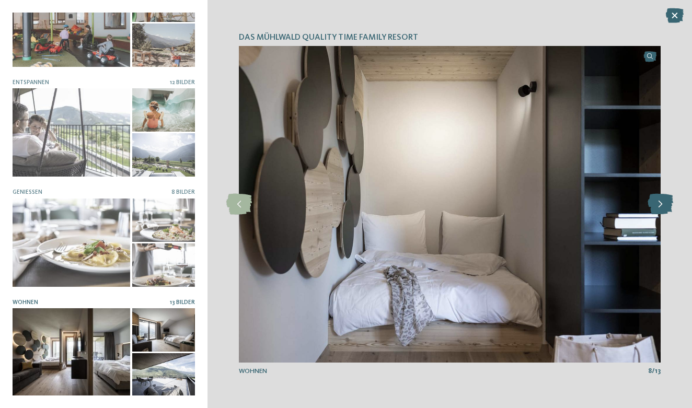
click at [658, 205] on icon at bounding box center [660, 204] width 26 height 21
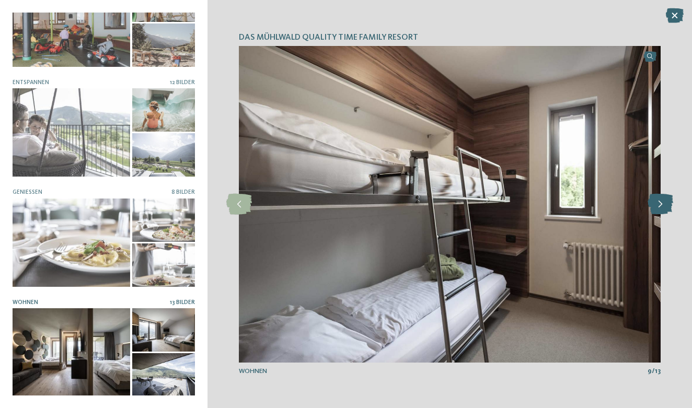
click at [658, 205] on icon at bounding box center [660, 204] width 26 height 21
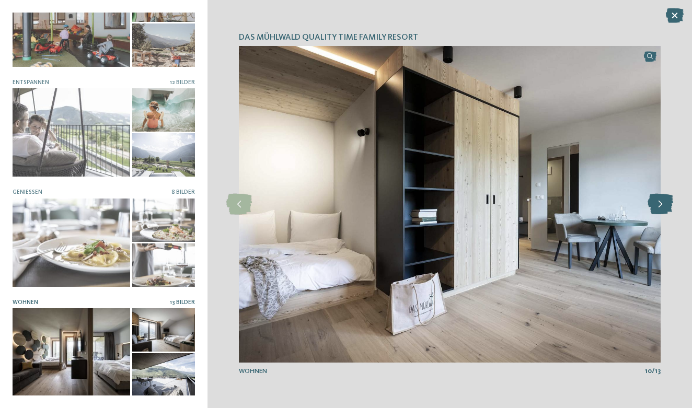
click at [658, 205] on icon at bounding box center [660, 204] width 26 height 21
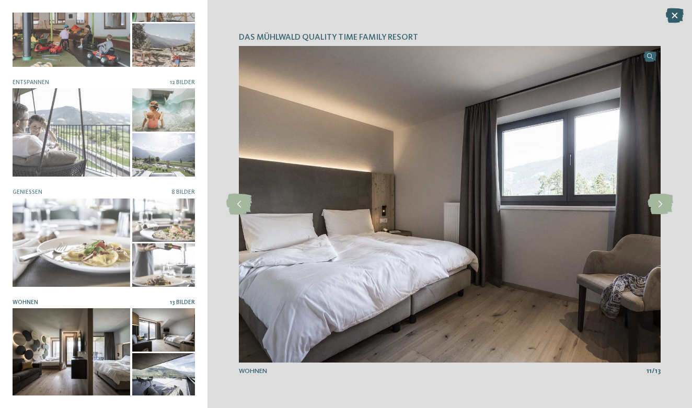
click at [674, 17] on icon at bounding box center [675, 15] width 18 height 15
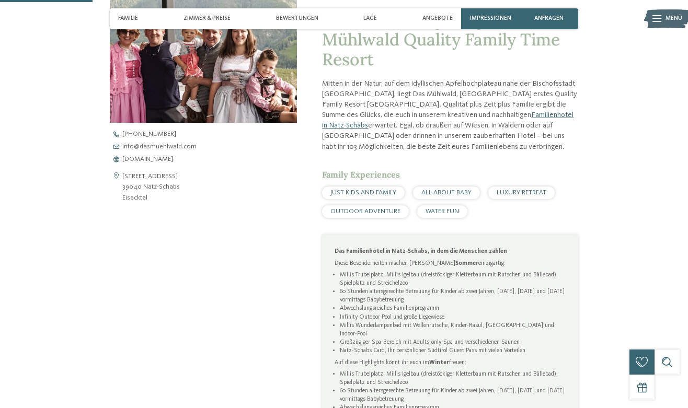
scroll to position [395, 0]
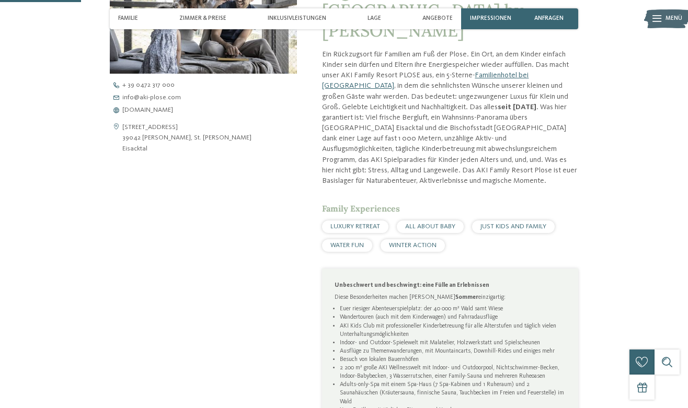
scroll to position [387, 0]
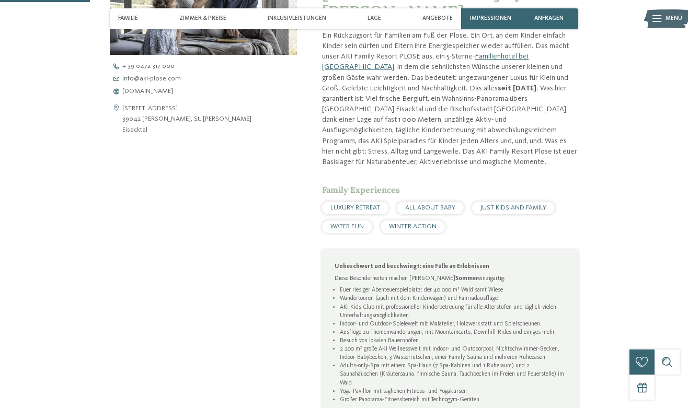
click at [68, 126] on div "Alles, was das Kinderherz begehrt im [GEOGRAPHIC_DATA] by [PERSON_NAME] Ein Rüc…" at bounding box center [344, 273] width 569 height 685
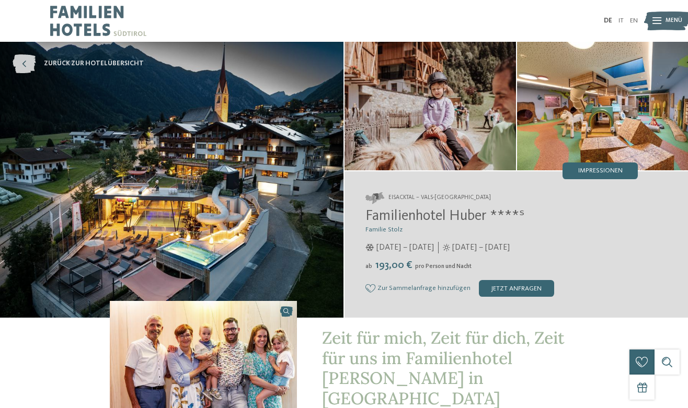
click at [44, 59] on link "zurück zur Hotelübersicht" at bounding box center [78, 63] width 131 height 19
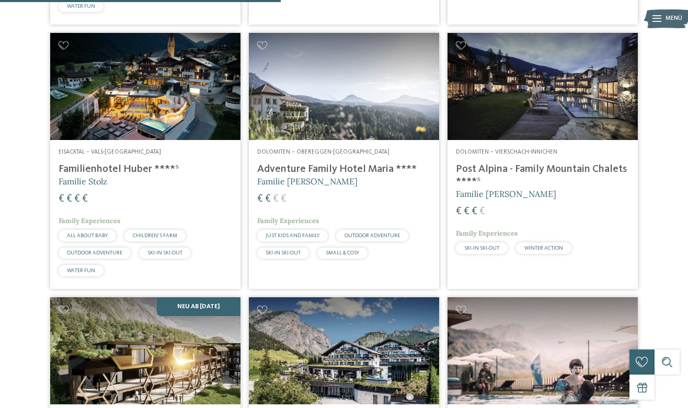
scroll to position [818, 0]
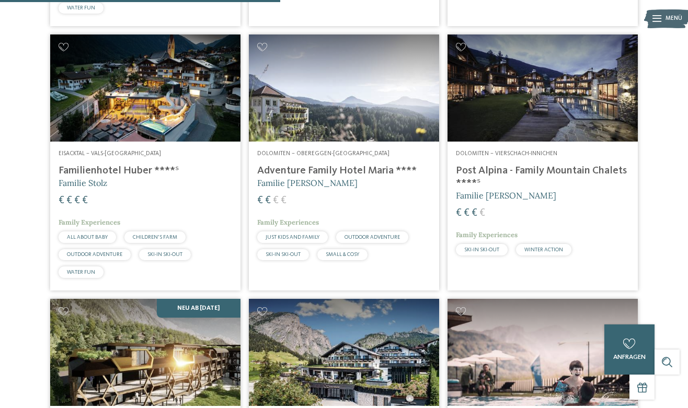
click at [346, 177] on h4 "Adventure Family Hotel Maria ****" at bounding box center [343, 171] width 173 height 13
click at [279, 177] on h4 "Adventure Family Hotel Maria ****" at bounding box center [343, 171] width 173 height 13
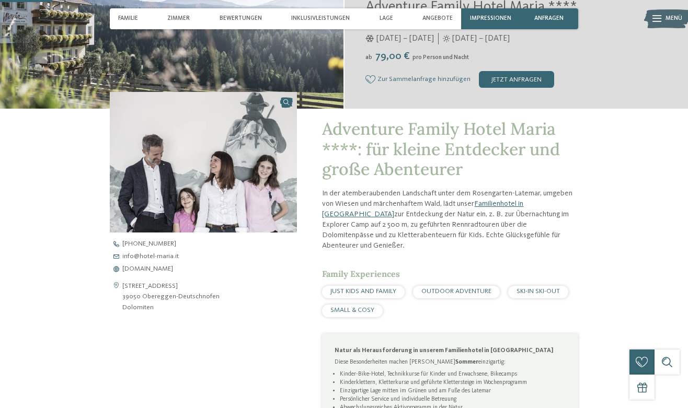
scroll to position [211, 0]
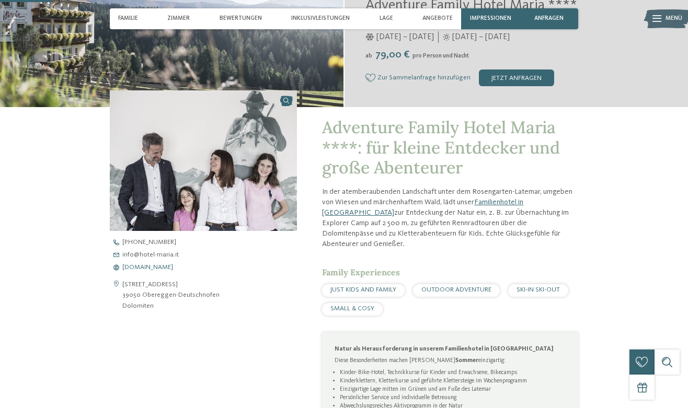
click at [147, 264] on span "www.hotel-maria.it" at bounding box center [147, 267] width 51 height 7
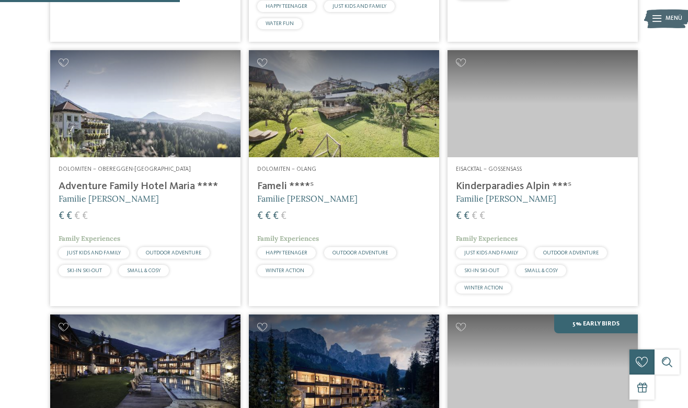
scroll to position [528, 0]
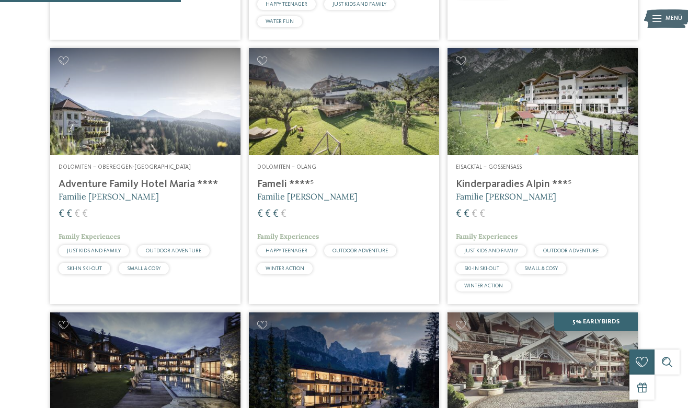
click at [350, 121] on img at bounding box center [344, 101] width 190 height 107
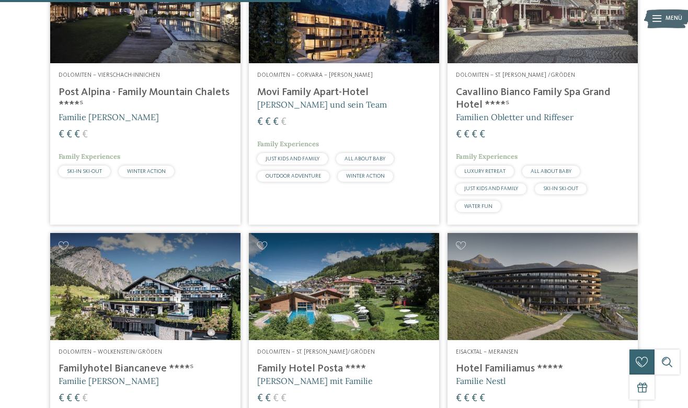
scroll to position [890, 0]
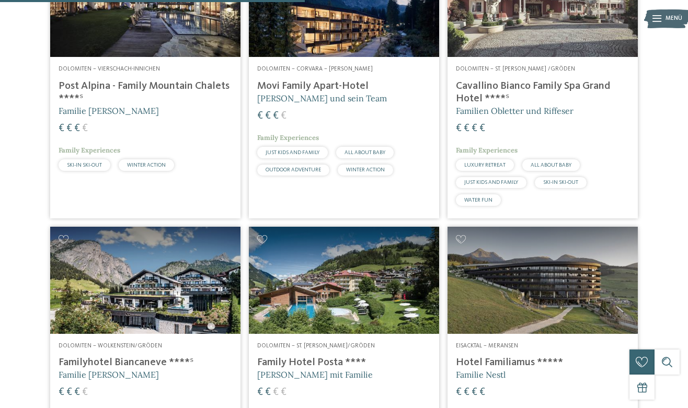
click at [173, 98] on h4 "Post Alpina - Family Mountain Chalets ****ˢ" at bounding box center [145, 92] width 173 height 25
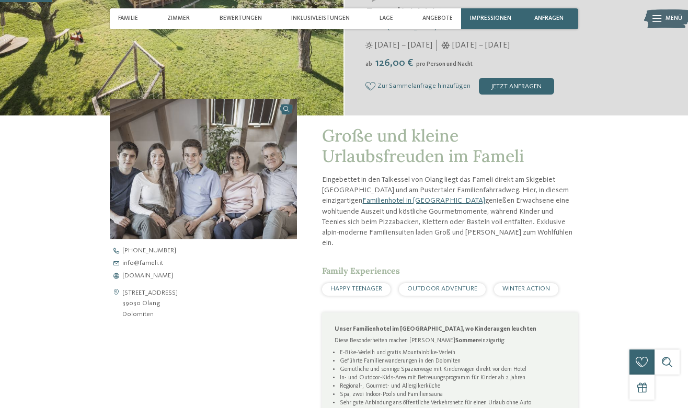
scroll to position [225, 0]
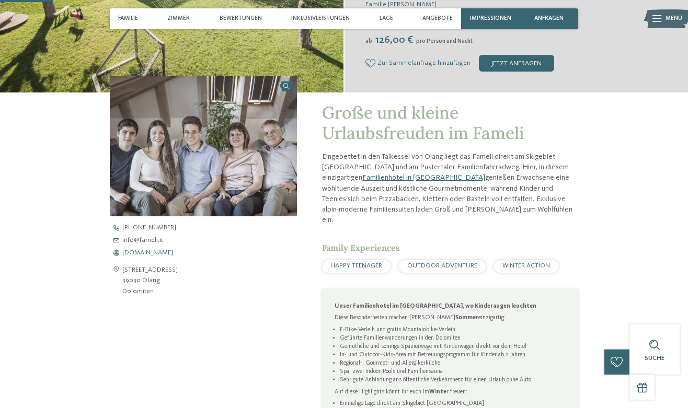
click at [146, 253] on span "[DOMAIN_NAME]" at bounding box center [147, 253] width 51 height 7
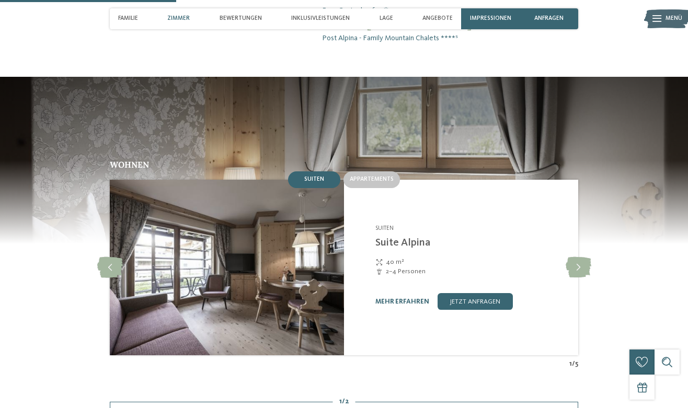
scroll to position [757, 0]
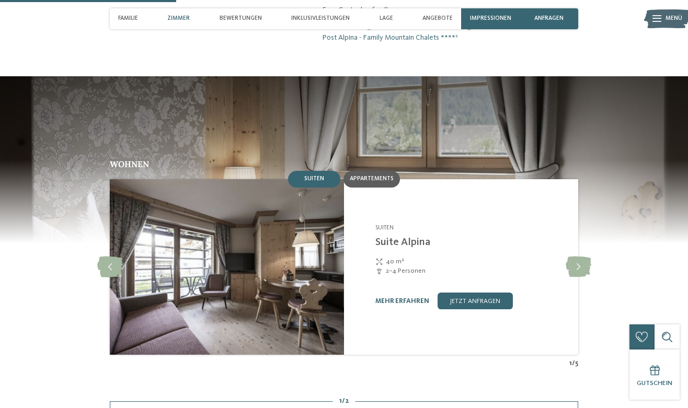
click at [374, 176] on span "Appartements" at bounding box center [372, 179] width 44 height 6
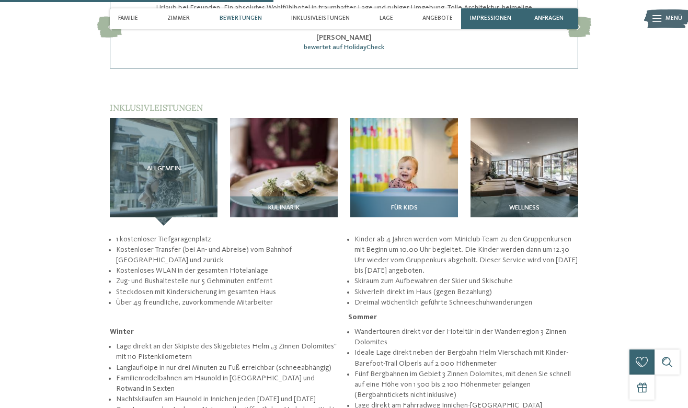
scroll to position [1176, 0]
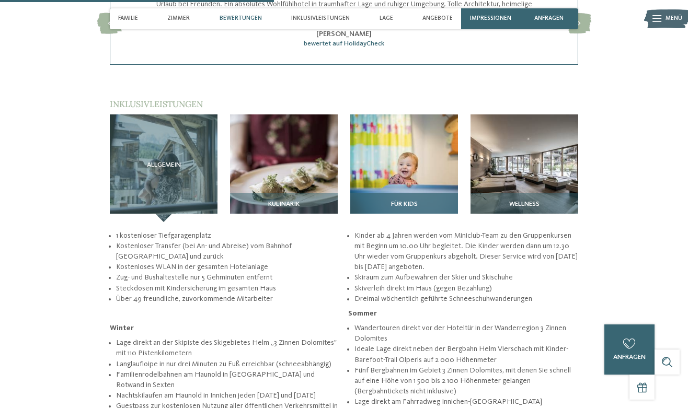
click at [403, 127] on img at bounding box center [404, 168] width 108 height 108
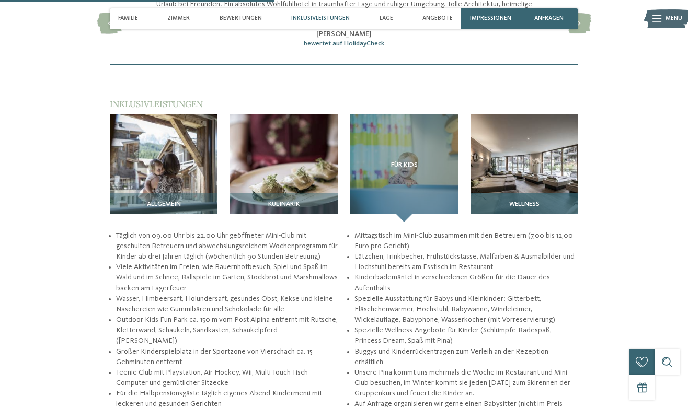
click at [515, 139] on img at bounding box center [524, 168] width 108 height 108
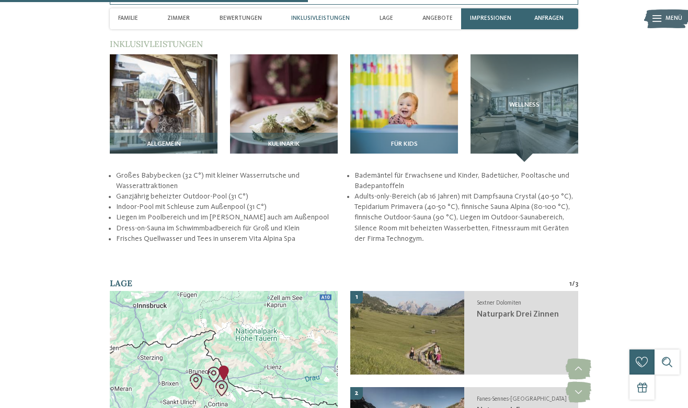
scroll to position [1224, 0]
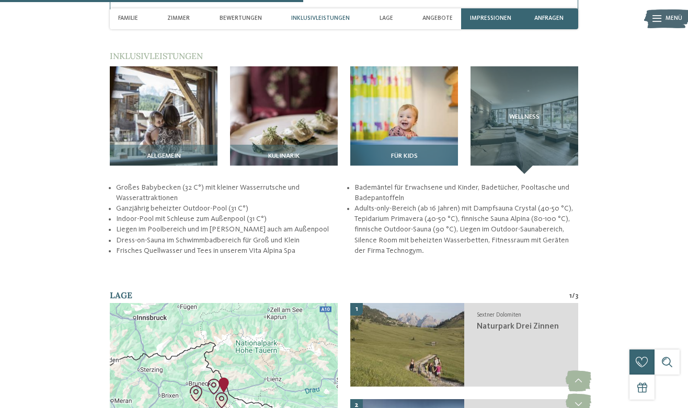
click at [417, 106] on img at bounding box center [404, 120] width 108 height 108
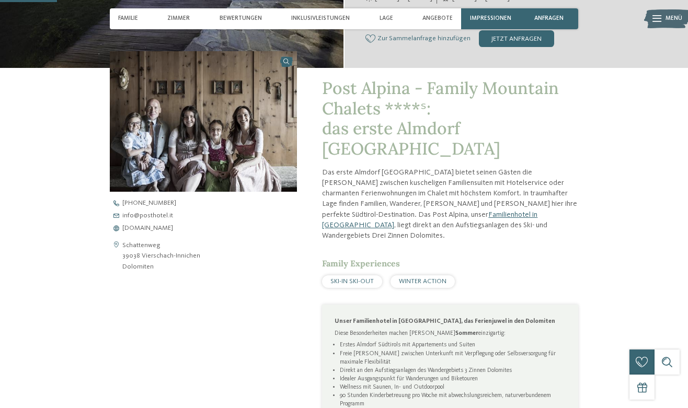
scroll to position [239, 0]
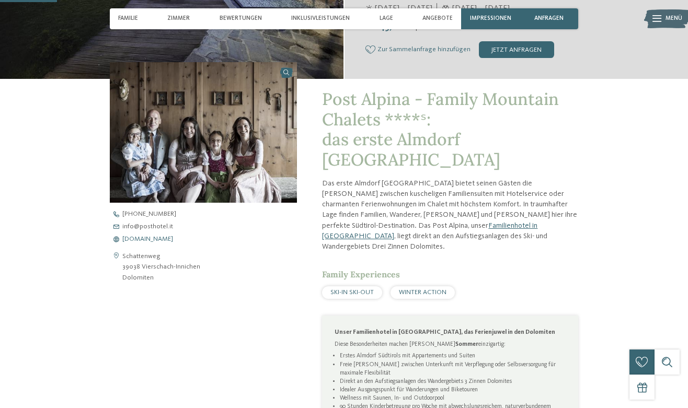
click at [147, 236] on span "www.postalpina.it" at bounding box center [147, 239] width 51 height 7
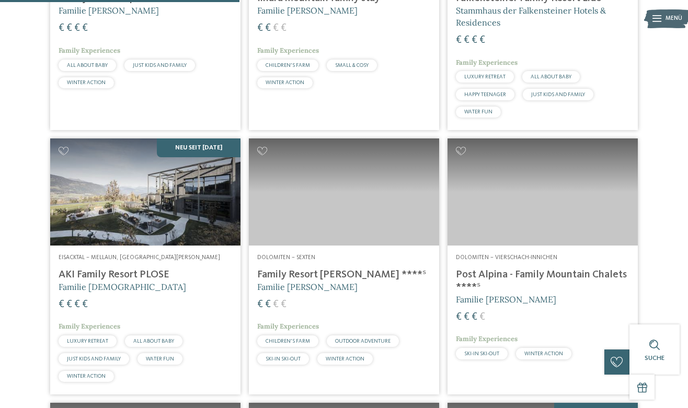
scroll to position [706, 0]
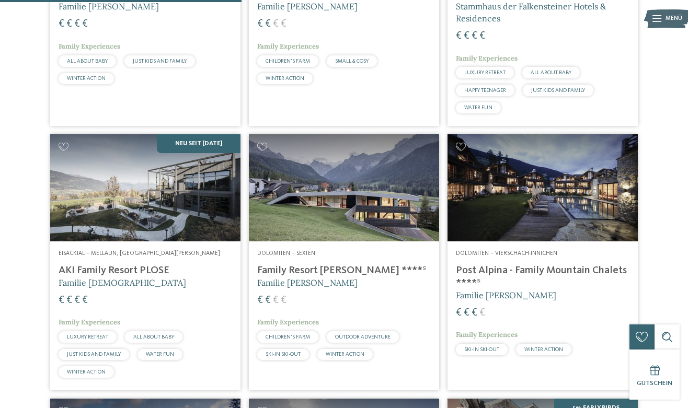
click at [344, 225] on img at bounding box center [344, 187] width 190 height 107
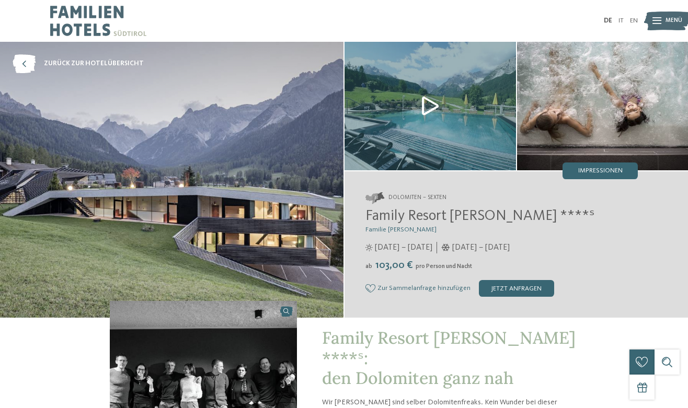
click at [260, 221] on img at bounding box center [171, 180] width 343 height 276
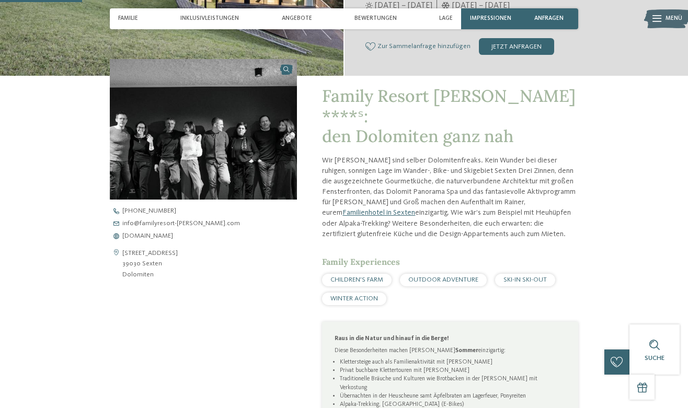
scroll to position [239, 0]
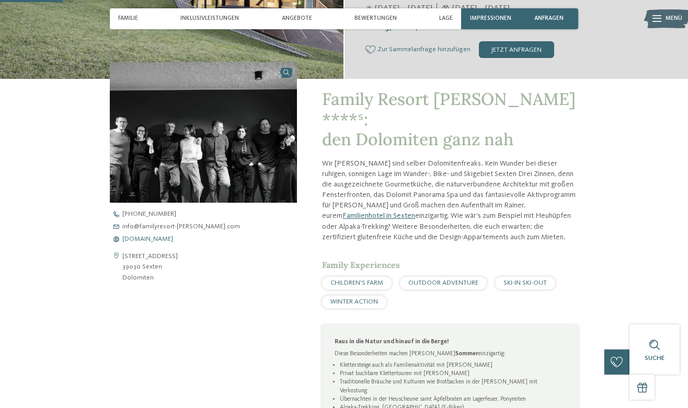
click at [165, 237] on span "[DOMAIN_NAME]" at bounding box center [147, 239] width 51 height 7
